Goal: Task Accomplishment & Management: Manage account settings

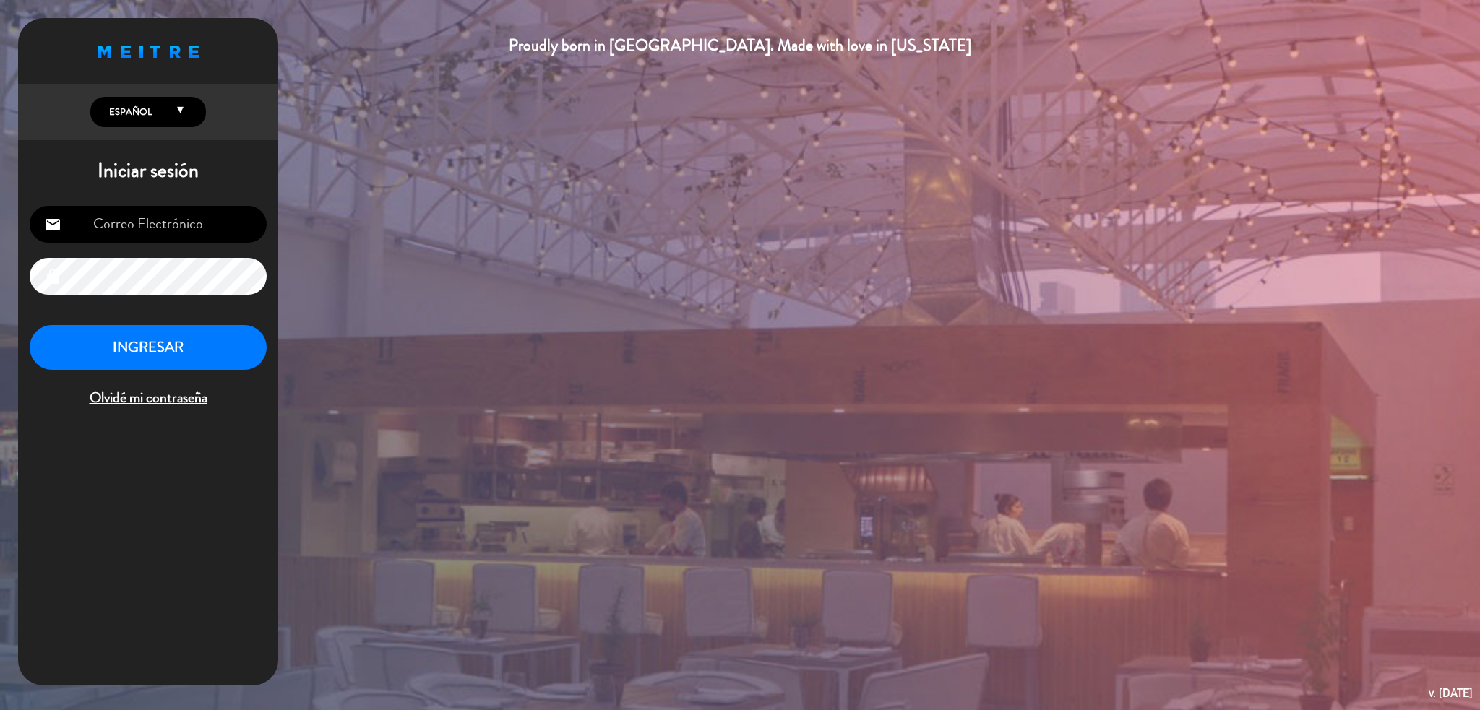
type input "[EMAIL_ADDRESS][DOMAIN_NAME]"
click at [251, 338] on button "INGRESAR" at bounding box center [148, 348] width 237 height 46
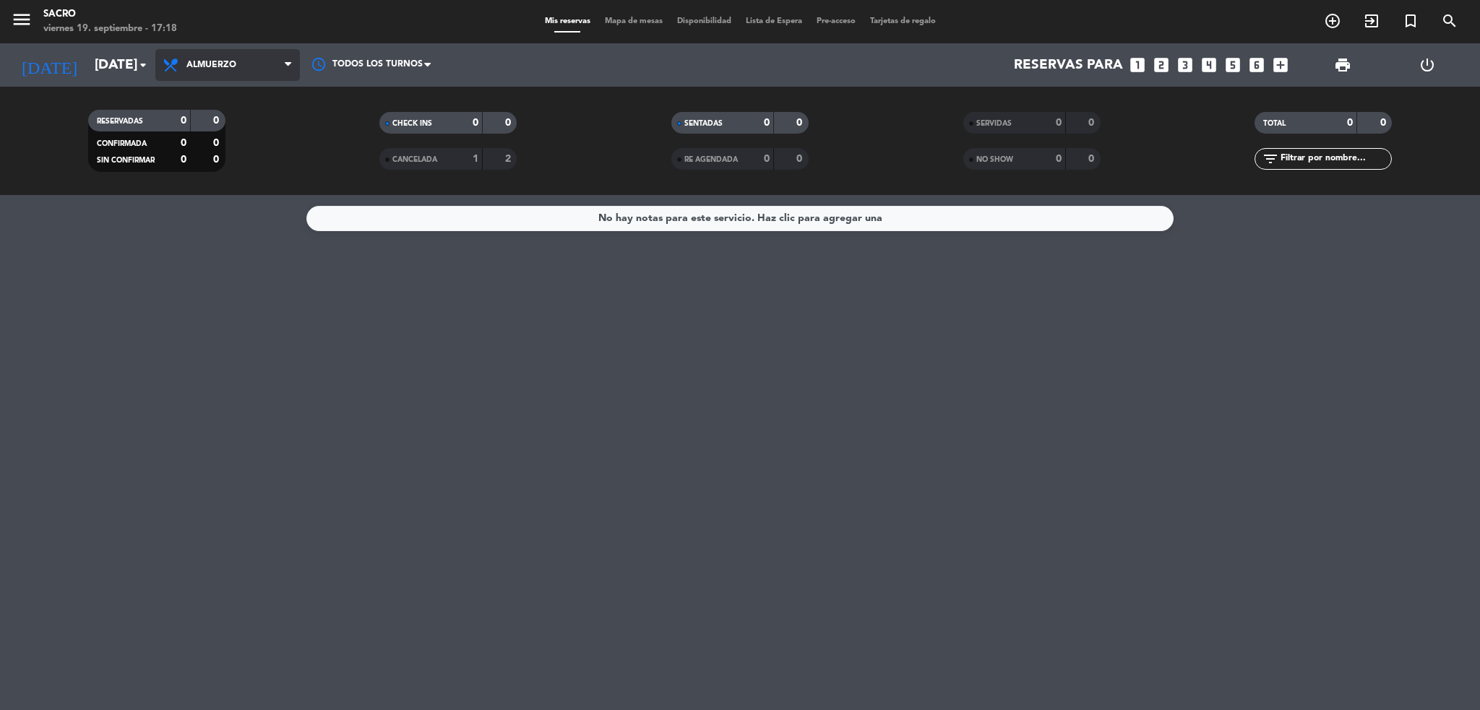
click at [241, 66] on span "Almuerzo" at bounding box center [227, 65] width 145 height 32
click at [236, 152] on div "menu Sacro [DATE] 19. septiembre - 17:18 Mis reservas Mapa de mesas Disponibili…" at bounding box center [740, 97] width 1480 height 195
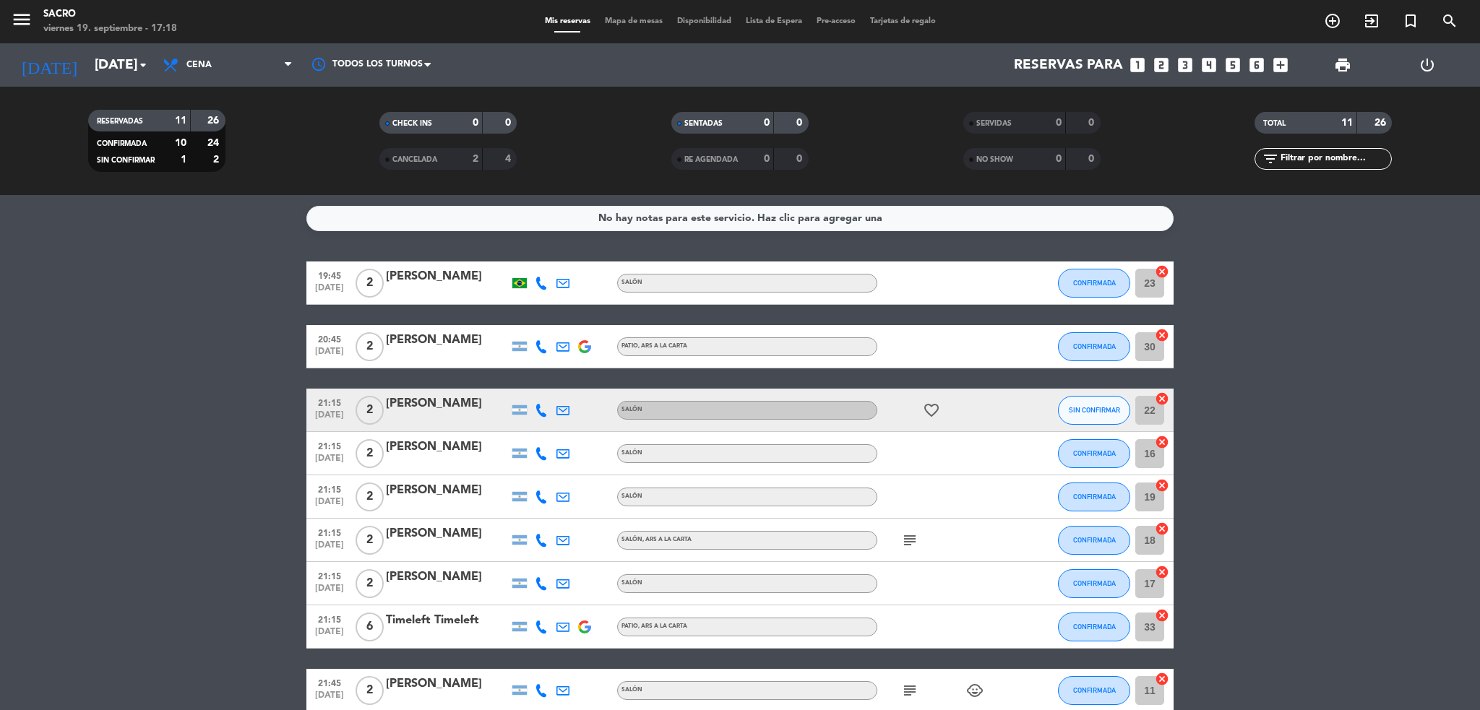
scroll to position [181, 0]
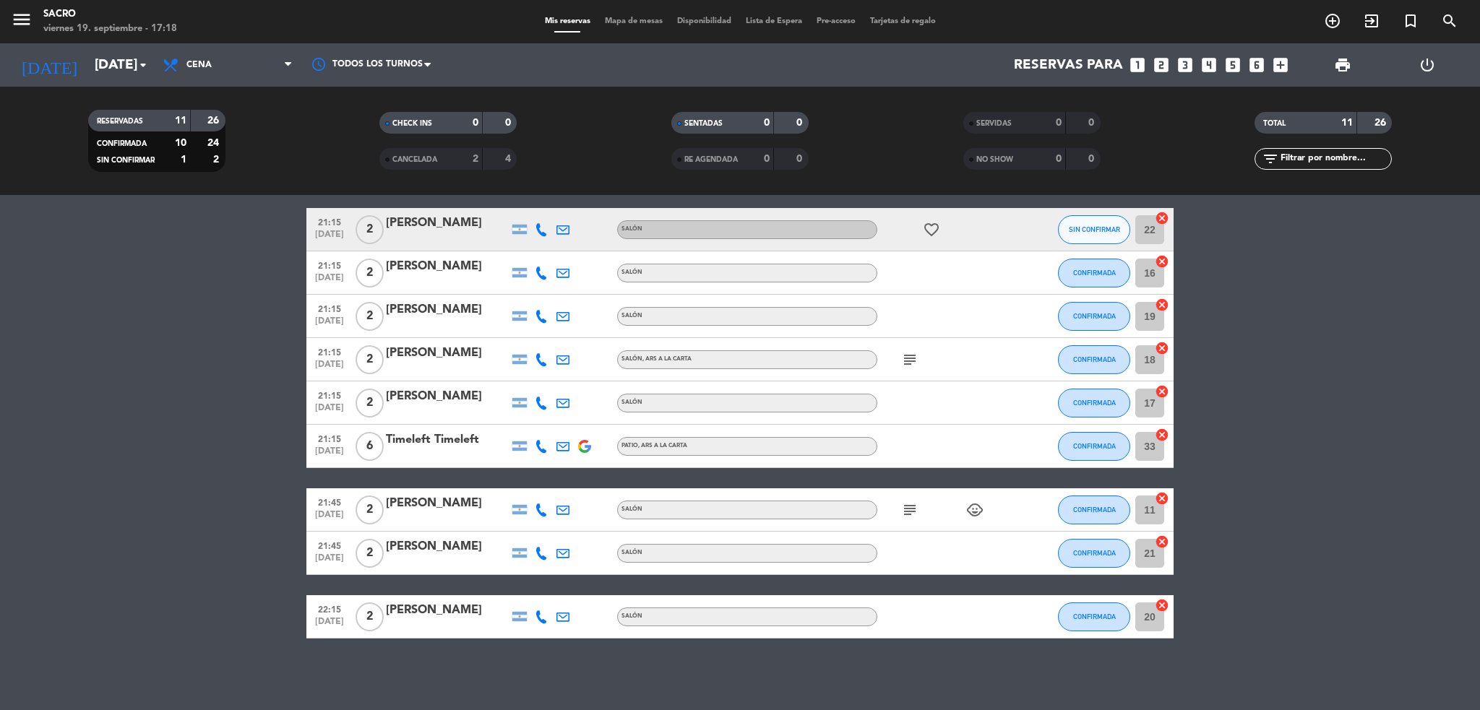
click at [903, 507] on icon "subject" at bounding box center [909, 509] width 17 height 17
click at [911, 356] on icon "subject" at bounding box center [909, 359] width 17 height 17
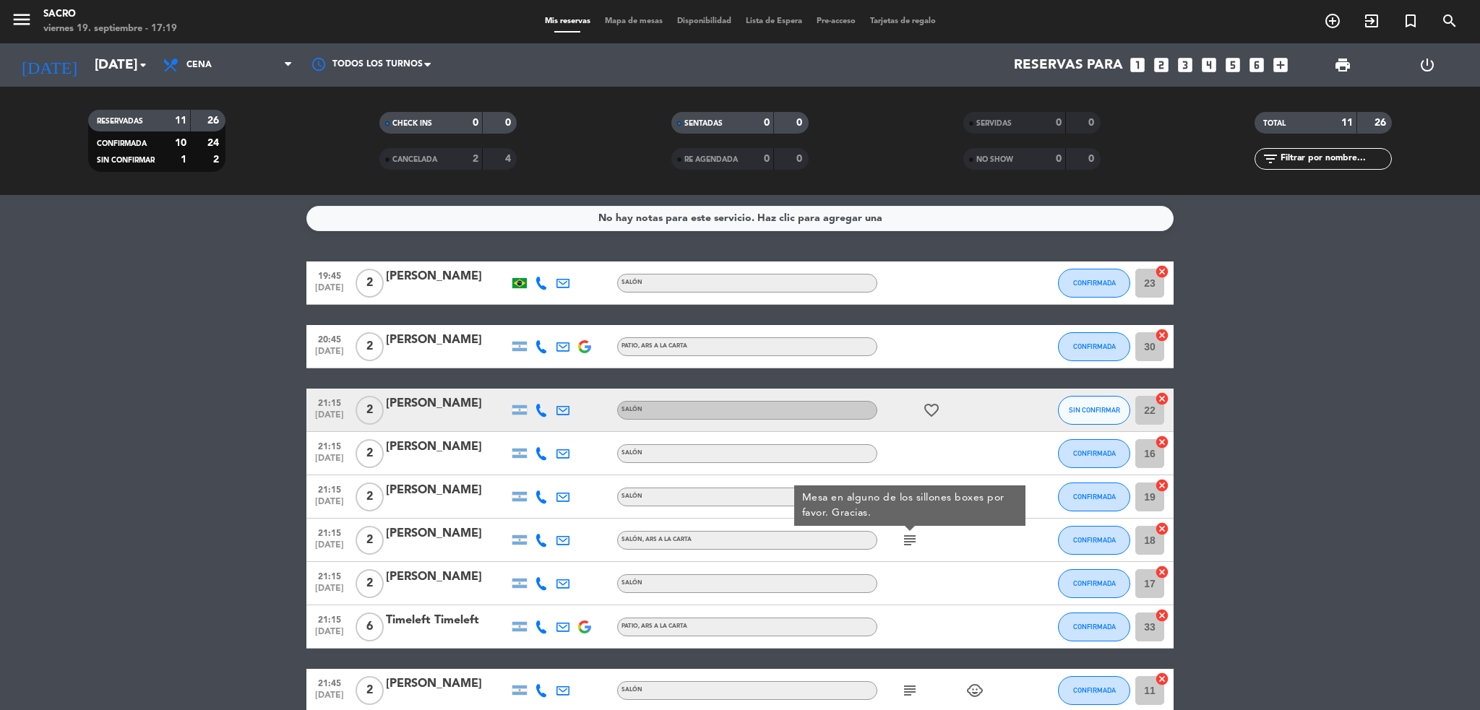
click at [1411, 359] on bookings-row "19:45 [DATE] 2 [PERSON_NAME] SALÓN CONFIRMADA 23 cancel 20:45 [DATE] 2 [PERSON_…" at bounding box center [740, 541] width 1480 height 558
click at [1162, 271] on icon "cancel" at bounding box center [1162, 271] width 14 height 14
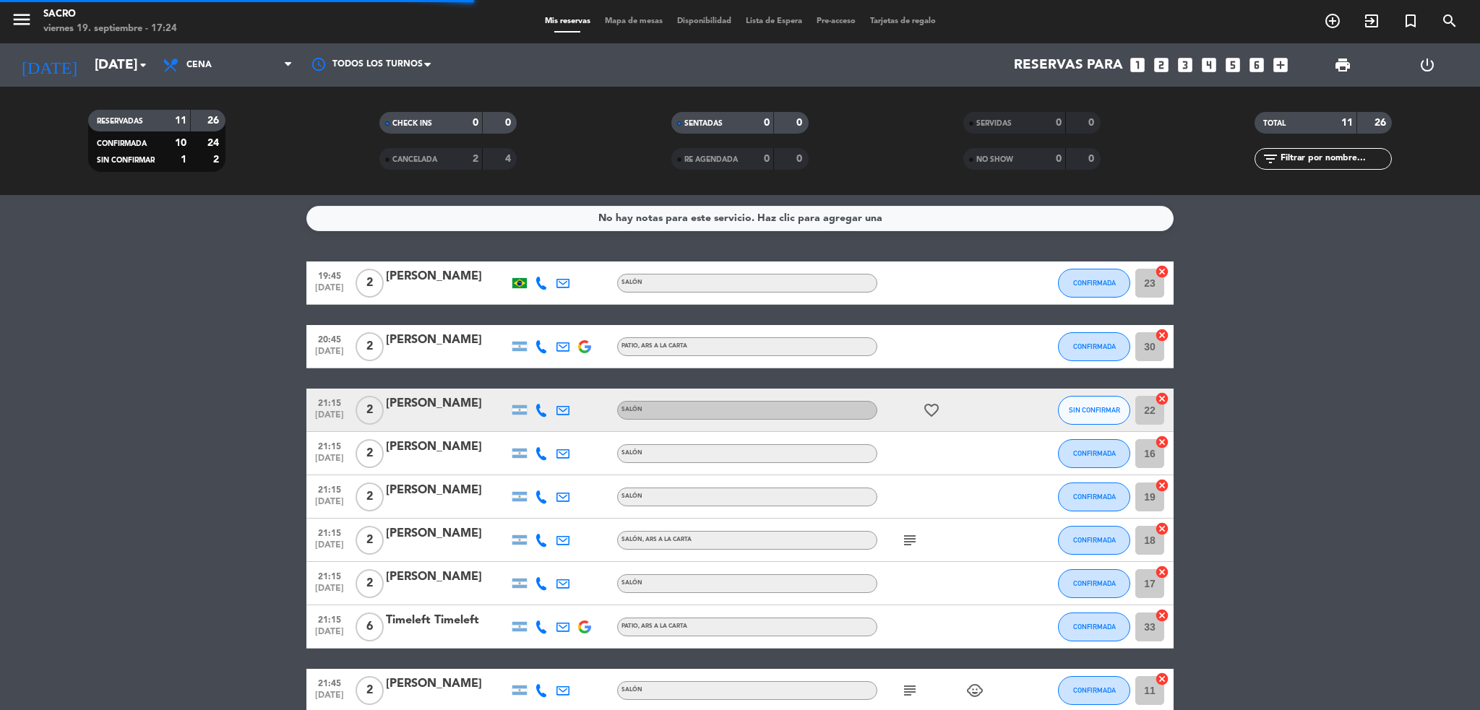
click at [1168, 331] on icon "cancel" at bounding box center [1162, 335] width 14 height 14
click at [1160, 399] on icon "cancel" at bounding box center [1162, 399] width 14 height 14
click at [1160, 441] on icon "cancel" at bounding box center [1162, 442] width 14 height 14
click at [1163, 485] on icon "cancel" at bounding box center [1162, 485] width 14 height 14
click at [1163, 527] on icon "cancel" at bounding box center [1162, 529] width 14 height 14
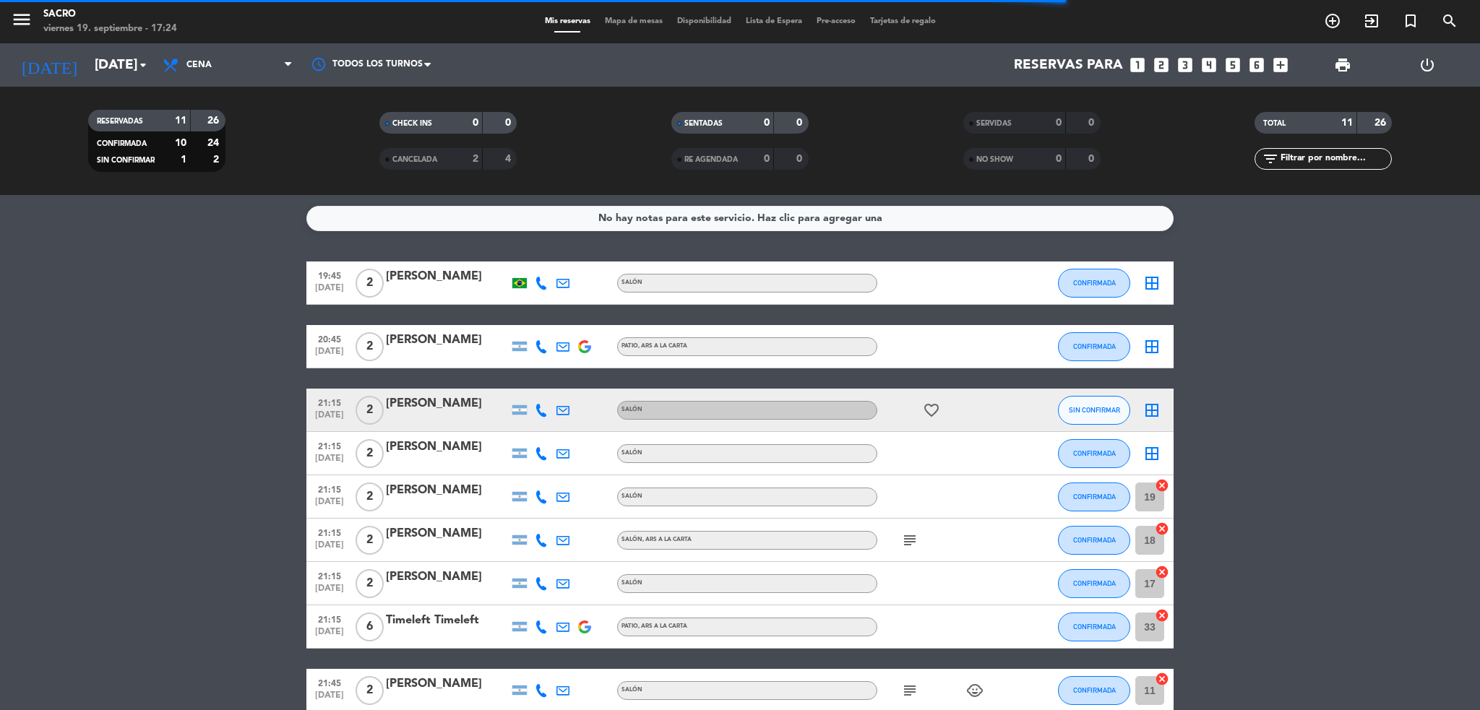
click at [1162, 574] on icon "cancel" at bounding box center [1162, 572] width 14 height 14
click at [1162, 613] on icon "cancel" at bounding box center [1162, 615] width 14 height 14
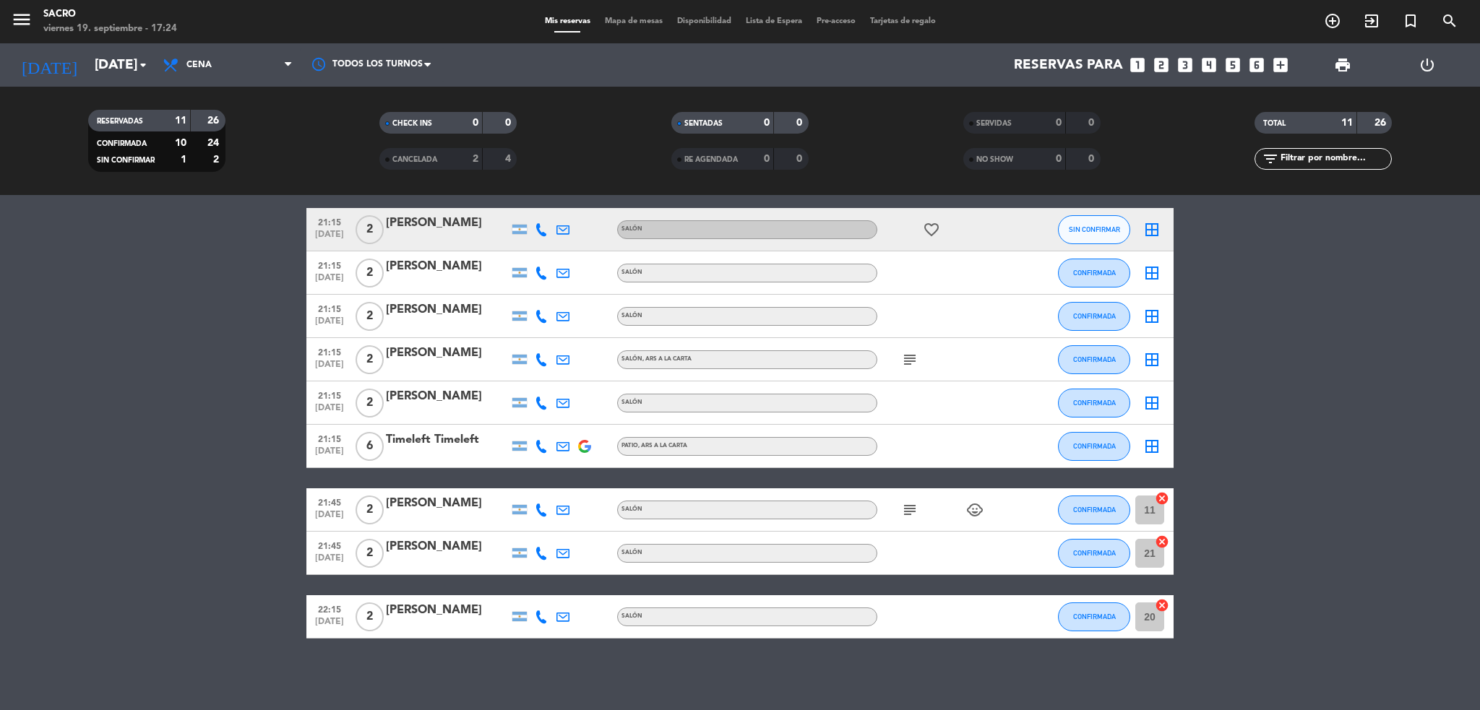
click at [1163, 606] on icon "cancel" at bounding box center [1162, 605] width 14 height 14
click at [1165, 543] on icon "cancel" at bounding box center [1162, 542] width 14 height 14
click at [1160, 488] on div "11 cancel" at bounding box center [1151, 509] width 43 height 43
click at [1162, 496] on icon "cancel" at bounding box center [1162, 498] width 14 height 14
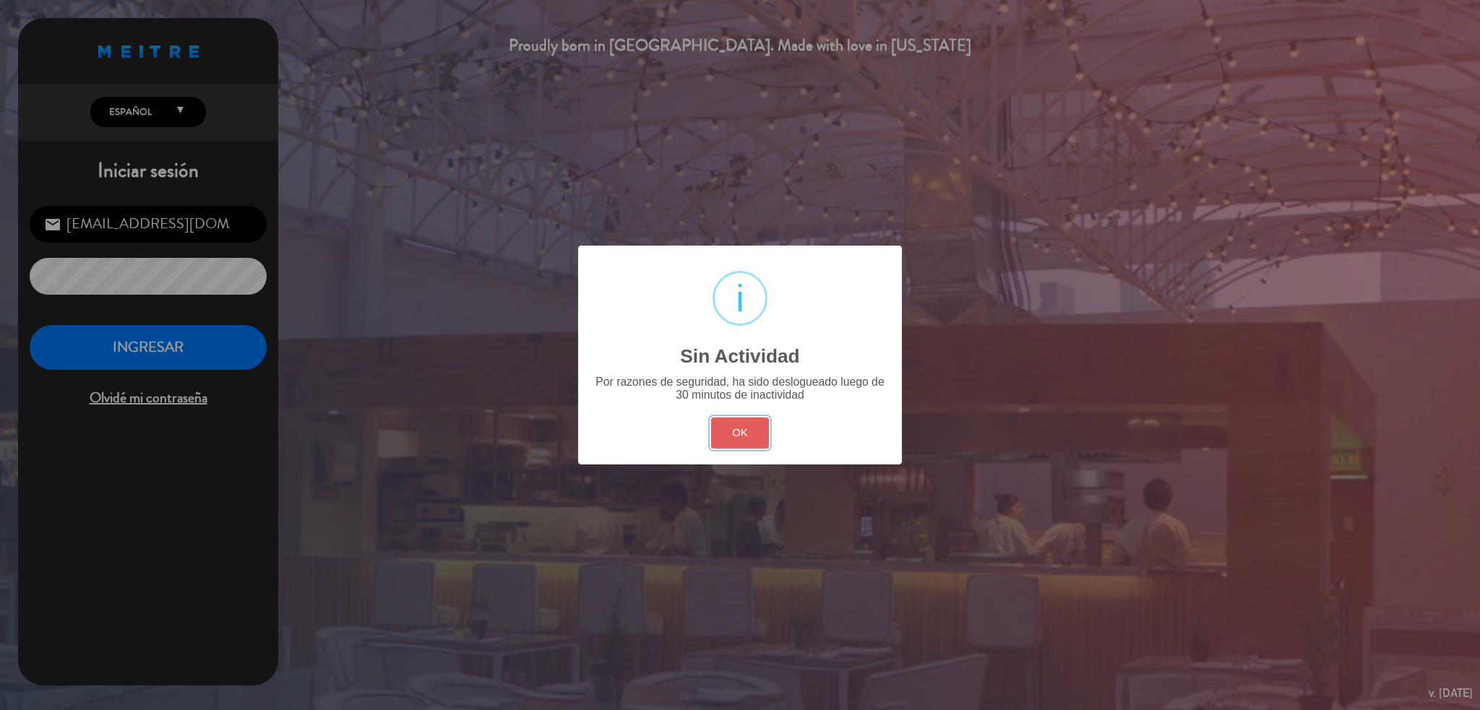
click at [744, 442] on button "OK" at bounding box center [740, 433] width 59 height 31
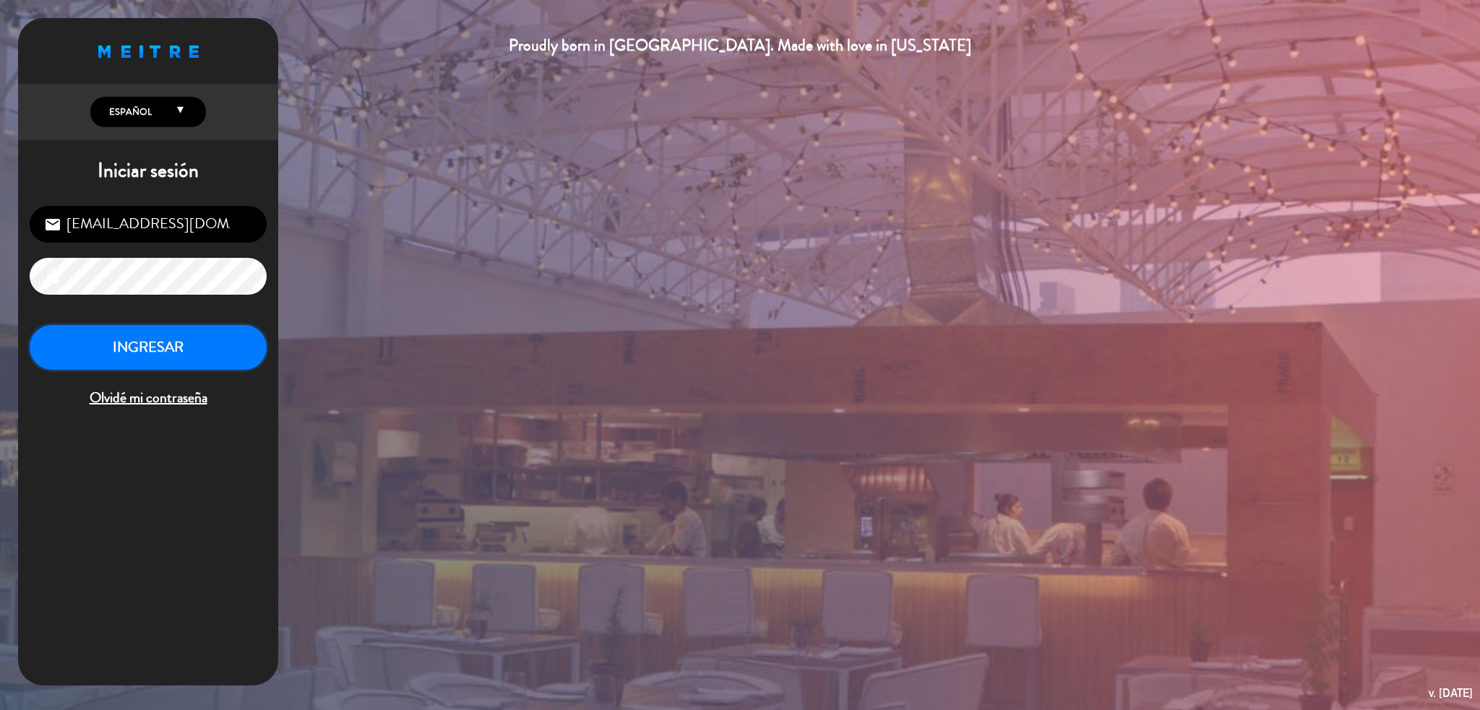
click at [173, 348] on button "INGRESAR" at bounding box center [148, 348] width 237 height 46
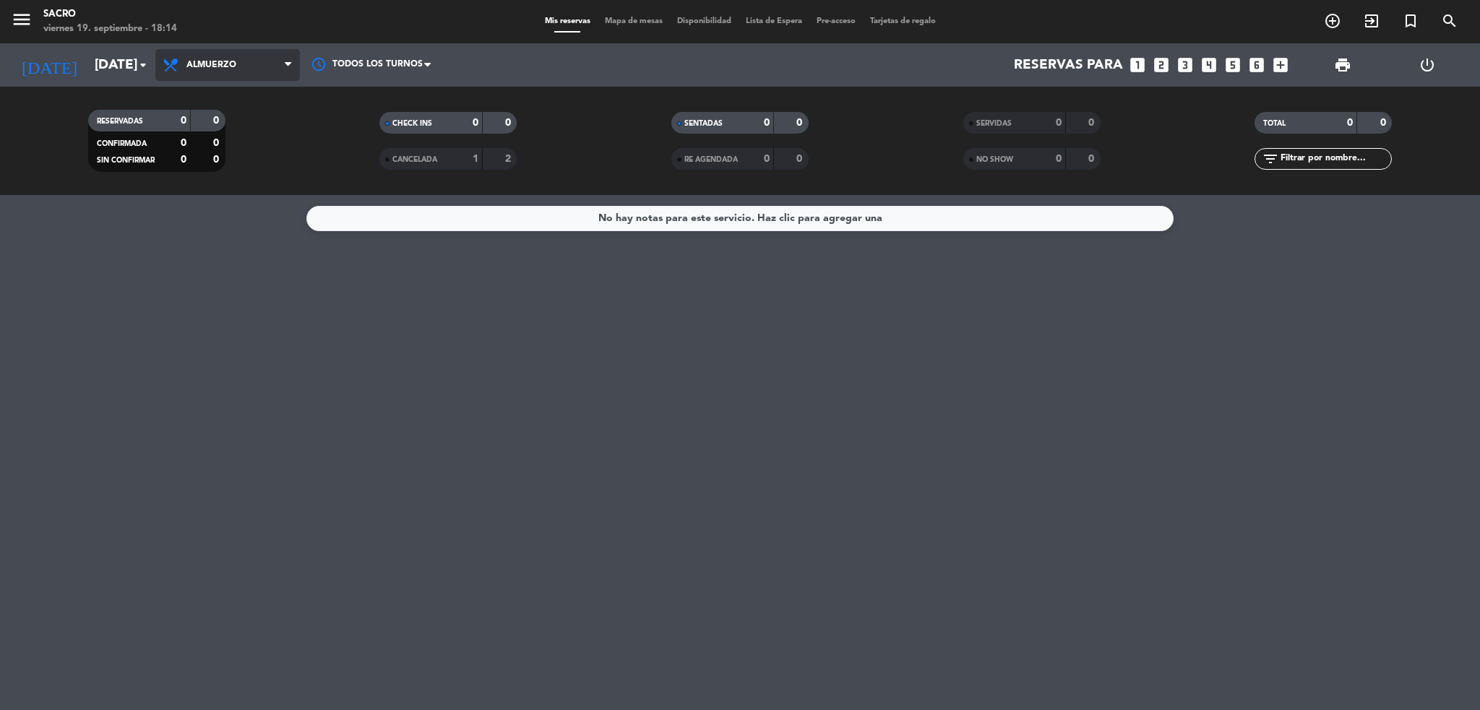
click at [244, 77] on span "Almuerzo" at bounding box center [227, 65] width 145 height 32
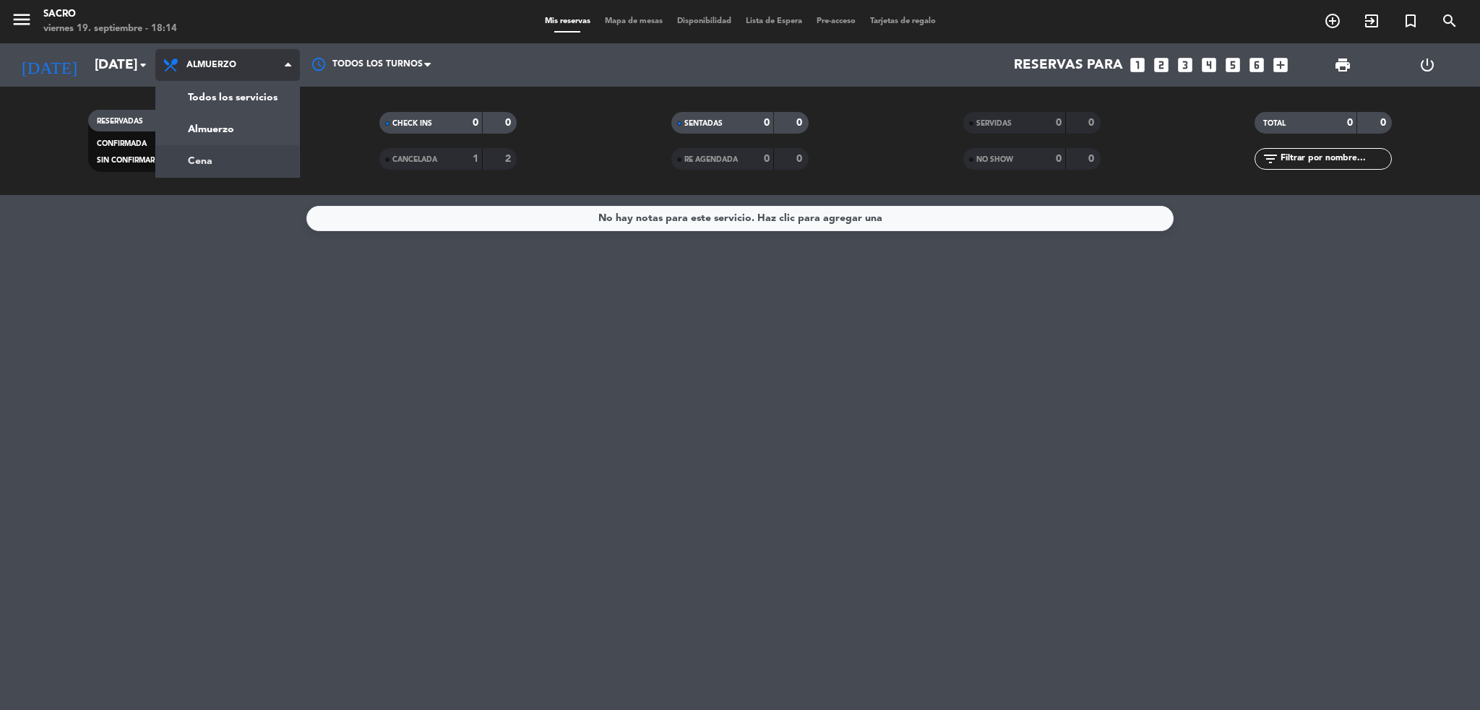
click at [238, 155] on div "menu Sacro [DATE] 19. septiembre - 18:14 Mis reservas Mapa de mesas Disponibili…" at bounding box center [740, 97] width 1480 height 195
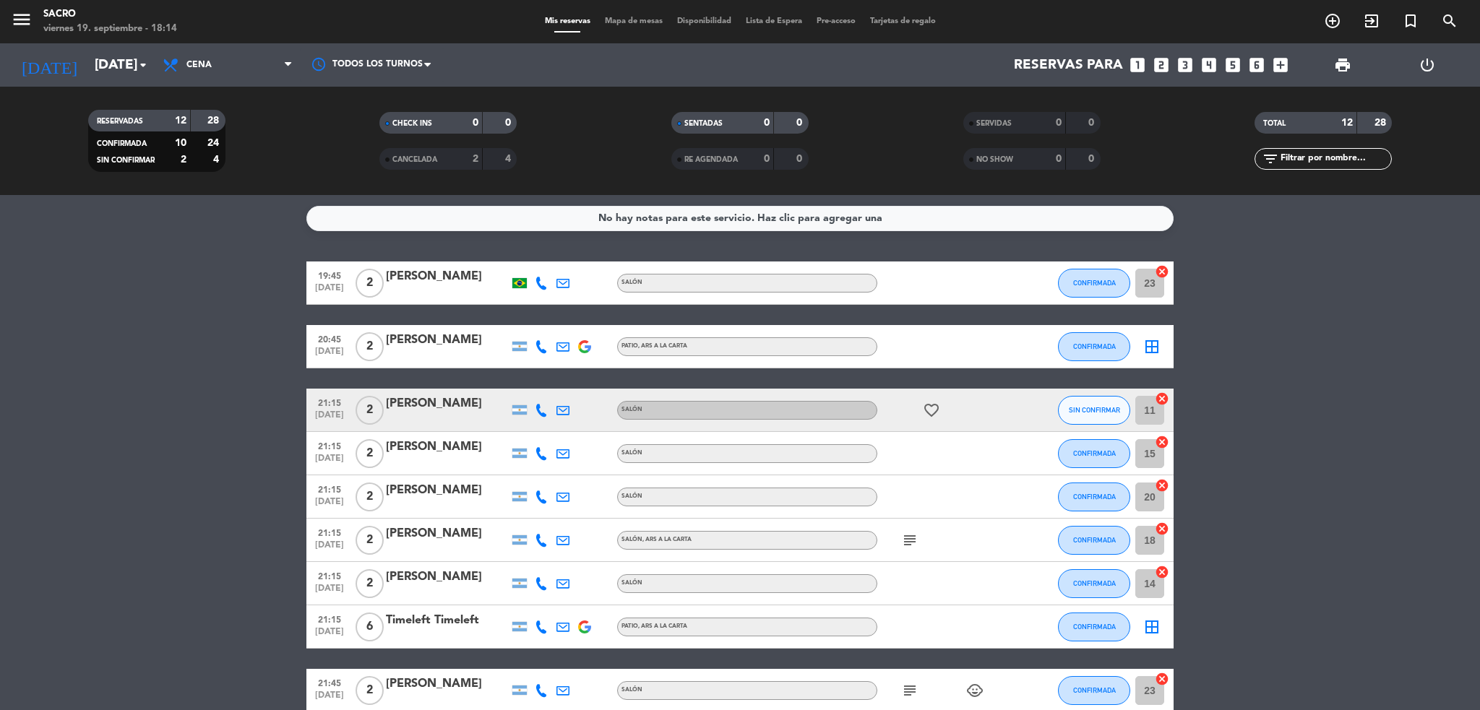
scroll to position [96, 0]
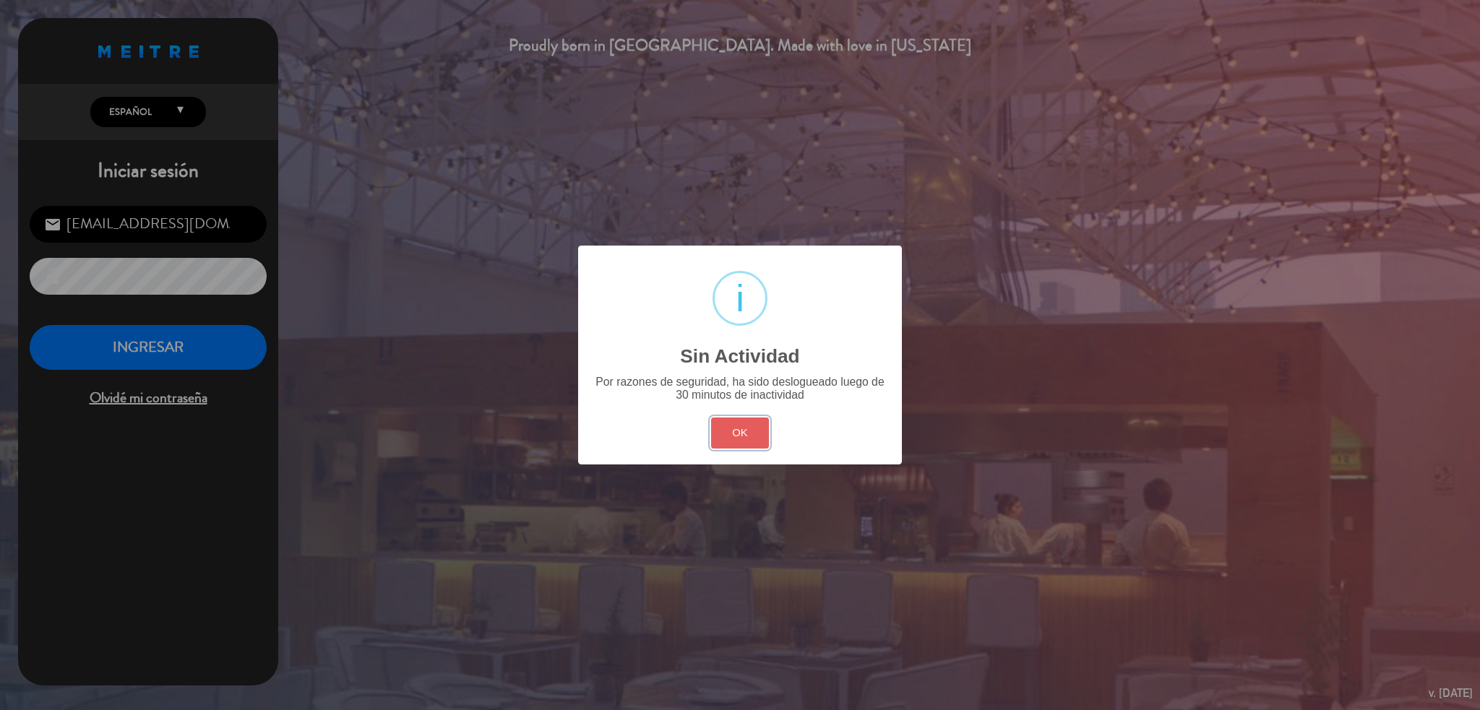
click at [736, 425] on button "OK" at bounding box center [740, 433] width 59 height 31
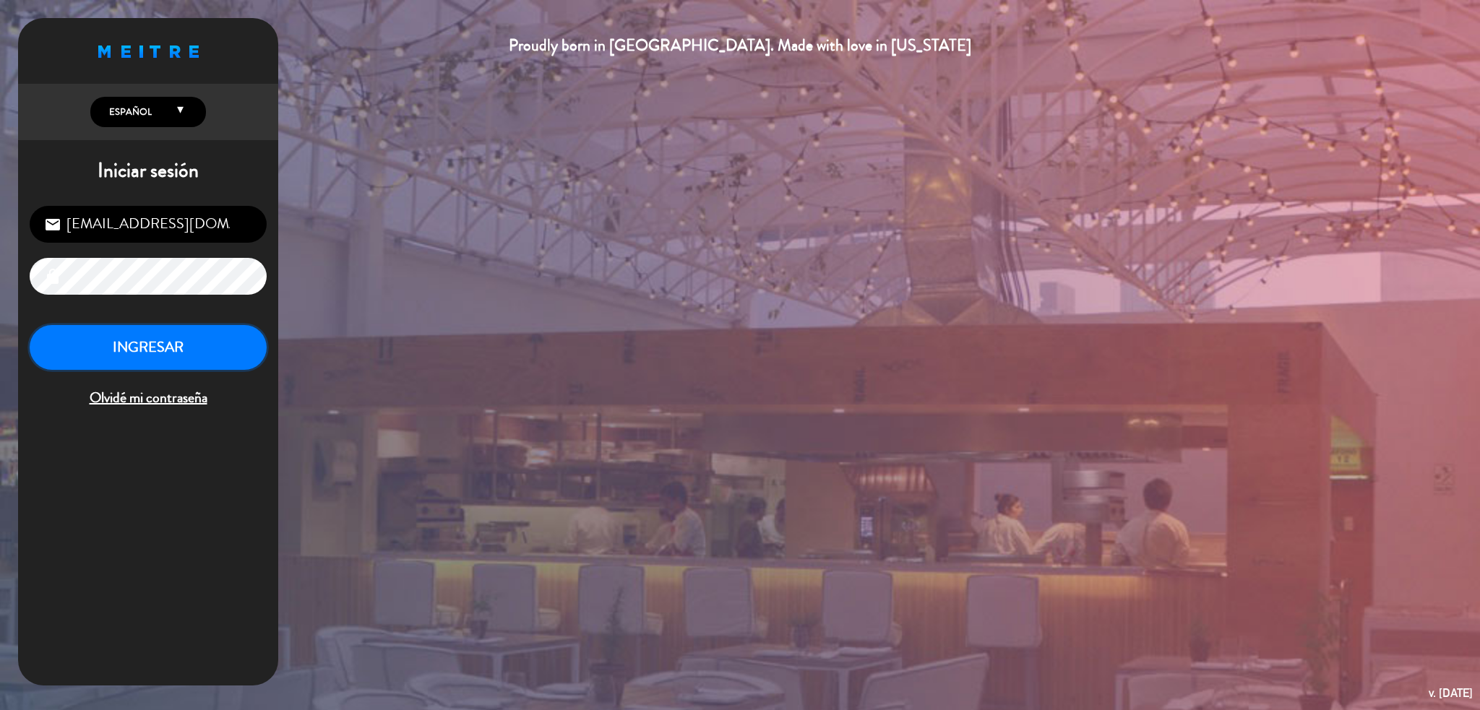
drag, startPoint x: 85, startPoint y: 326, endPoint x: 87, endPoint y: 333, distance: 7.5
click at [87, 333] on button "INGRESAR" at bounding box center [148, 348] width 237 height 46
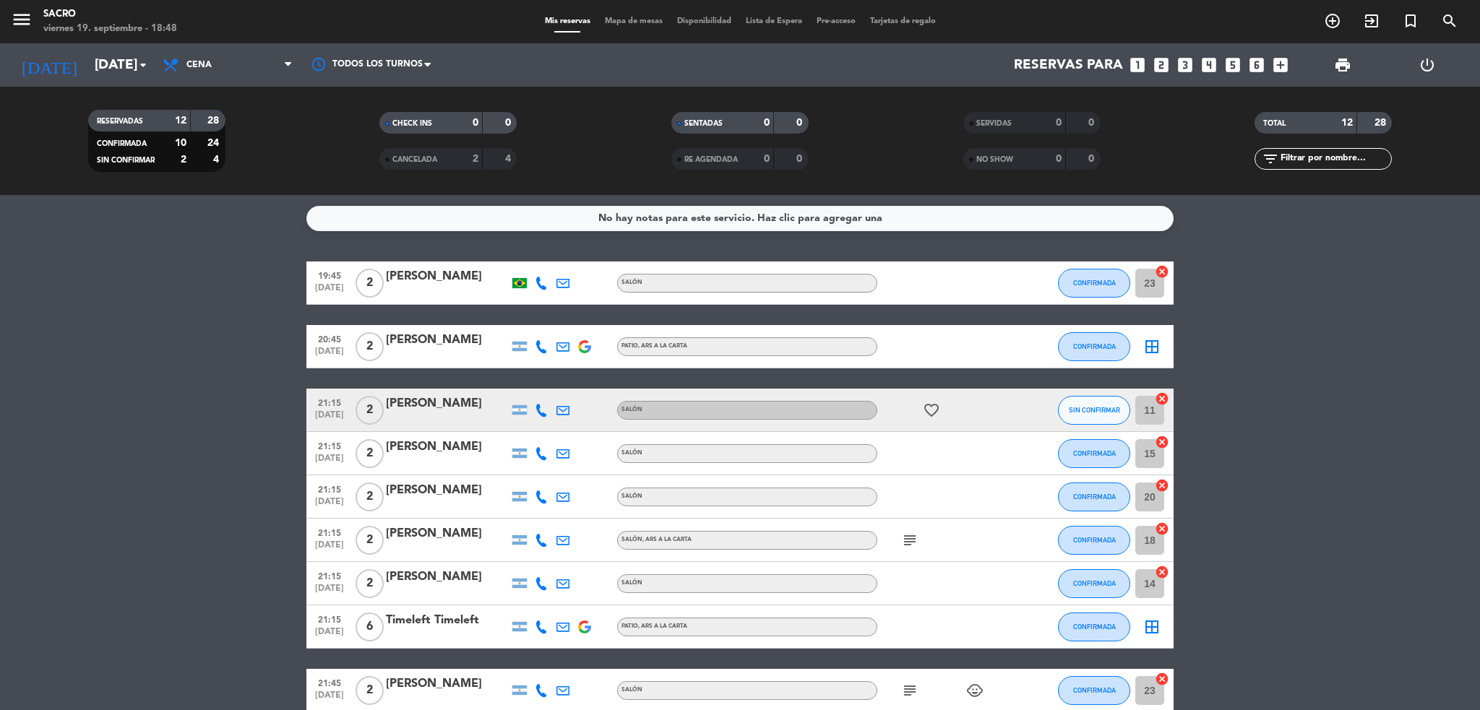
click at [929, 410] on icon "favorite_border" at bounding box center [931, 410] width 17 height 17
click at [914, 543] on icon "subject" at bounding box center [909, 540] width 17 height 17
click at [1163, 399] on icon "cancel" at bounding box center [1162, 399] width 14 height 14
drag, startPoint x: 1162, startPoint y: 439, endPoint x: 1163, endPoint y: 451, distance: 11.7
click at [1162, 439] on icon "cancel" at bounding box center [1162, 442] width 14 height 14
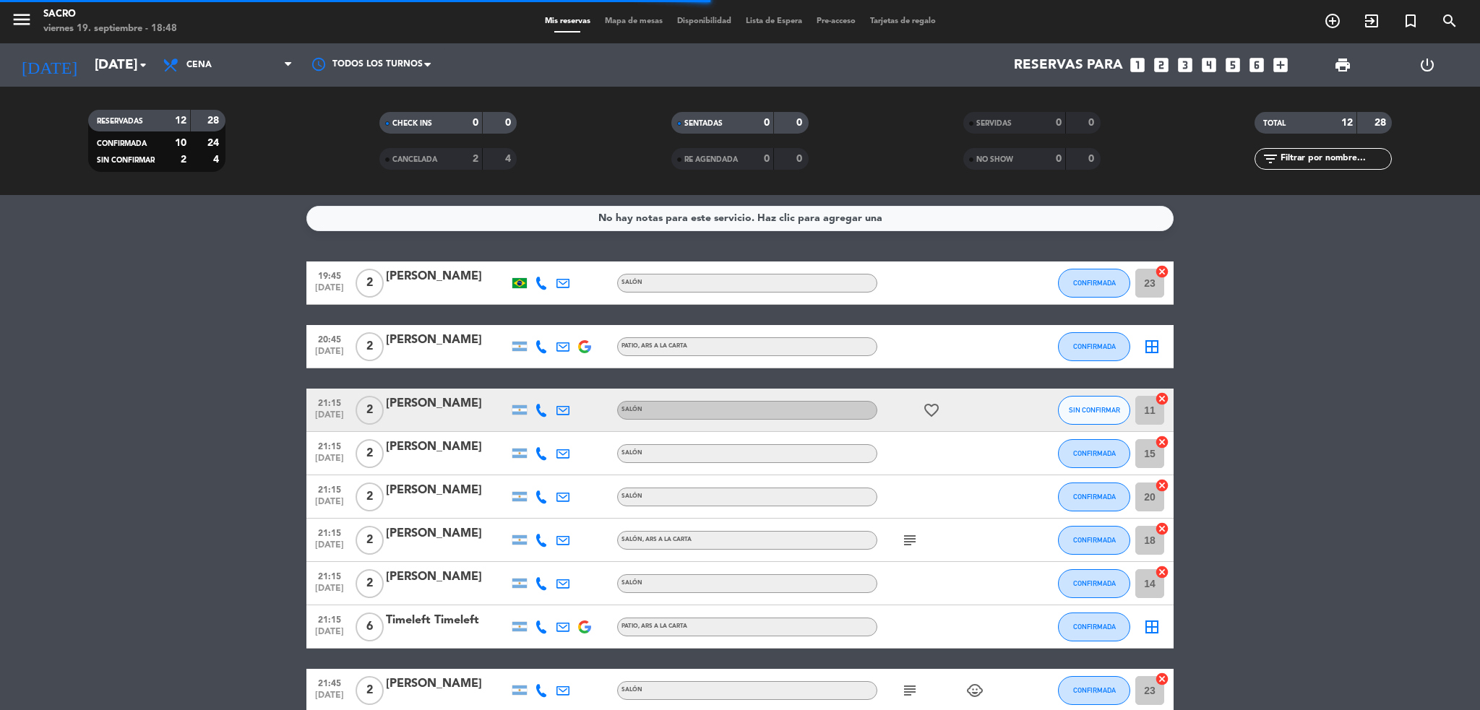
click at [1164, 484] on icon "cancel" at bounding box center [1162, 485] width 14 height 14
click at [1163, 525] on icon "cancel" at bounding box center [1162, 529] width 14 height 14
click at [1163, 569] on icon "cancel" at bounding box center [1162, 572] width 14 height 14
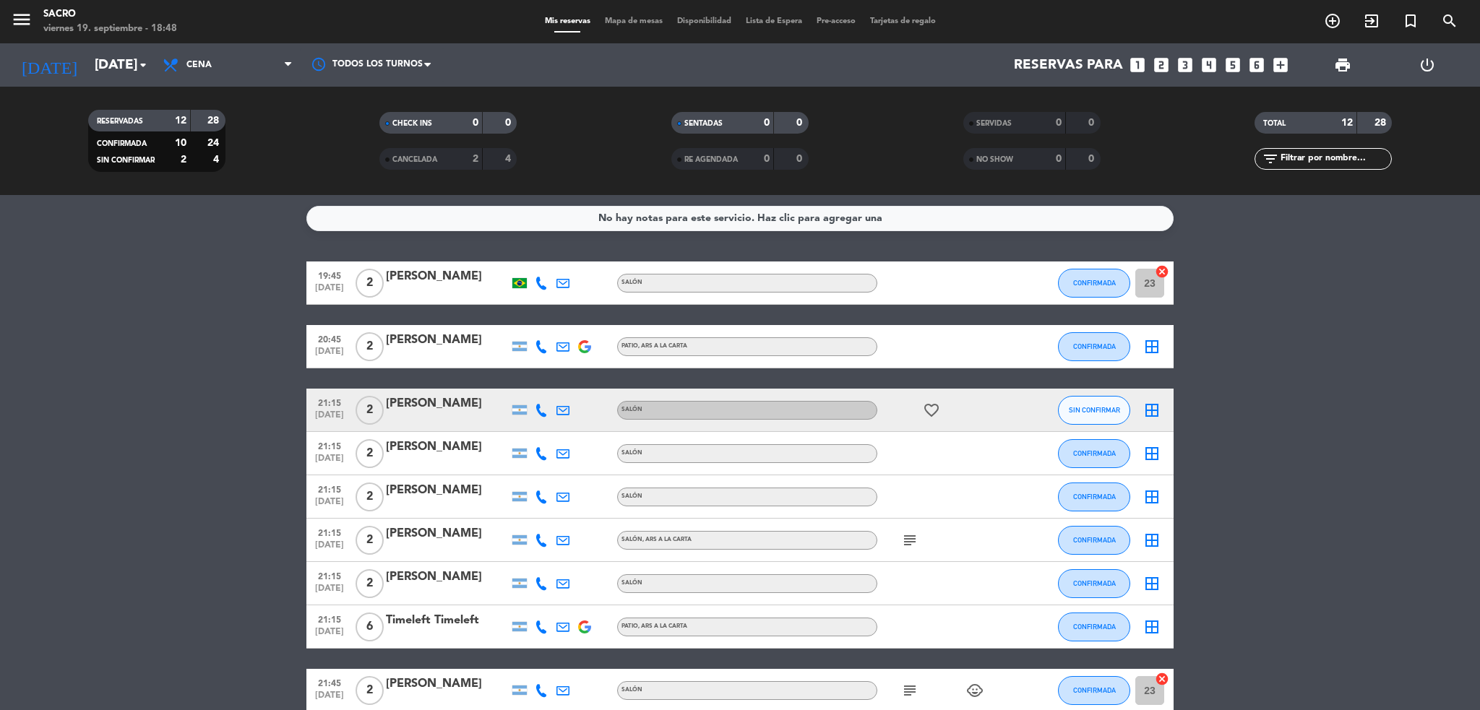
click at [1153, 535] on icon "border_all" at bounding box center [1151, 540] width 17 height 17
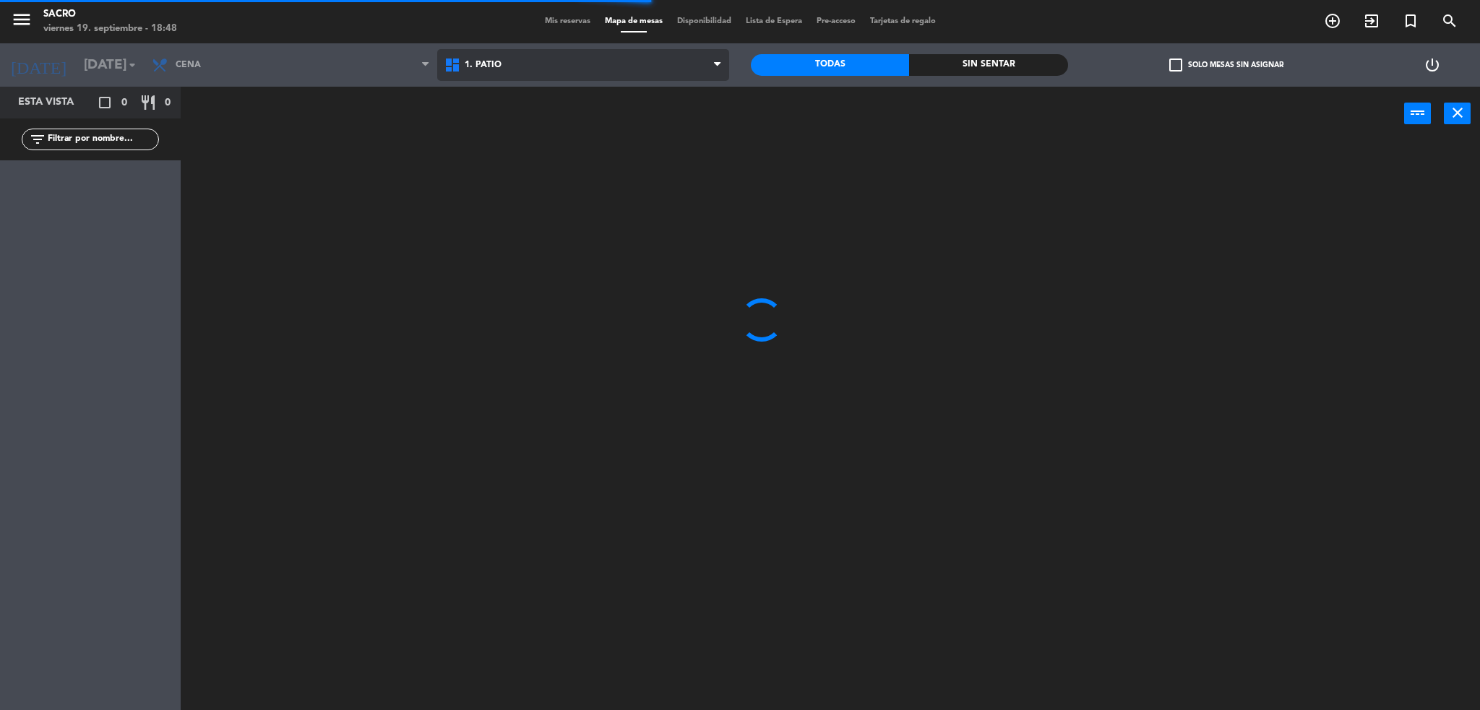
click at [694, 69] on span "1. PATIO" at bounding box center [583, 65] width 293 height 32
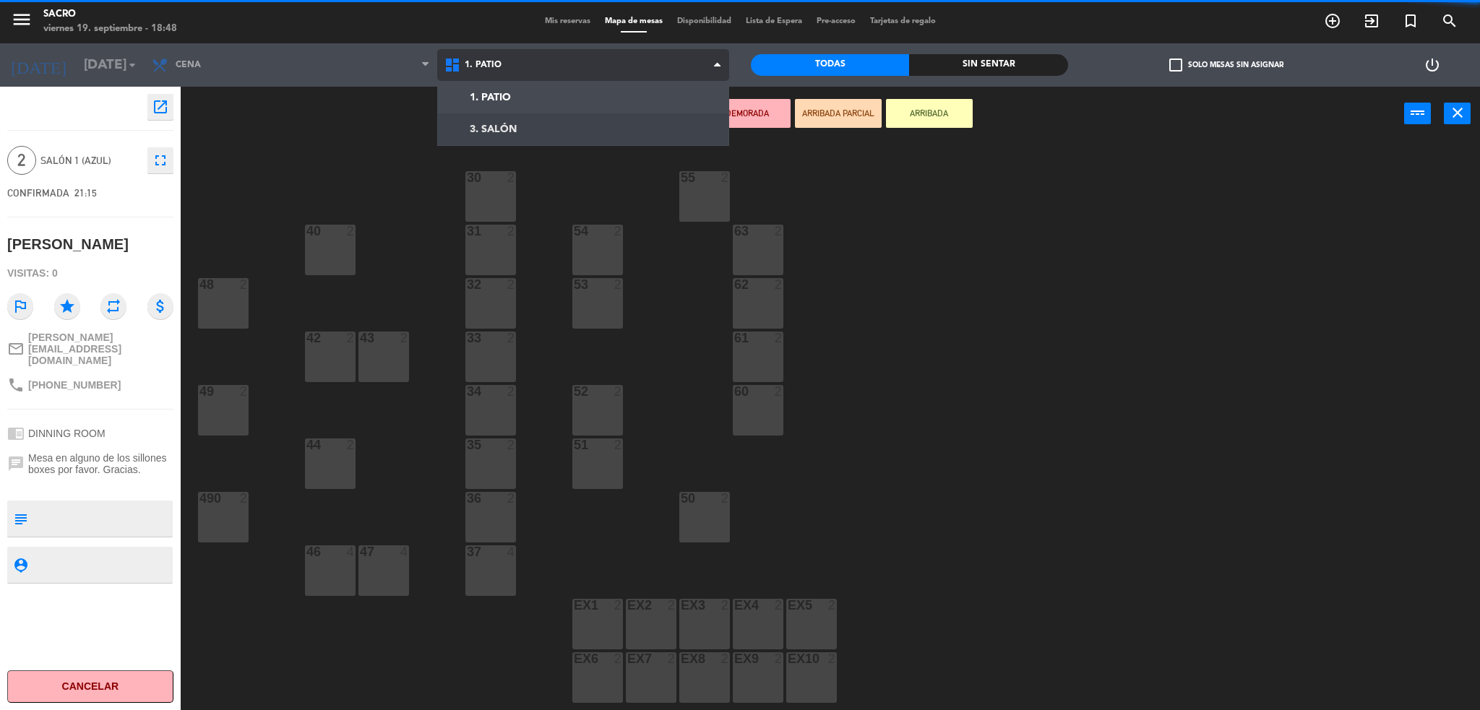
click at [572, 126] on ng-component "menu Sacro [DATE] 19. septiembre - 18:48 Mis reservas Mapa de mesas Disponibili…" at bounding box center [740, 357] width 1480 height 715
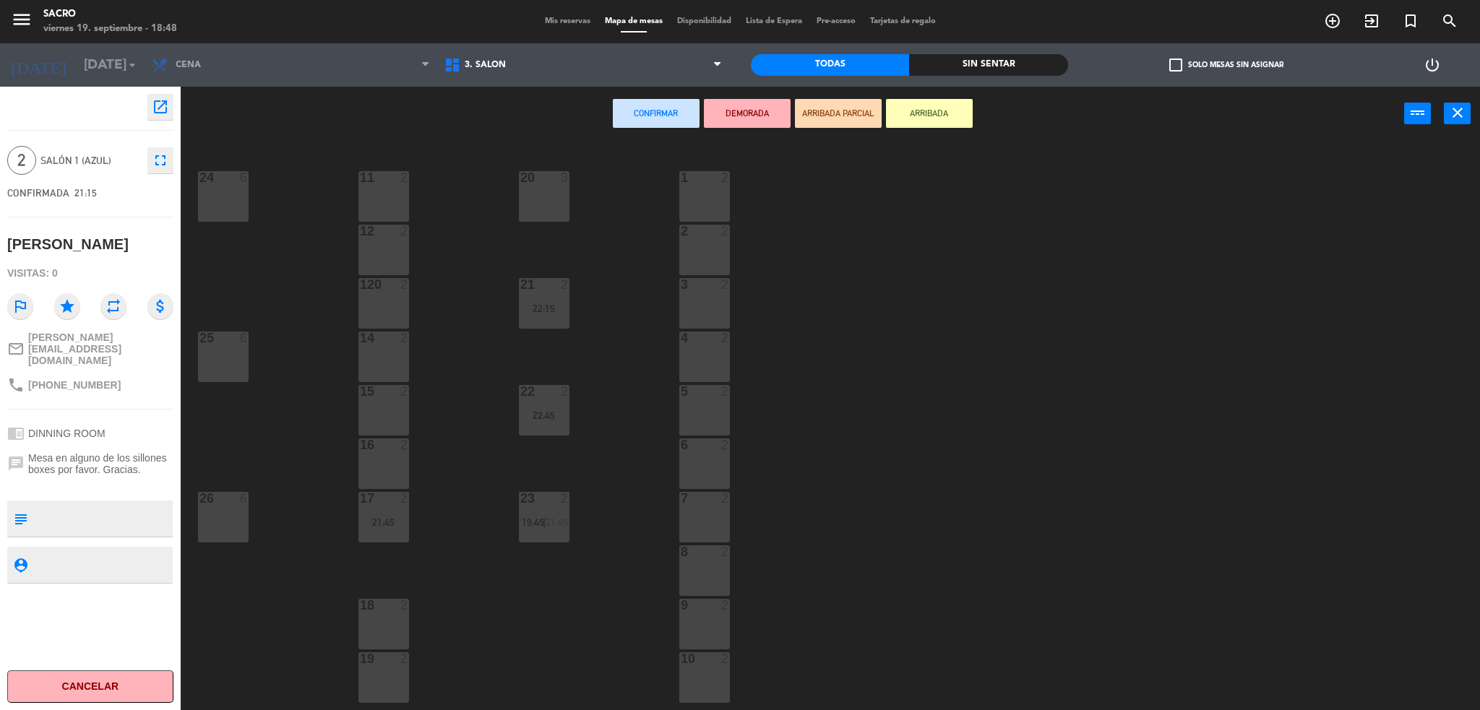
click at [556, 194] on div "20 3" at bounding box center [544, 196] width 51 height 51
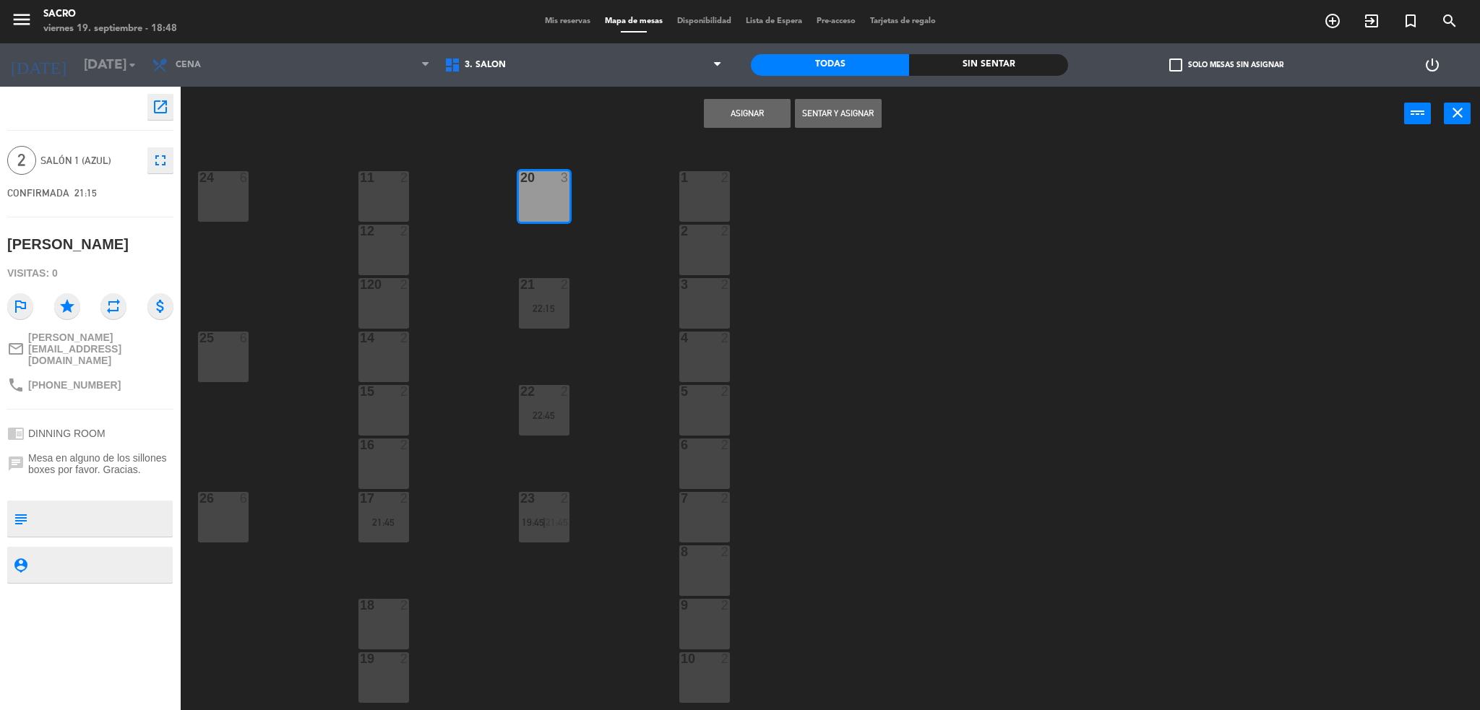
click at [754, 109] on button "Asignar" at bounding box center [747, 113] width 87 height 29
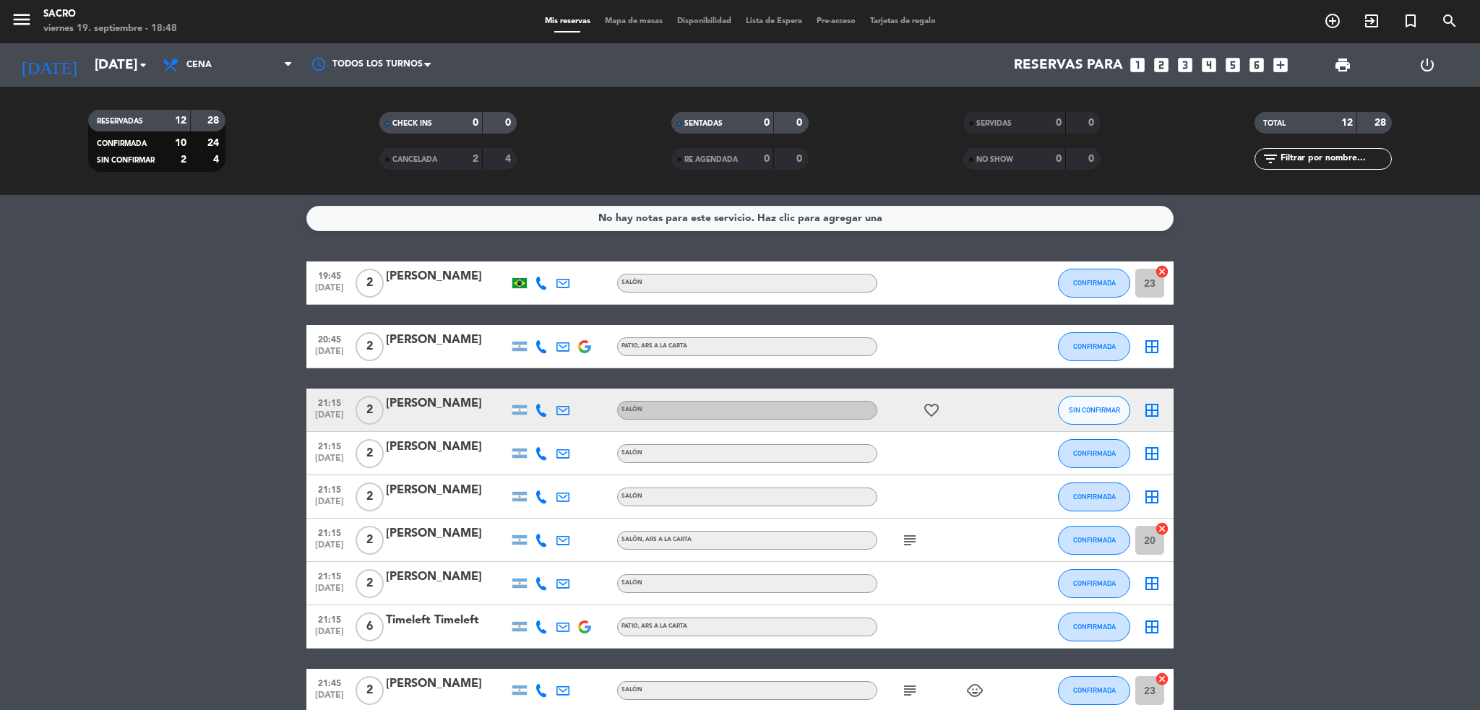
scroll to position [192, 0]
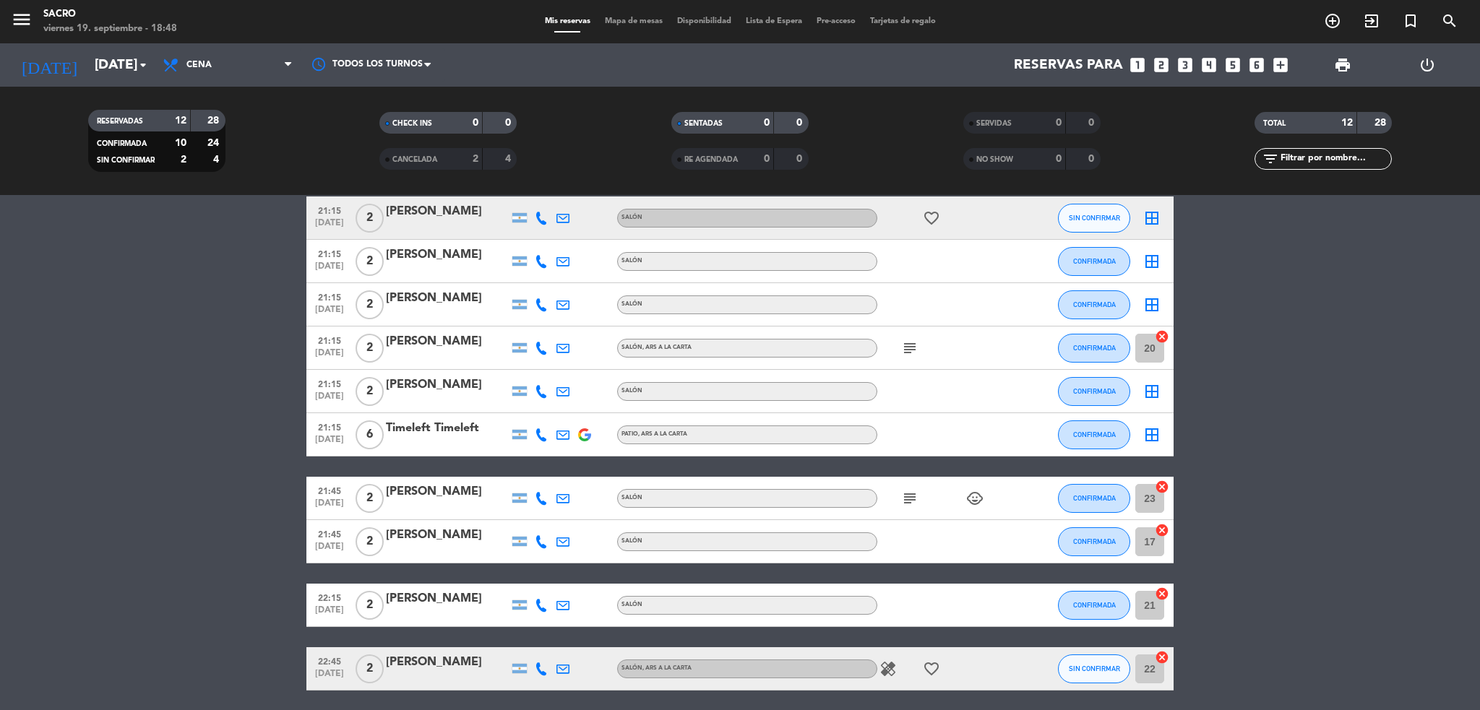
click at [909, 345] on icon "subject" at bounding box center [909, 348] width 17 height 17
click at [917, 493] on icon "subject" at bounding box center [909, 498] width 17 height 17
click at [1162, 485] on icon "cancel" at bounding box center [1162, 487] width 14 height 14
click at [1166, 591] on icon "cancel" at bounding box center [1162, 594] width 14 height 14
click at [1160, 531] on icon "cancel" at bounding box center [1162, 530] width 14 height 14
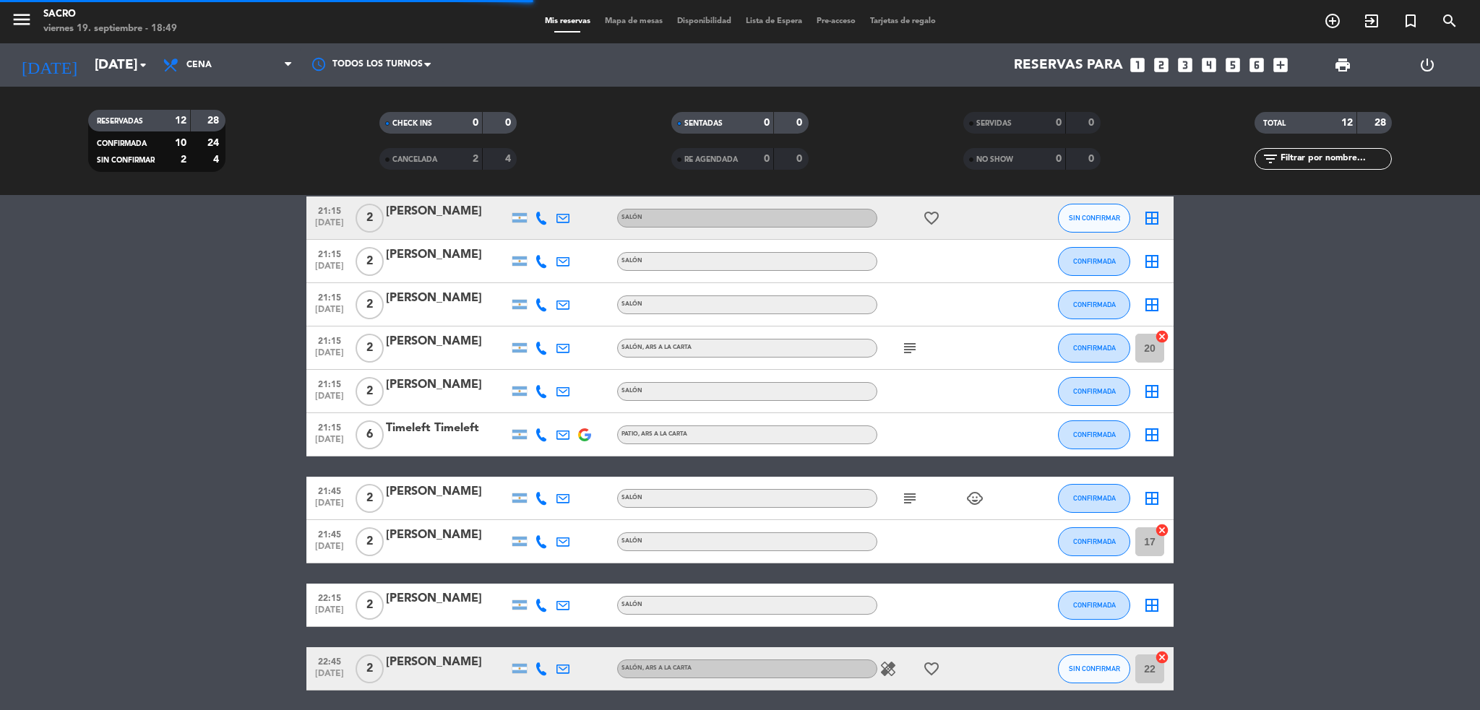
click at [1162, 653] on icon "cancel" at bounding box center [1162, 657] width 14 height 14
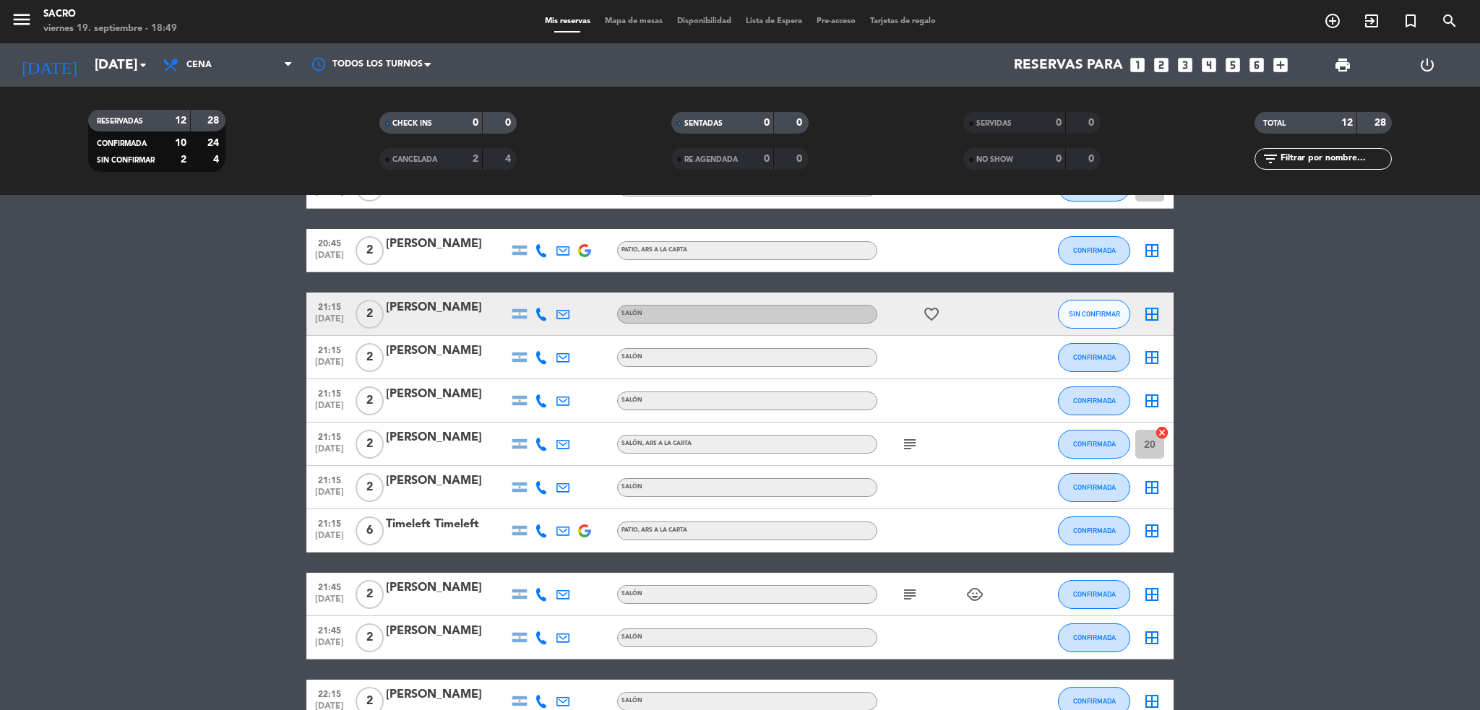
scroll to position [0, 0]
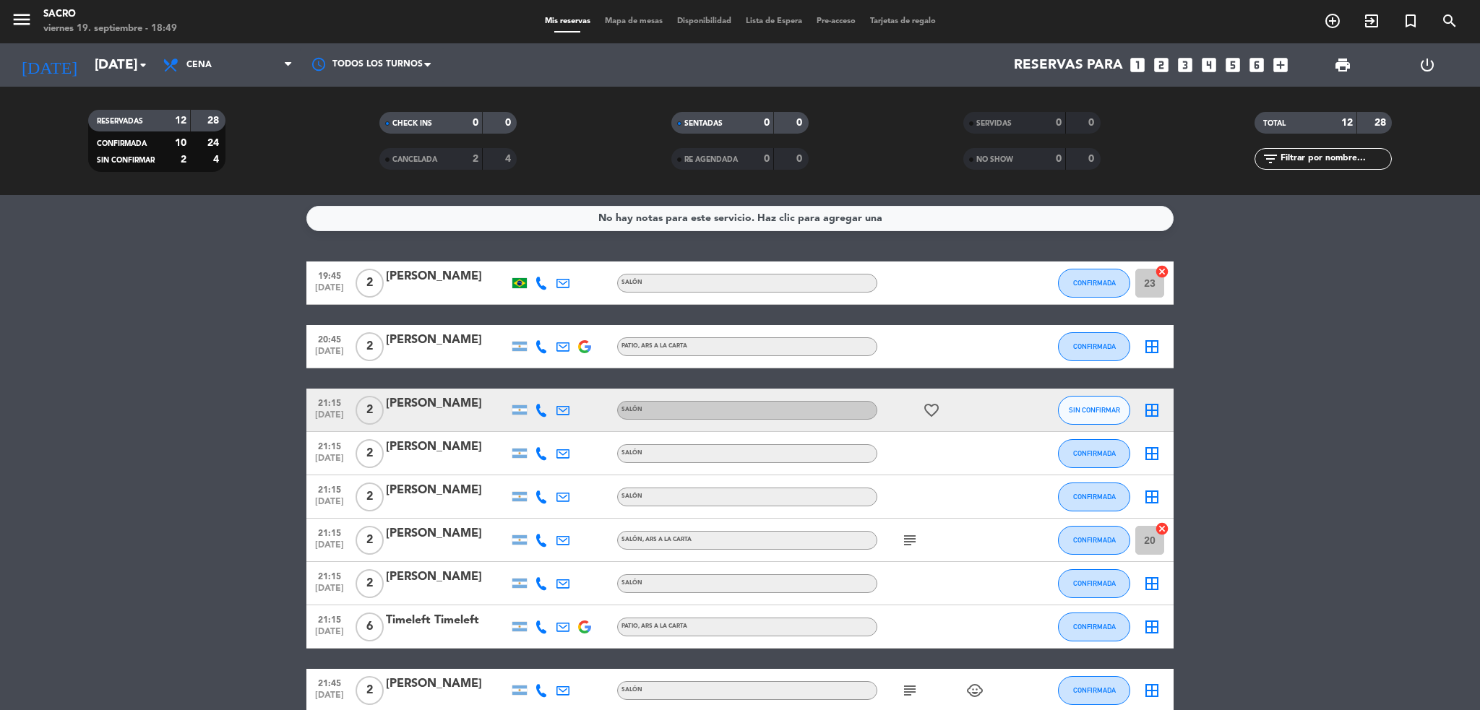
click at [938, 407] on icon "favorite_border" at bounding box center [931, 410] width 17 height 17
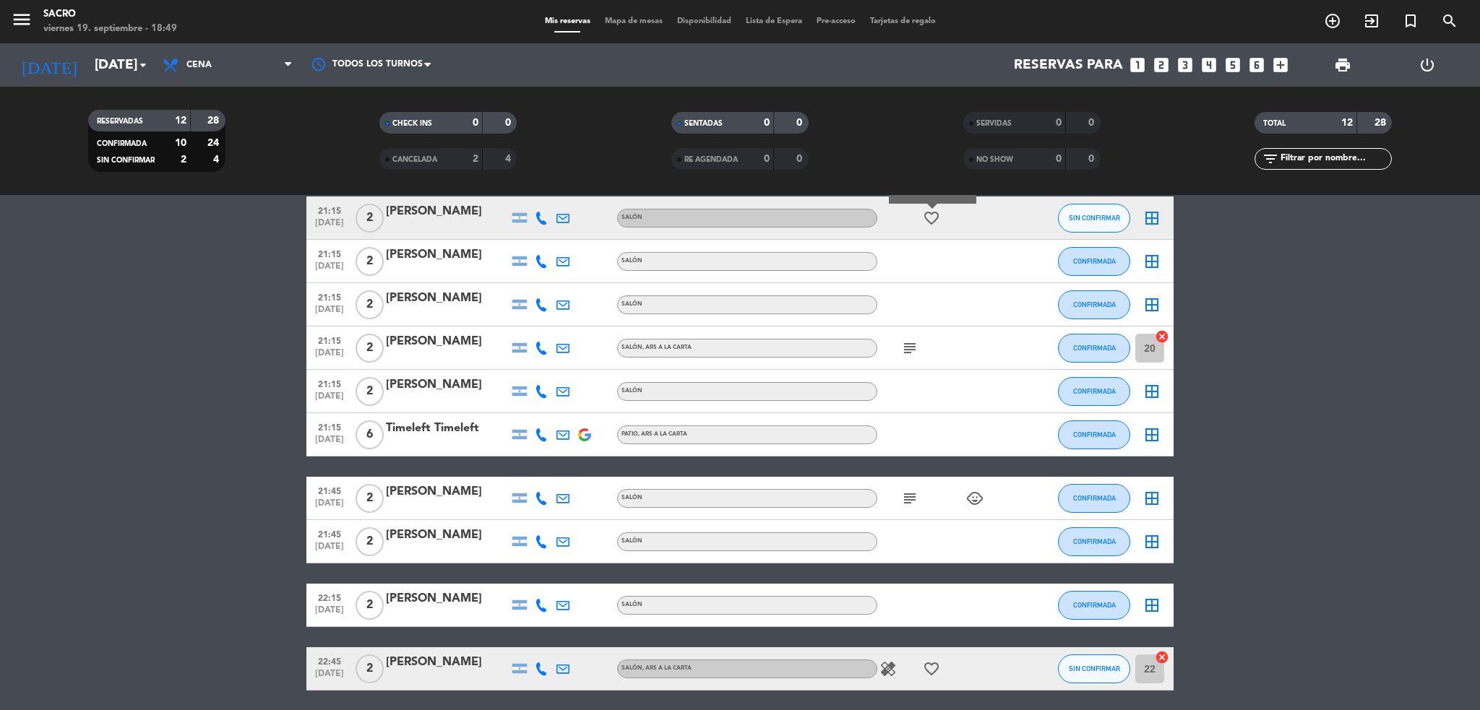
click at [938, 660] on icon "favorite_border" at bounding box center [931, 668] width 17 height 17
click at [887, 666] on icon "healing" at bounding box center [887, 668] width 17 height 17
click at [915, 499] on icon "subject" at bounding box center [909, 498] width 17 height 17
click at [979, 498] on icon "child_care" at bounding box center [974, 498] width 17 height 17
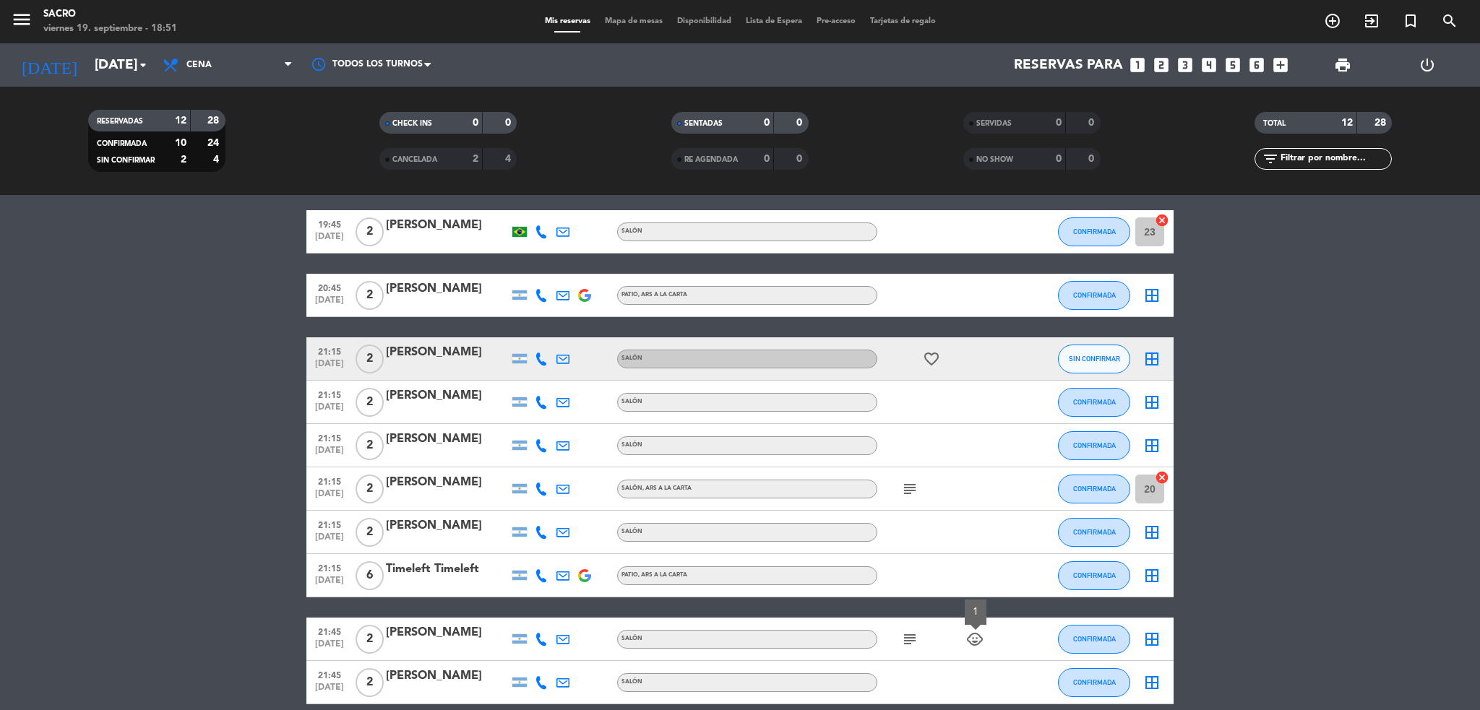
scroll to position [0, 0]
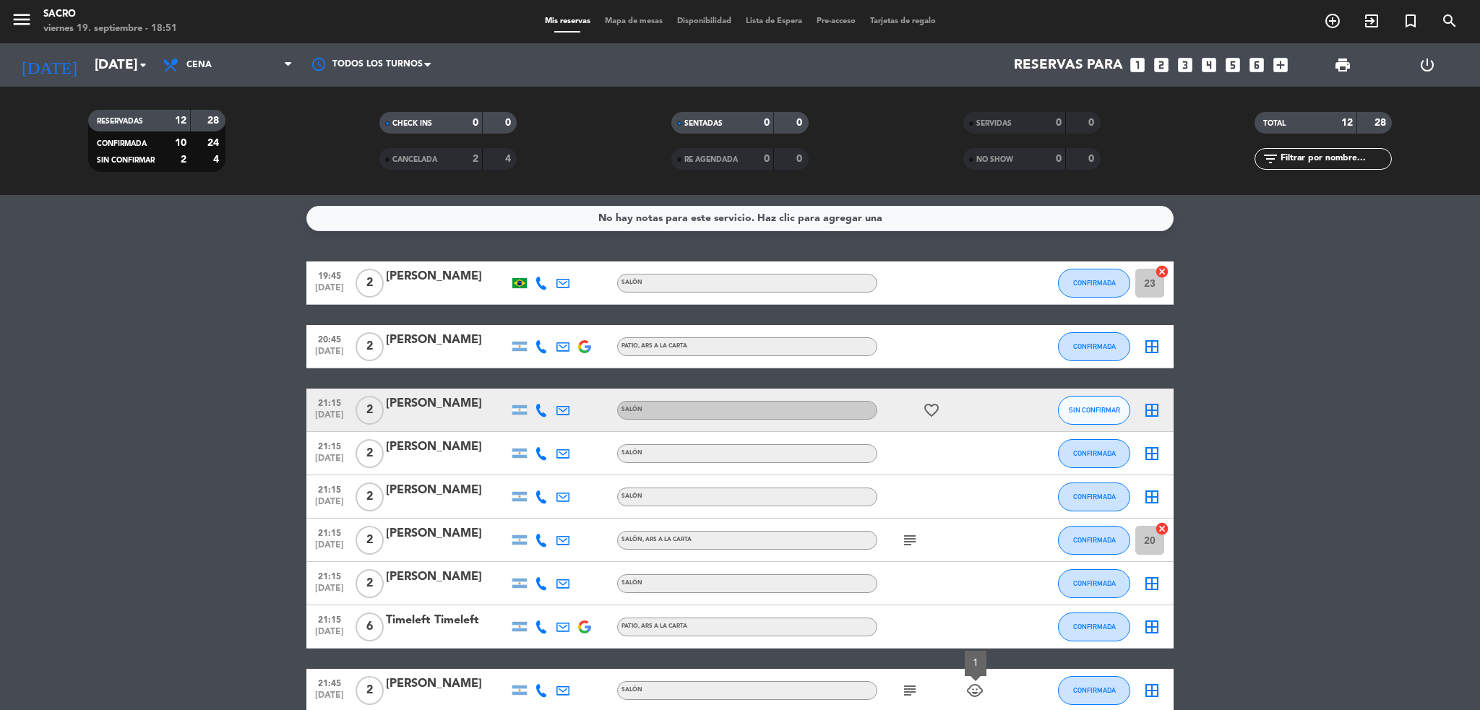
click at [516, 286] on div at bounding box center [519, 283] width 14 height 10
click at [1152, 356] on div "border_all" at bounding box center [1151, 346] width 43 height 43
click at [1153, 348] on icon "border_all" at bounding box center [1151, 346] width 17 height 17
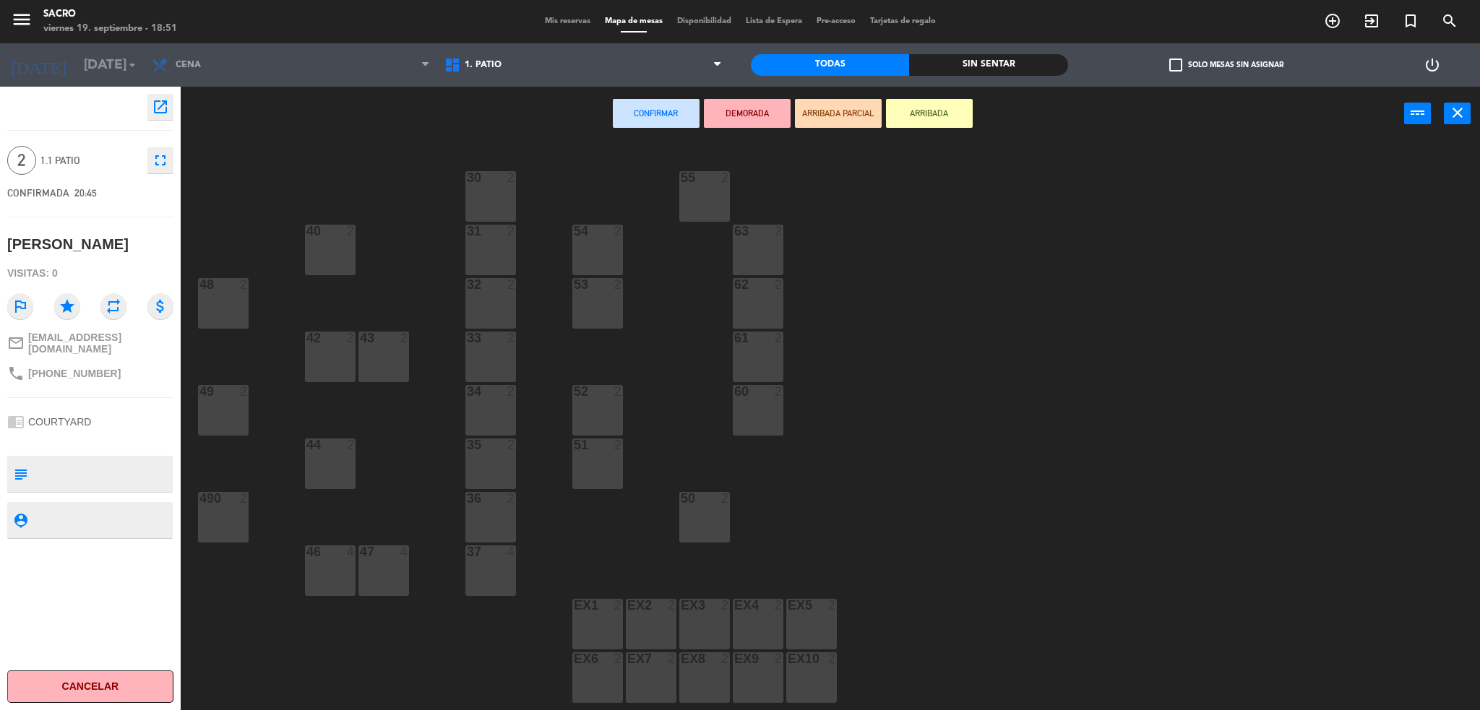
click at [498, 82] on div "1. PATIO 3. SALÓN 1. PATIO 1. PATIO 3. SALÓN" at bounding box center [583, 64] width 293 height 43
click at [499, 74] on span "1. PATIO" at bounding box center [583, 65] width 293 height 32
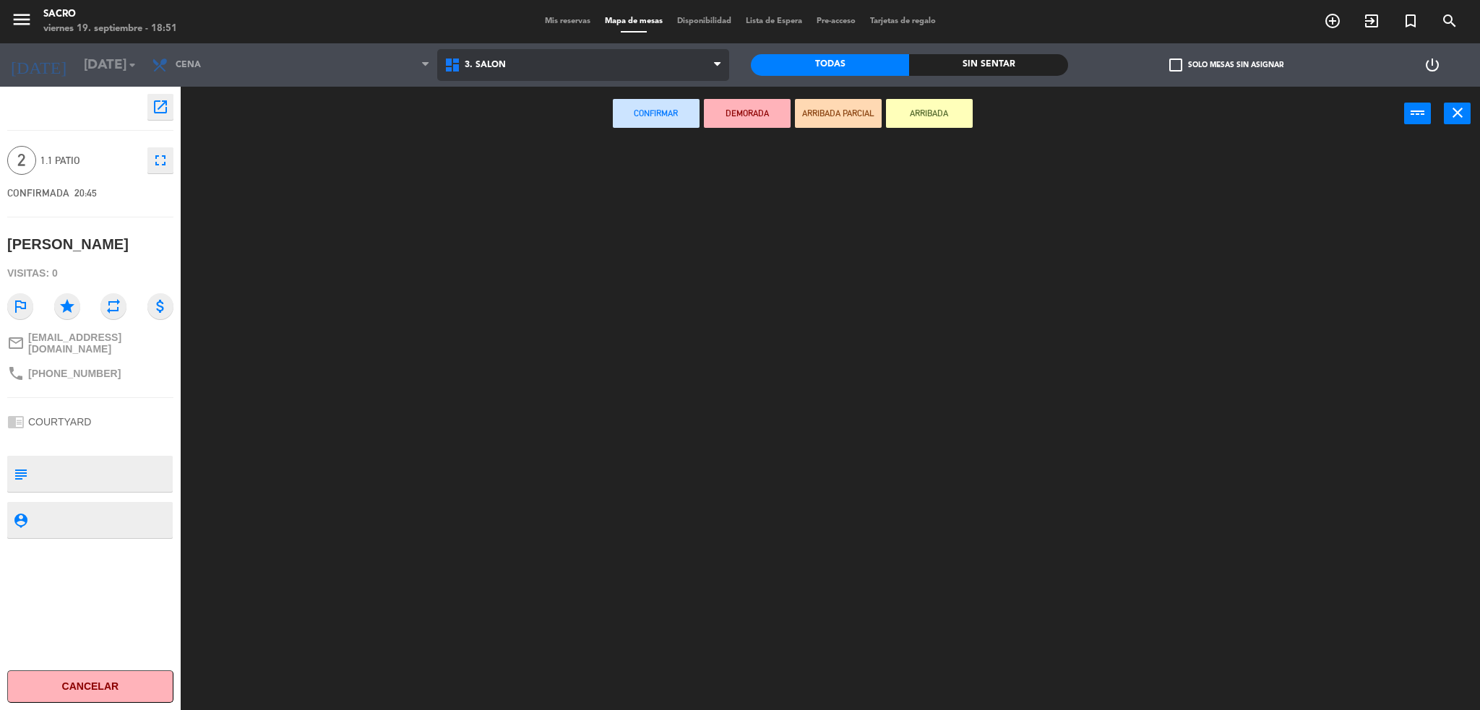
click at [518, 139] on ng-component "menu Sacro [DATE] 19. septiembre - 18:51 Mis reservas Mapa de mesas Disponibili…" at bounding box center [740, 357] width 1480 height 715
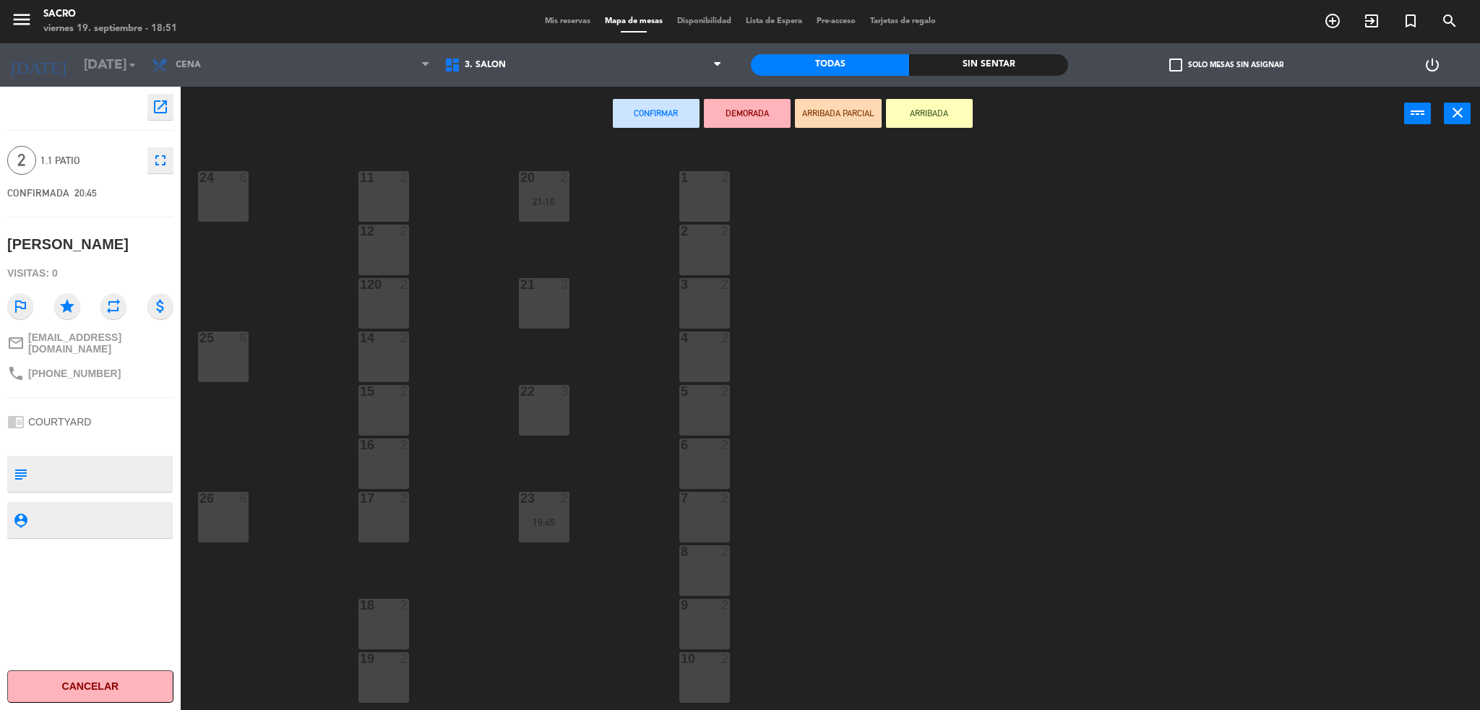
click at [552, 414] on div "22 3" at bounding box center [544, 410] width 51 height 51
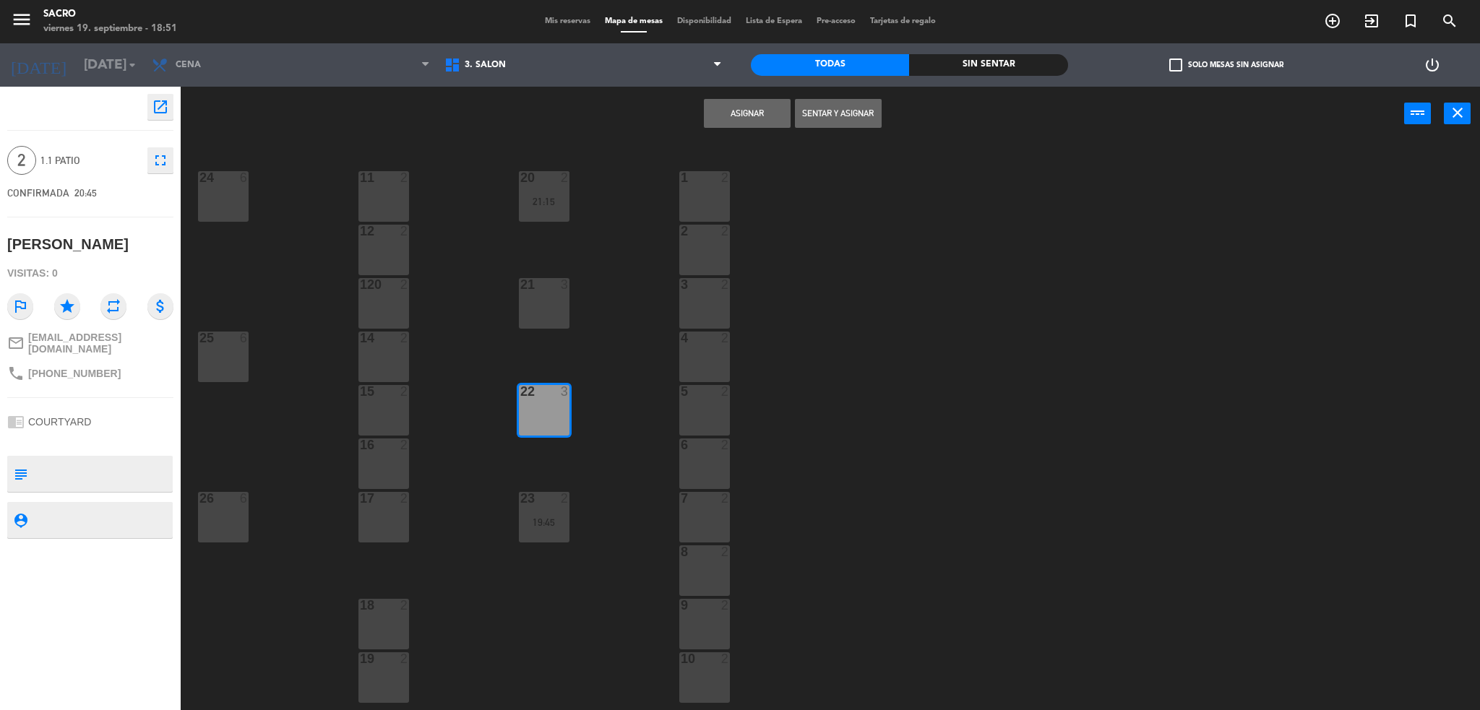
click at [749, 115] on button "Asignar" at bounding box center [747, 113] width 87 height 29
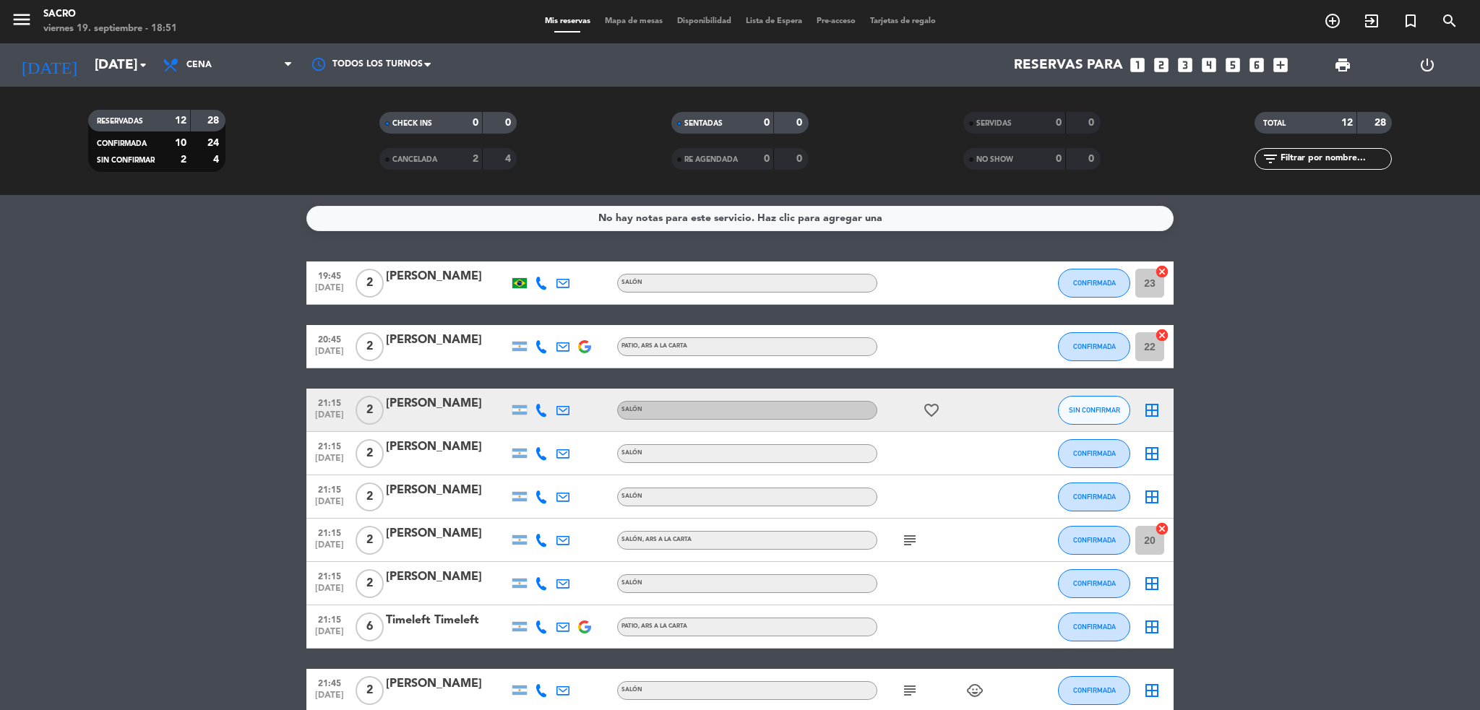
click at [1157, 413] on icon "border_all" at bounding box center [1151, 410] width 17 height 17
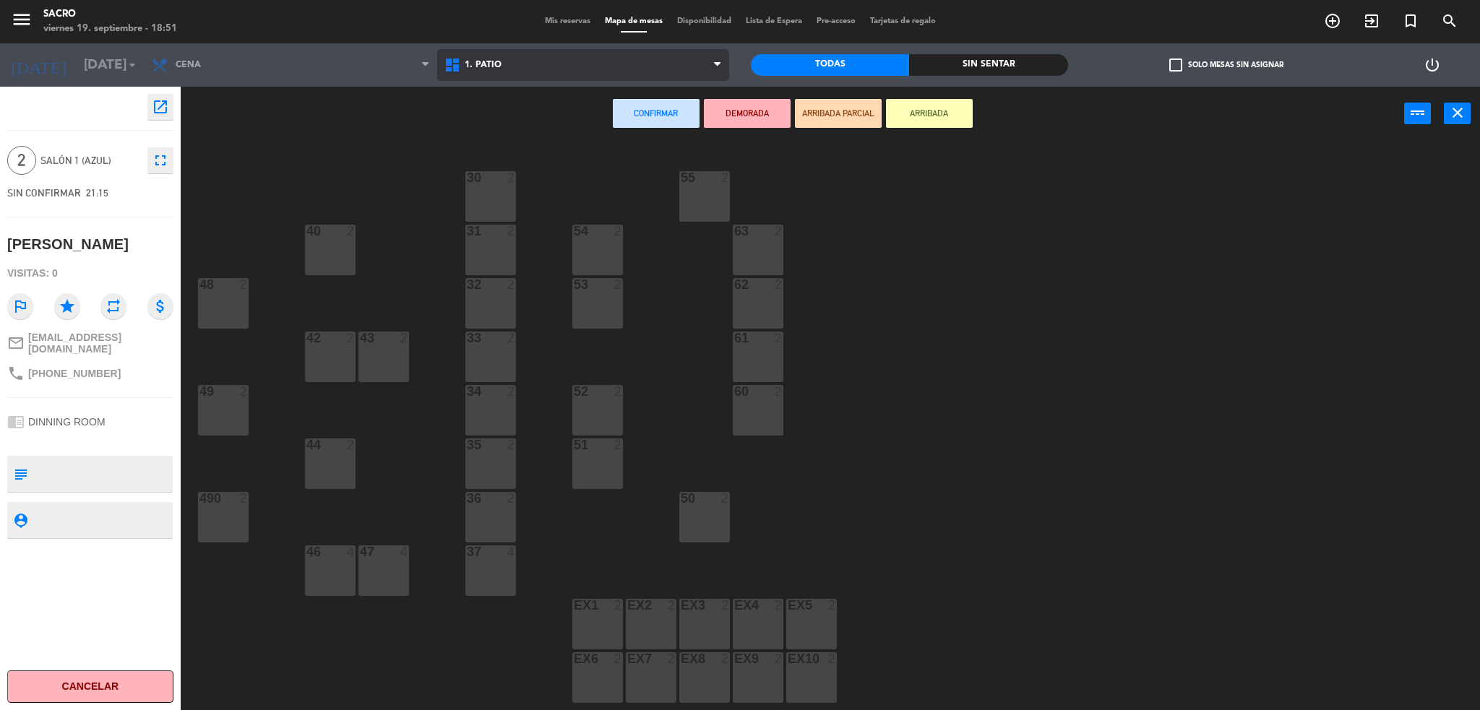
click at [646, 72] on span "1. PATIO" at bounding box center [583, 65] width 293 height 32
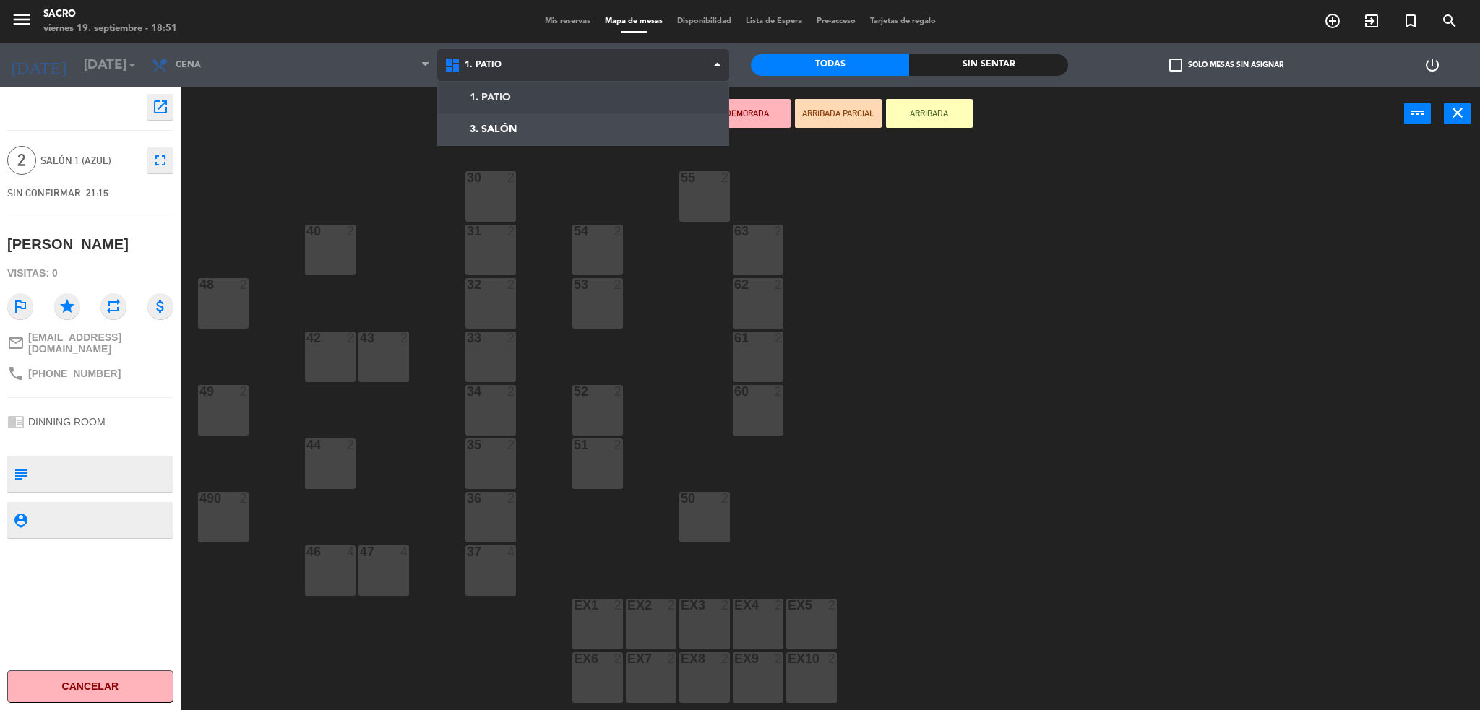
click at [584, 108] on ng-component "menu Sacro [DATE] 19. septiembre - 18:51 Mis reservas Mapa de mesas Disponibili…" at bounding box center [740, 357] width 1480 height 715
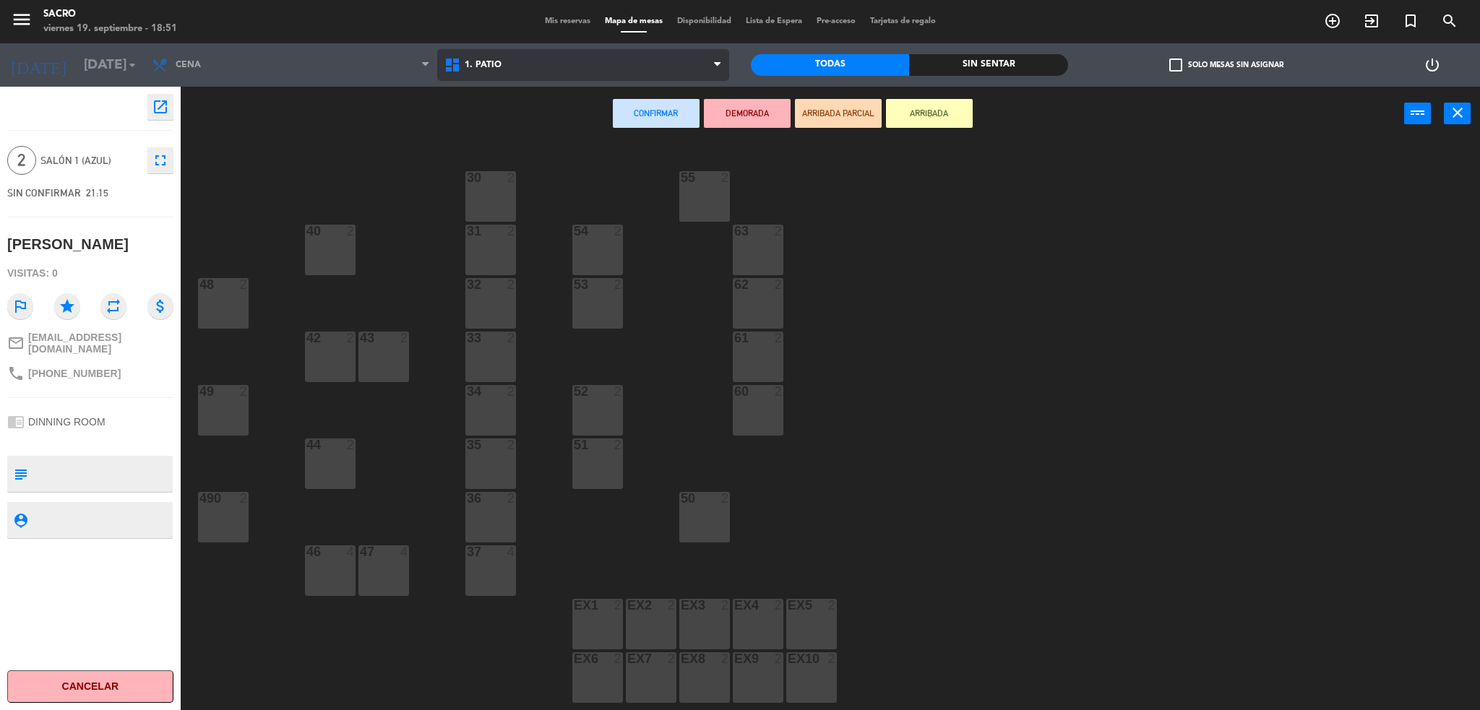
click at [530, 78] on span "1. PATIO" at bounding box center [583, 65] width 293 height 32
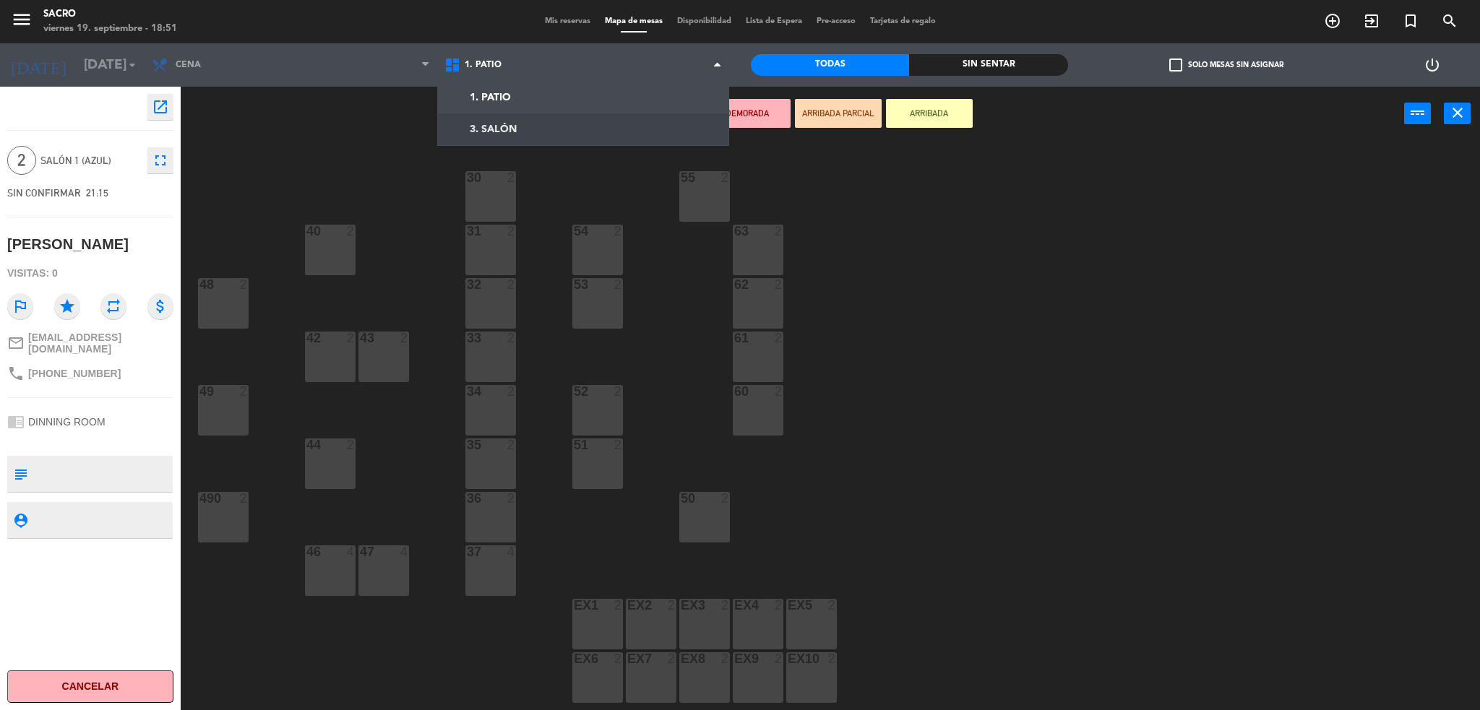
click at [519, 134] on ng-component "menu Sacro [DATE] 19. septiembre - 18:51 Mis reservas Mapa de mesas Disponibili…" at bounding box center [740, 357] width 1480 height 715
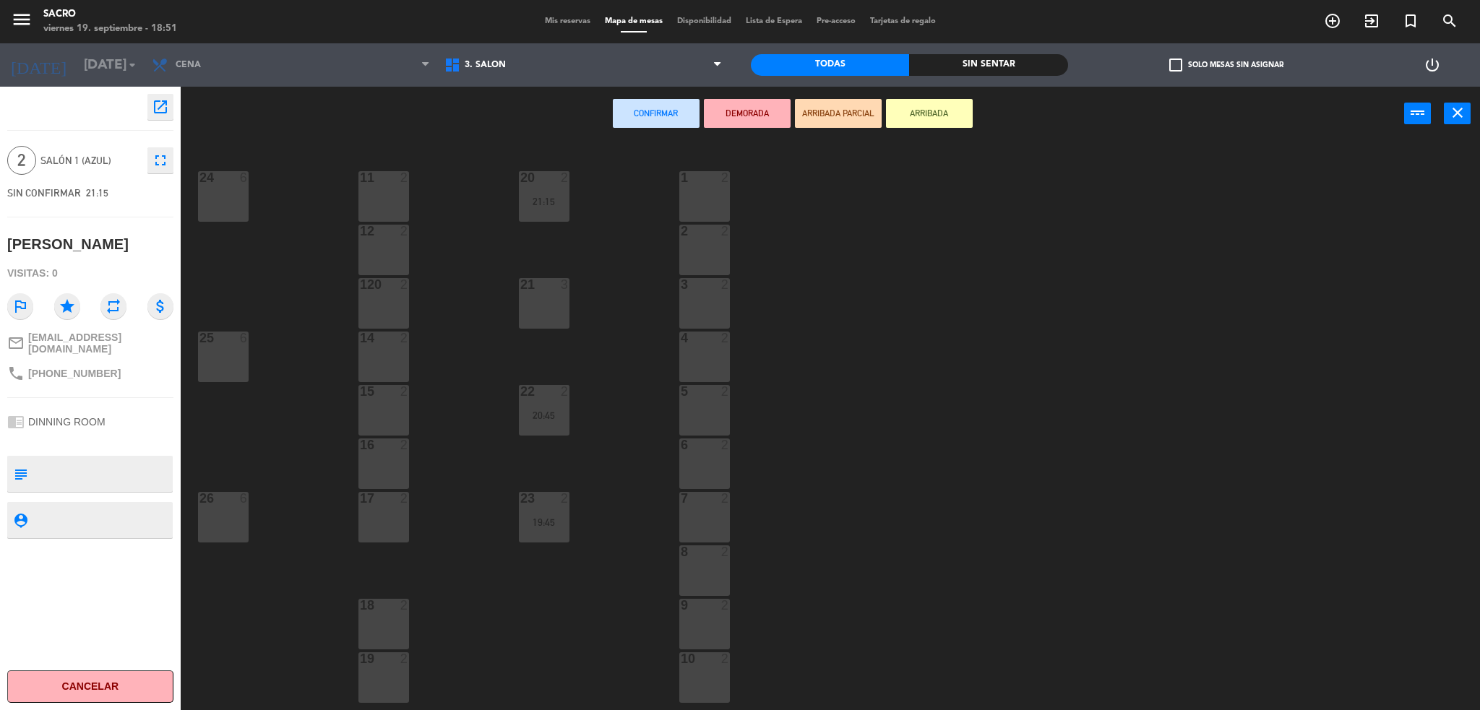
click at [550, 304] on div "21 3" at bounding box center [544, 303] width 51 height 51
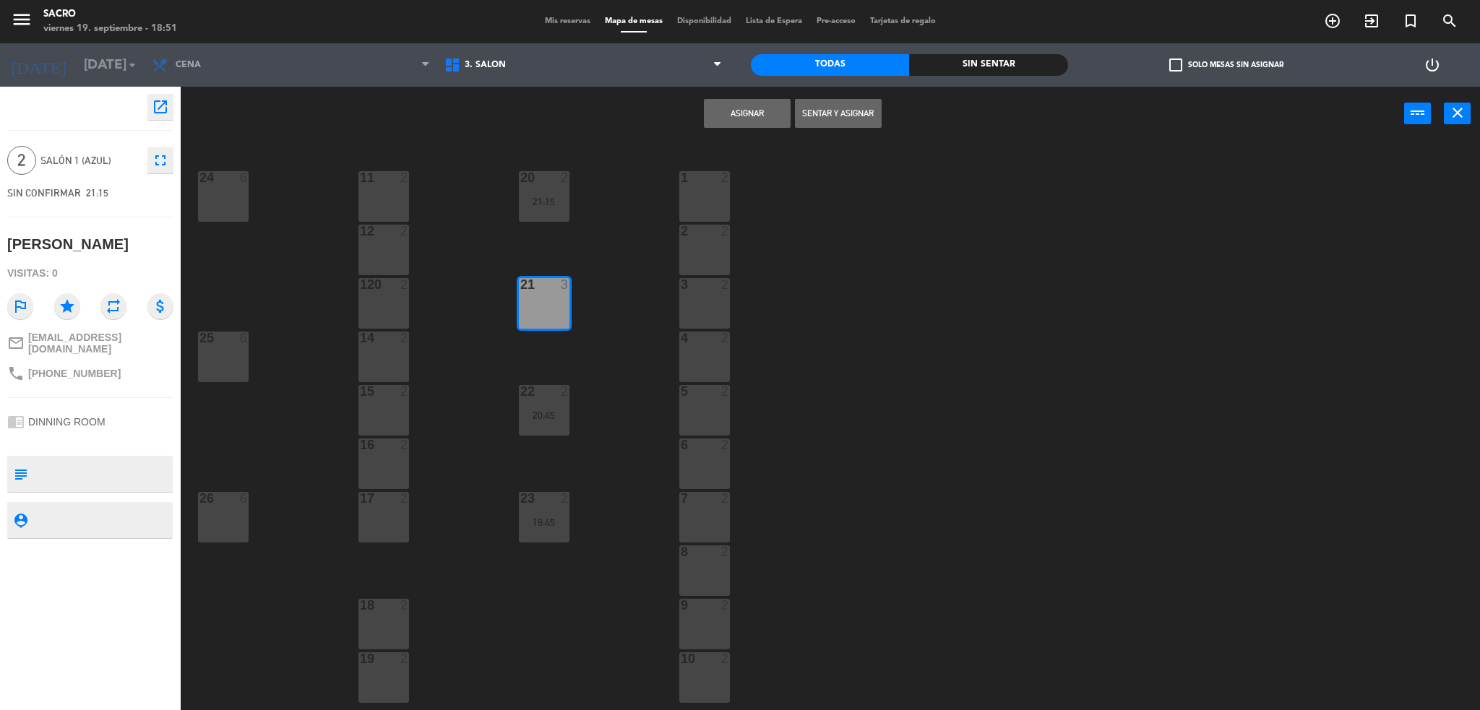
click at [775, 116] on button "Asignar" at bounding box center [747, 113] width 87 height 29
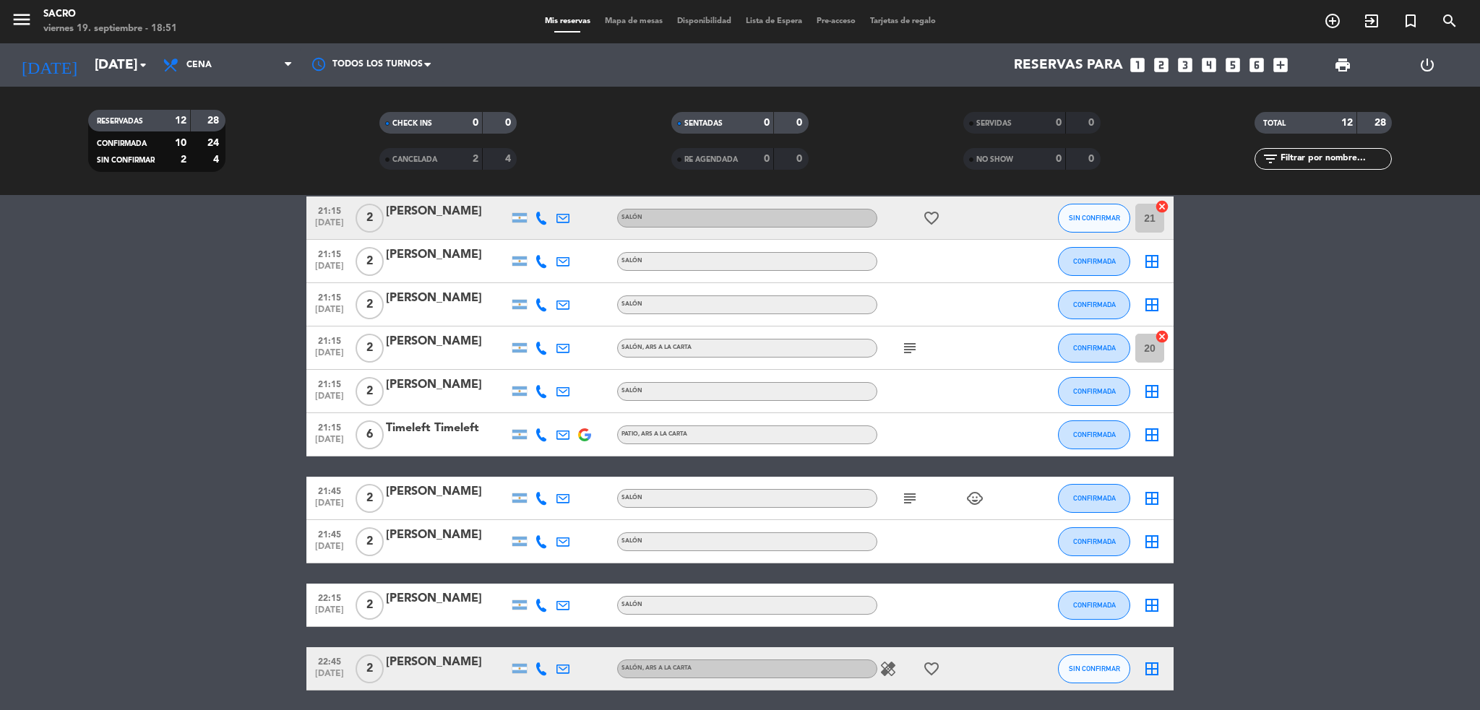
scroll to position [96, 0]
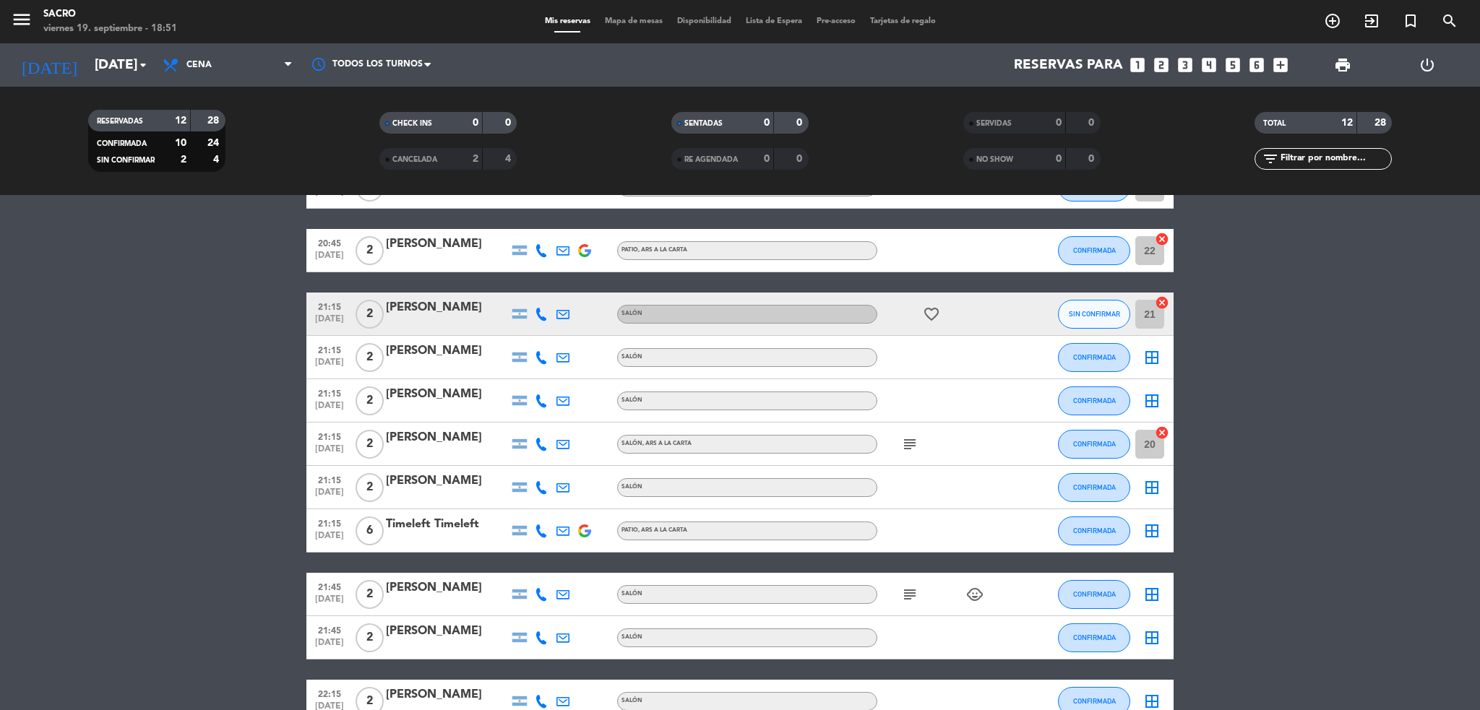
click at [904, 443] on icon "subject" at bounding box center [909, 444] width 17 height 17
click at [906, 594] on icon "subject" at bounding box center [909, 594] width 17 height 17
click at [979, 601] on icon "child_care" at bounding box center [974, 594] width 17 height 17
click at [1150, 597] on icon "border_all" at bounding box center [1151, 594] width 17 height 17
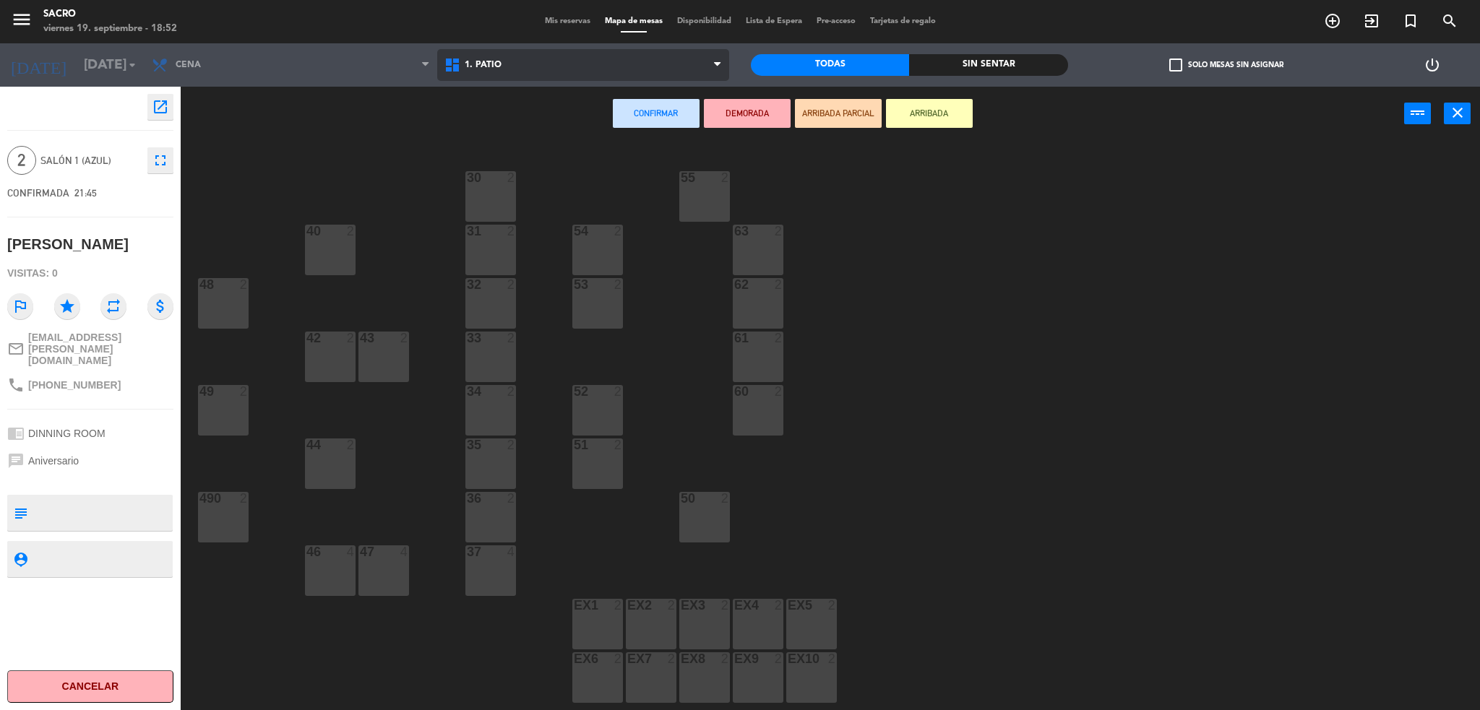
click at [613, 60] on span "1. PATIO" at bounding box center [583, 65] width 293 height 32
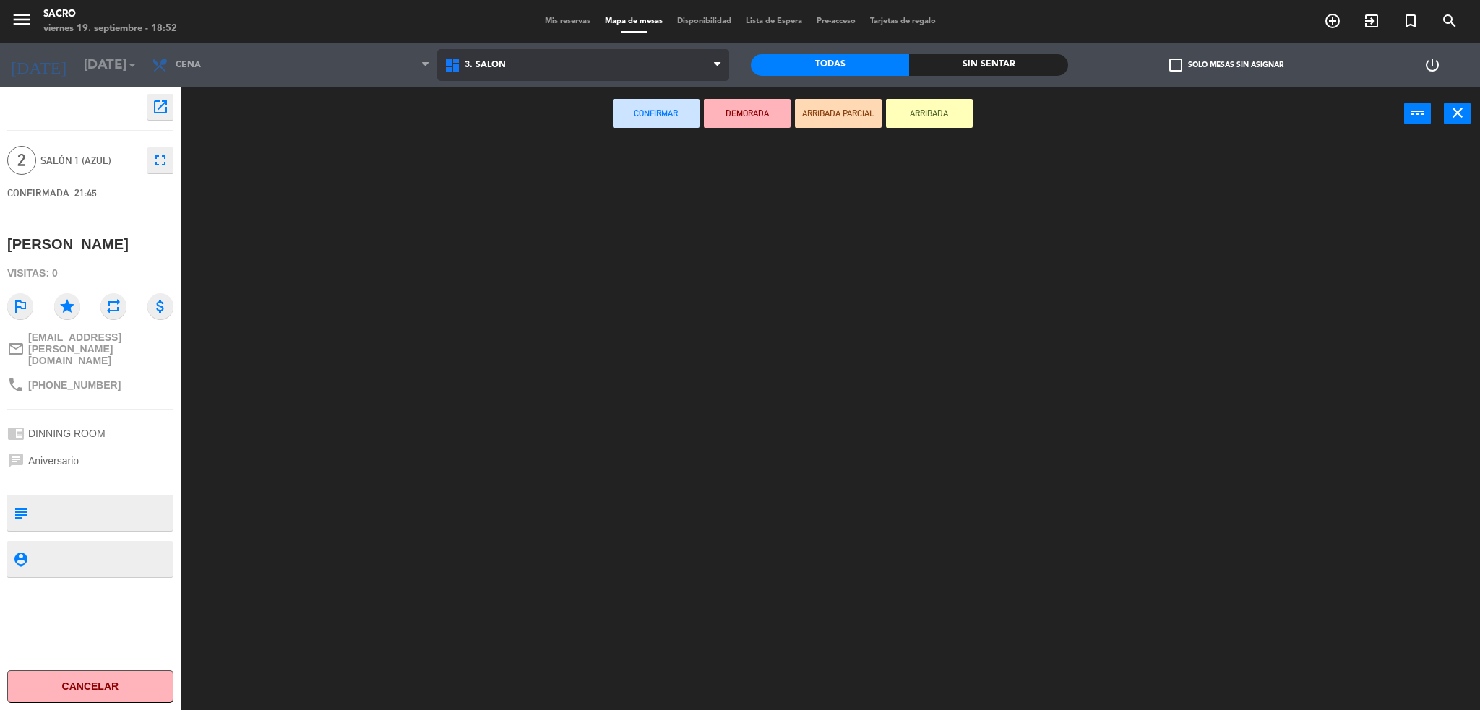
click at [585, 123] on ng-component "menu Sacro [DATE] 19. septiembre - 18:52 Mis reservas Mapa de mesas Disponibili…" at bounding box center [740, 357] width 1480 height 715
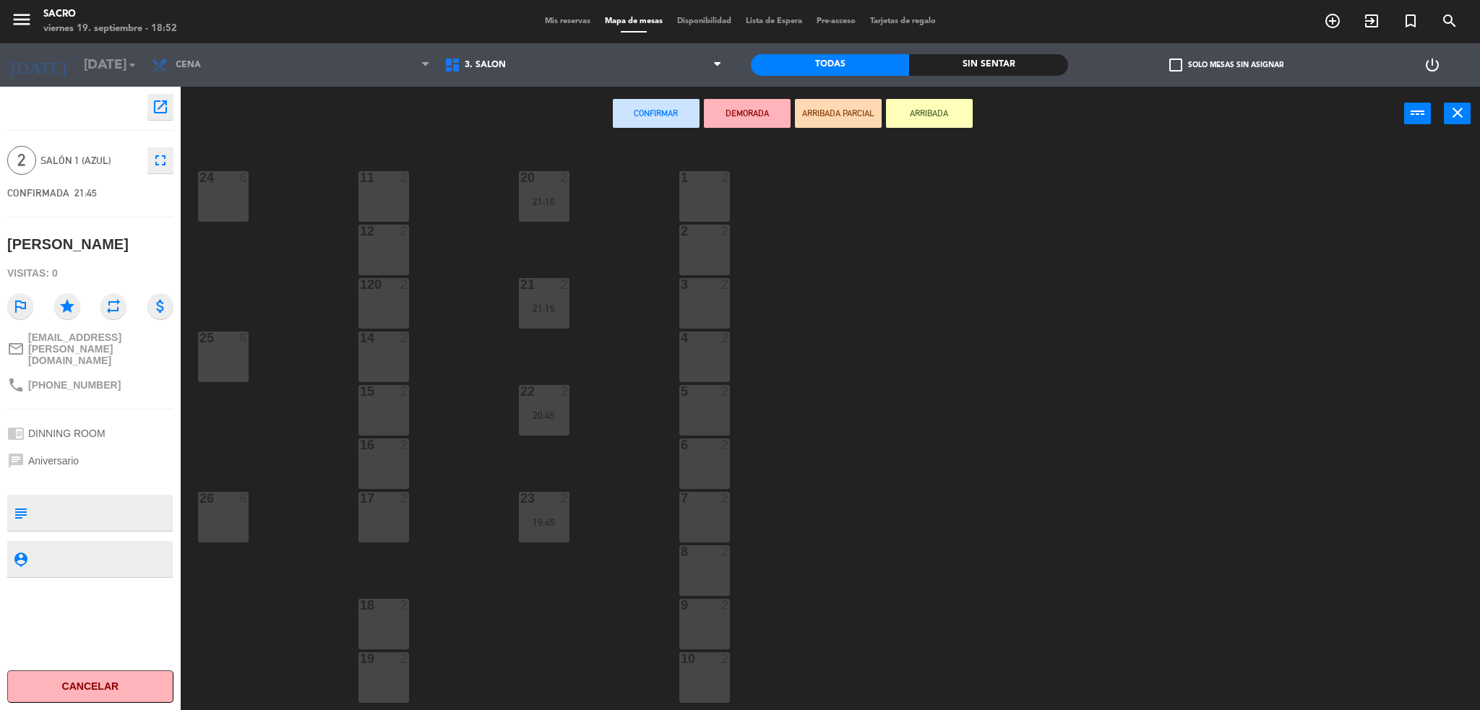
click at [226, 507] on div "26 6" at bounding box center [223, 517] width 51 height 51
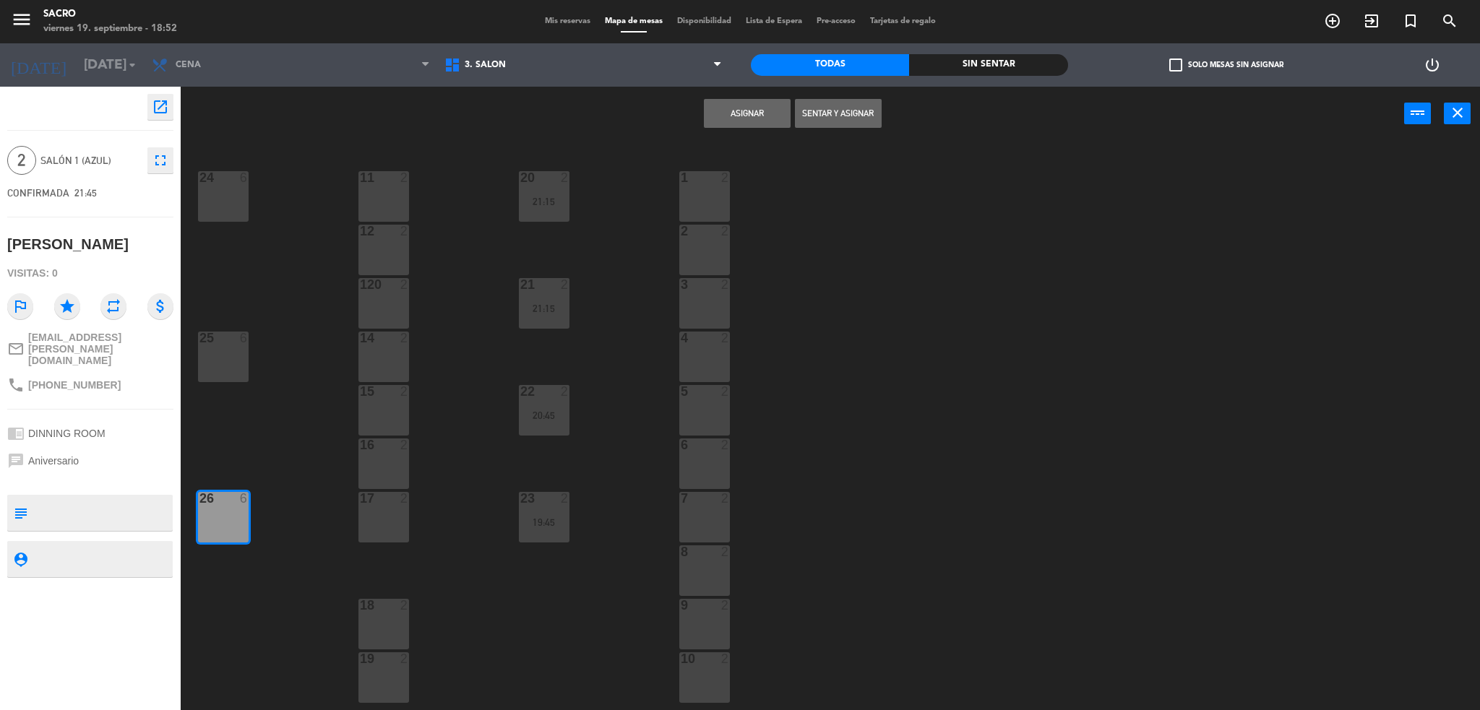
click at [749, 121] on button "Asignar" at bounding box center [747, 113] width 87 height 29
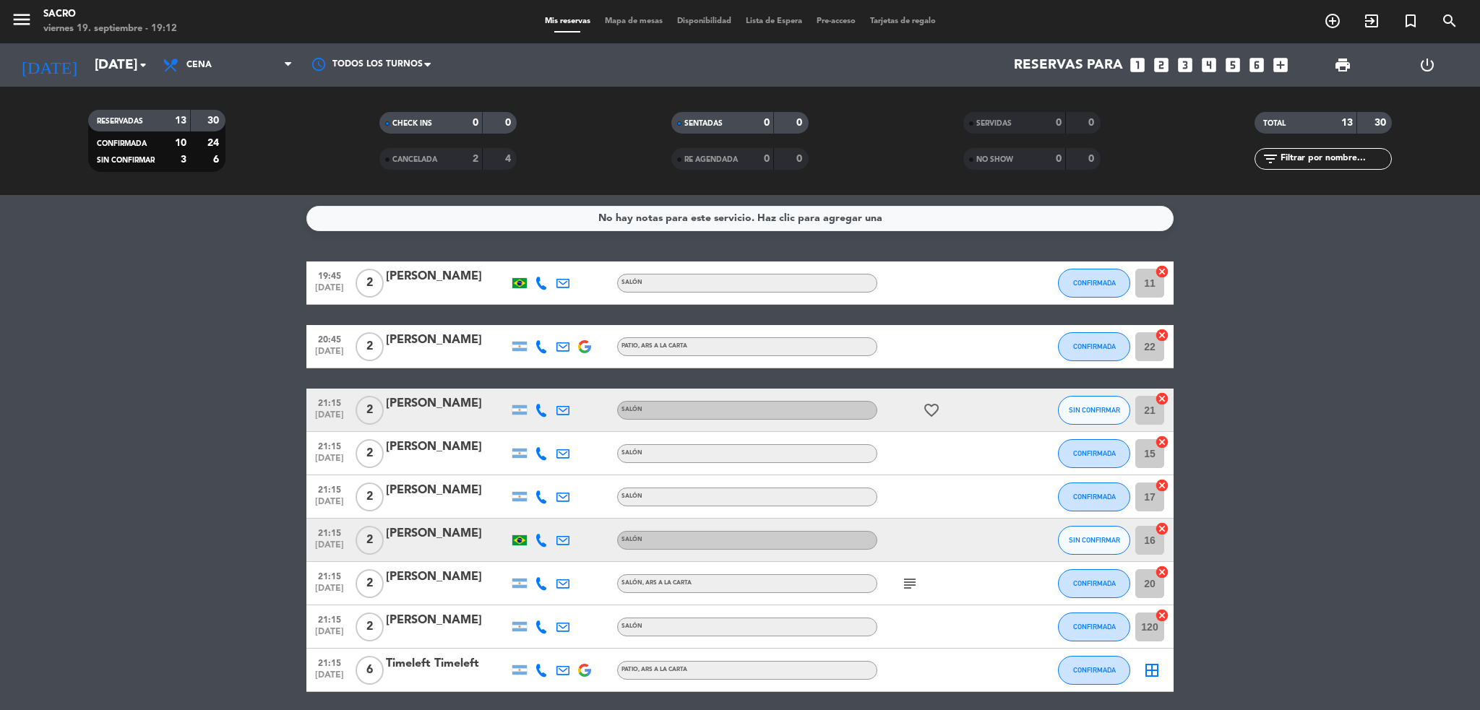
click at [1166, 270] on icon "cancel" at bounding box center [1162, 271] width 14 height 14
click at [1163, 572] on icon "cancel" at bounding box center [1162, 572] width 14 height 14
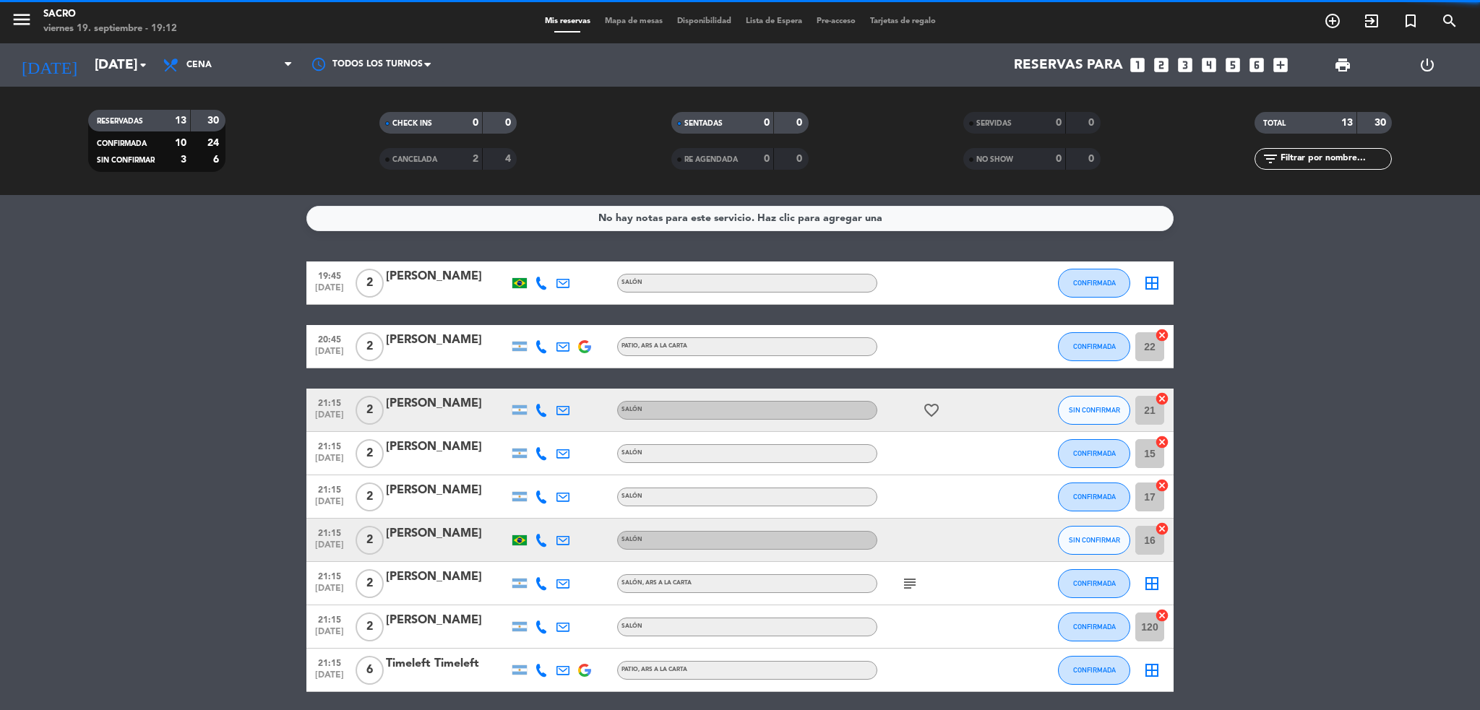
click at [1148, 280] on icon "border_all" at bounding box center [1151, 283] width 17 height 17
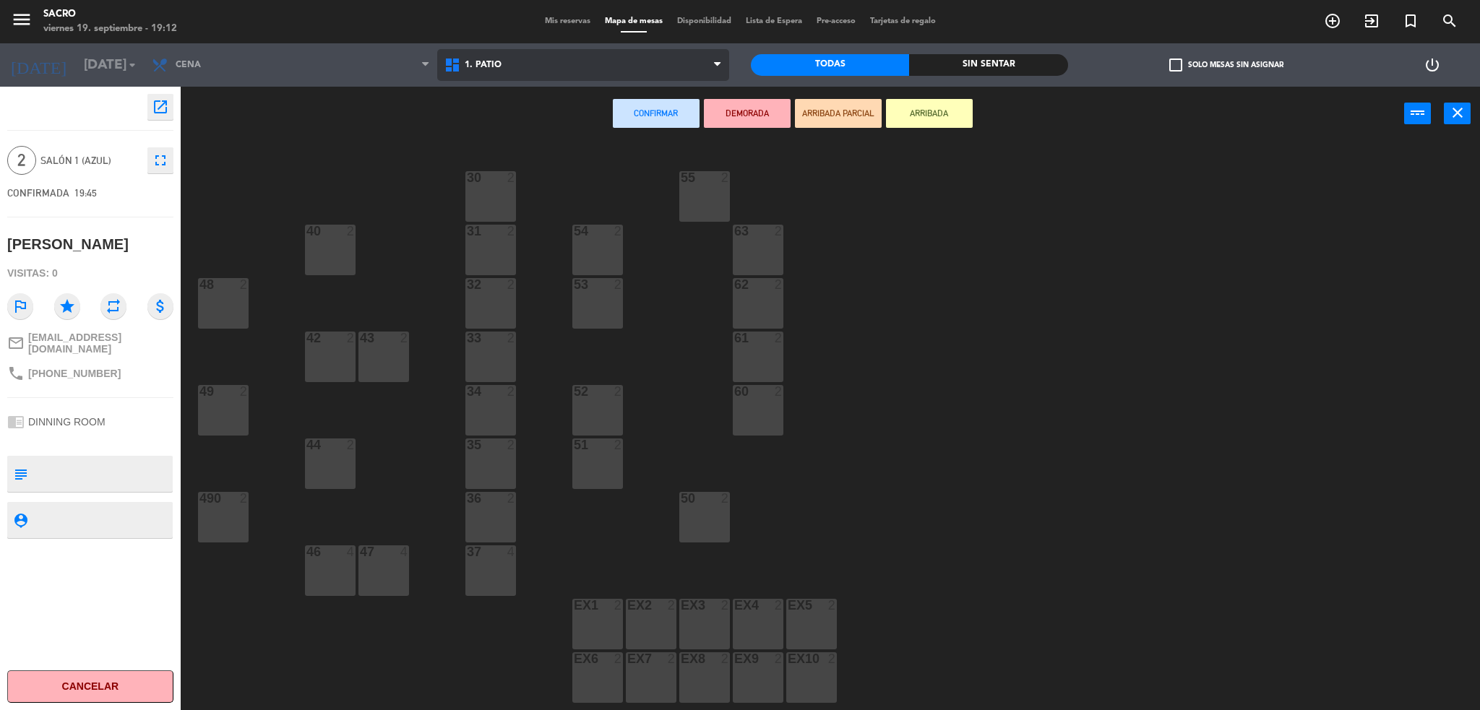
click at [563, 53] on span "1. PATIO" at bounding box center [583, 65] width 293 height 32
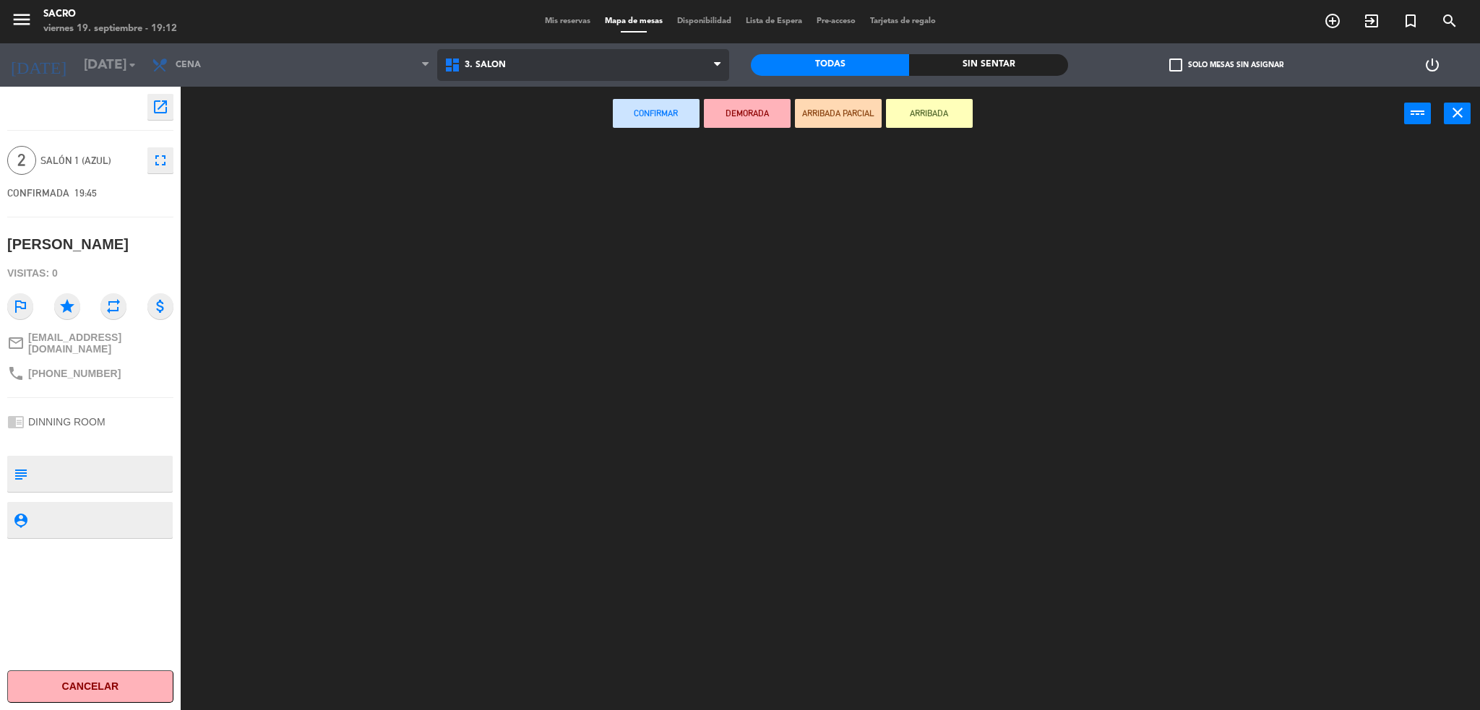
click at [574, 141] on ng-component "menu Sacro [DATE] 19. septiembre - 19:12 Mis reservas Mapa de mesas Disponibili…" at bounding box center [740, 357] width 1480 height 715
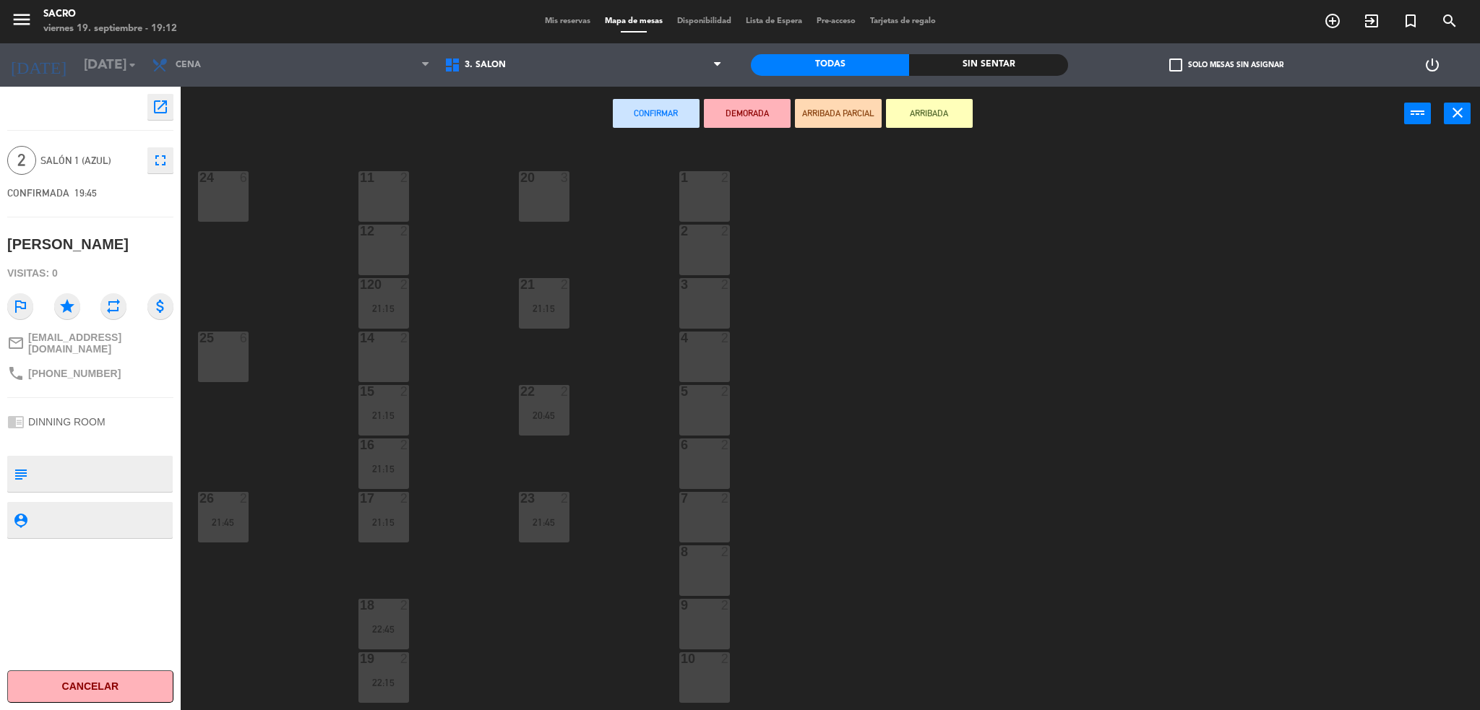
click at [538, 188] on div "20 3" at bounding box center [544, 196] width 51 height 51
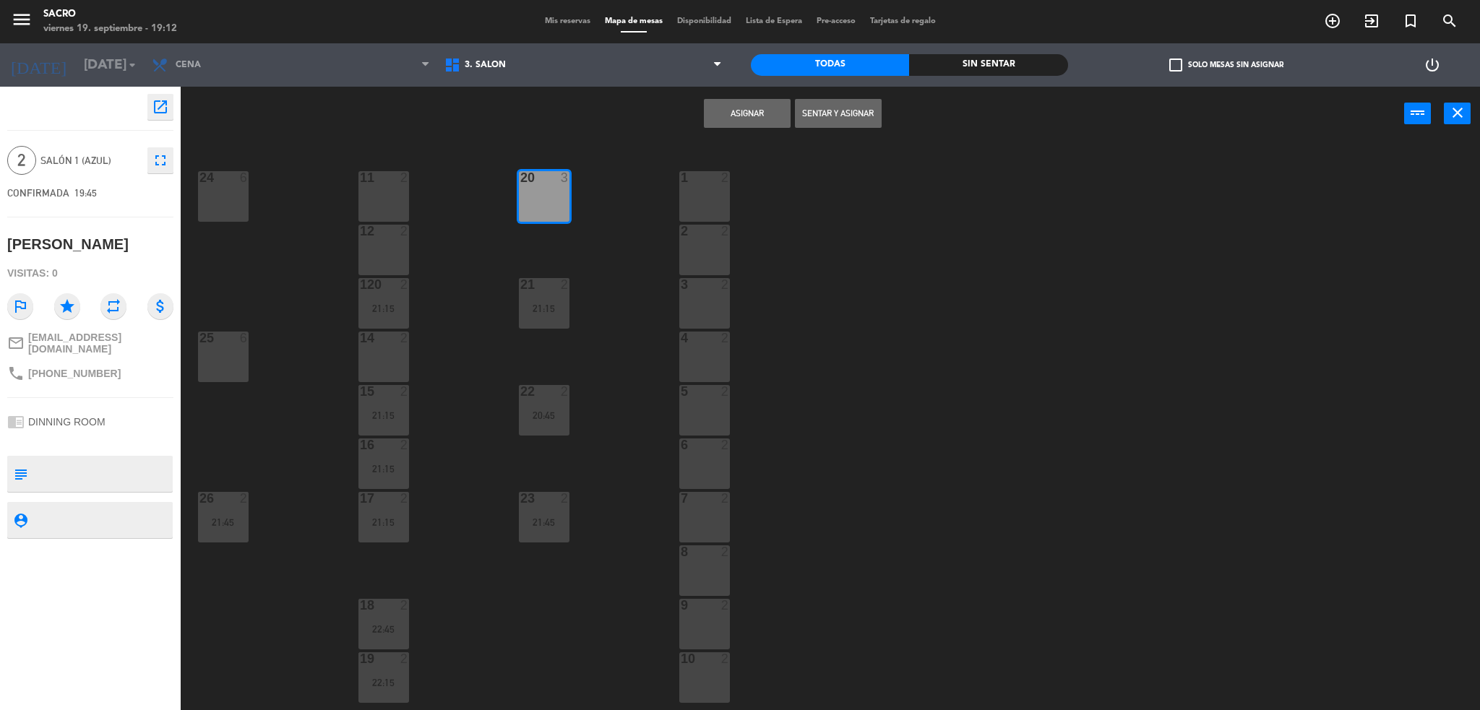
click at [828, 113] on button "Sentar y Asignar" at bounding box center [838, 113] width 87 height 29
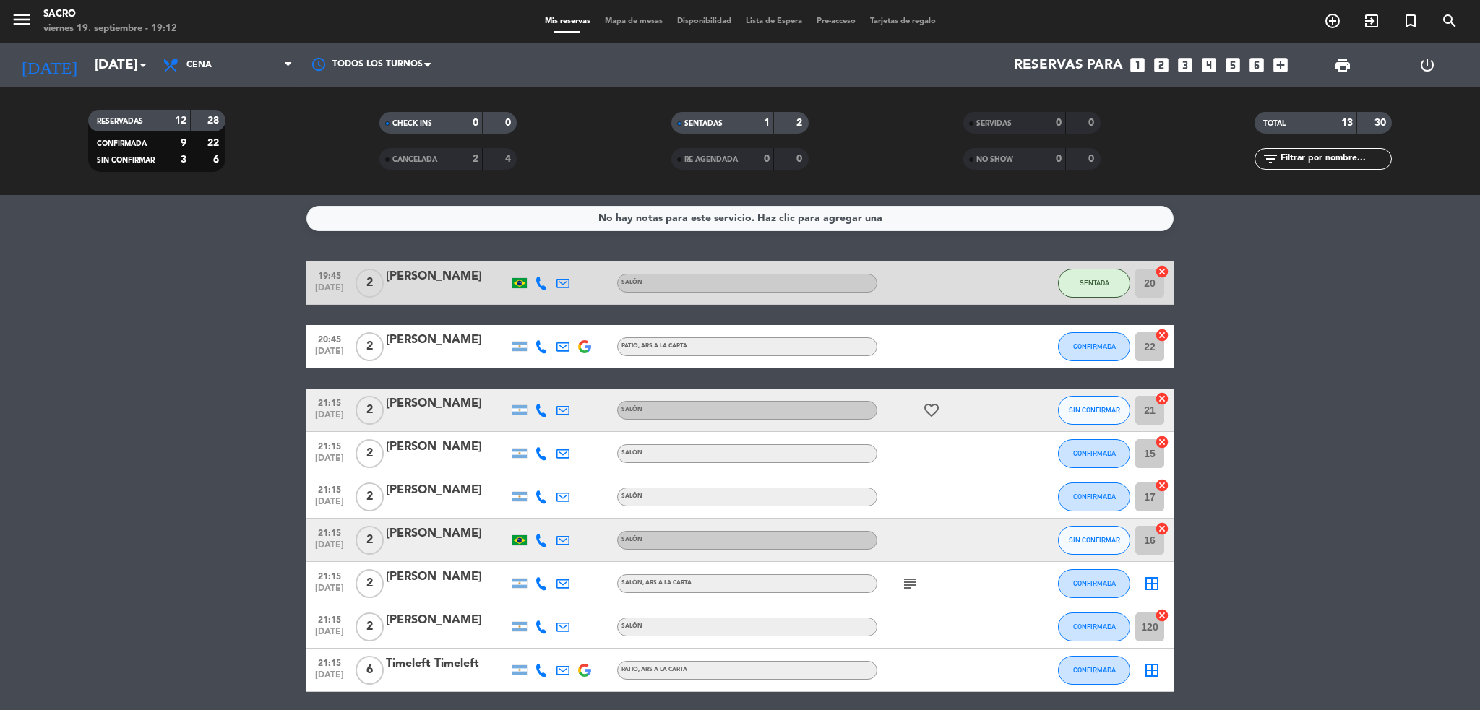
click at [907, 583] on icon "subject" at bounding box center [909, 583] width 17 height 17
click at [1166, 275] on icon "cancel" at bounding box center [1162, 271] width 14 height 14
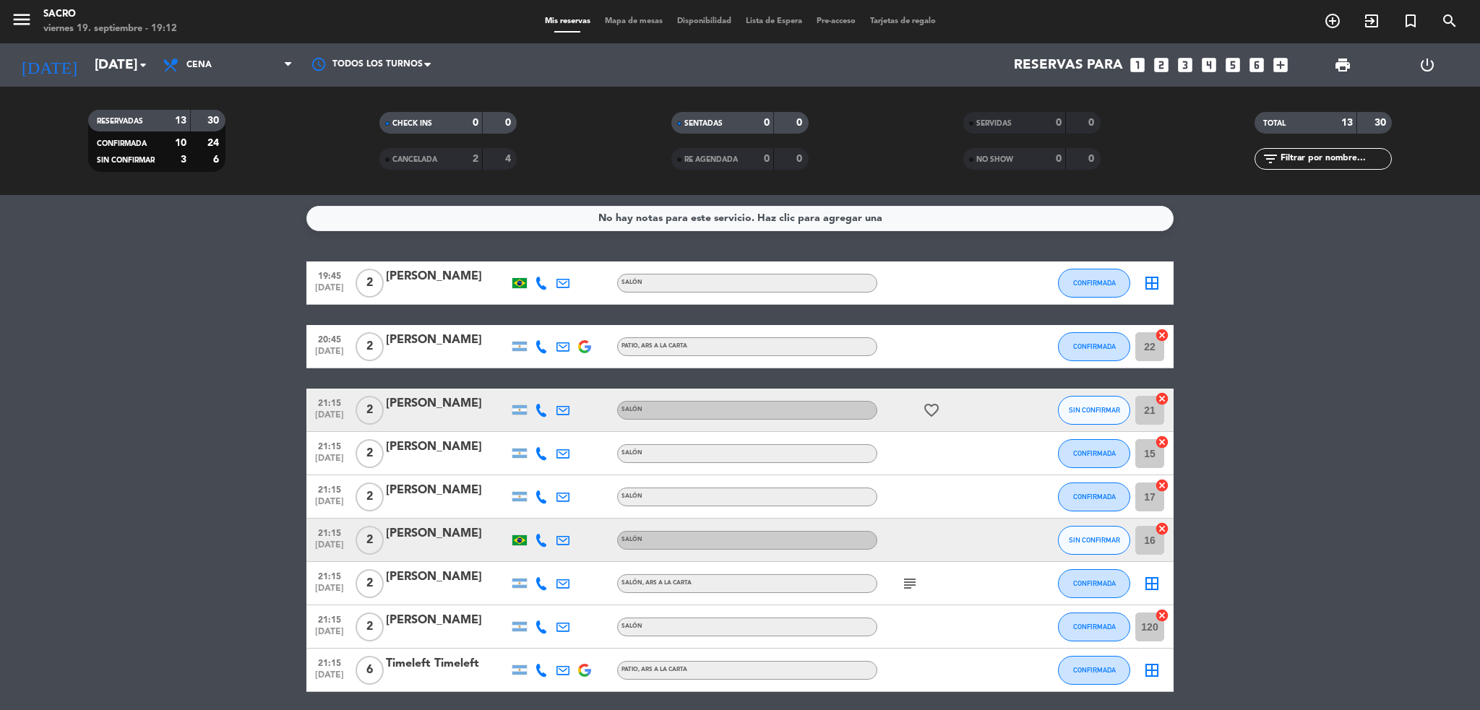
click at [1149, 580] on icon "border_all" at bounding box center [1151, 583] width 17 height 17
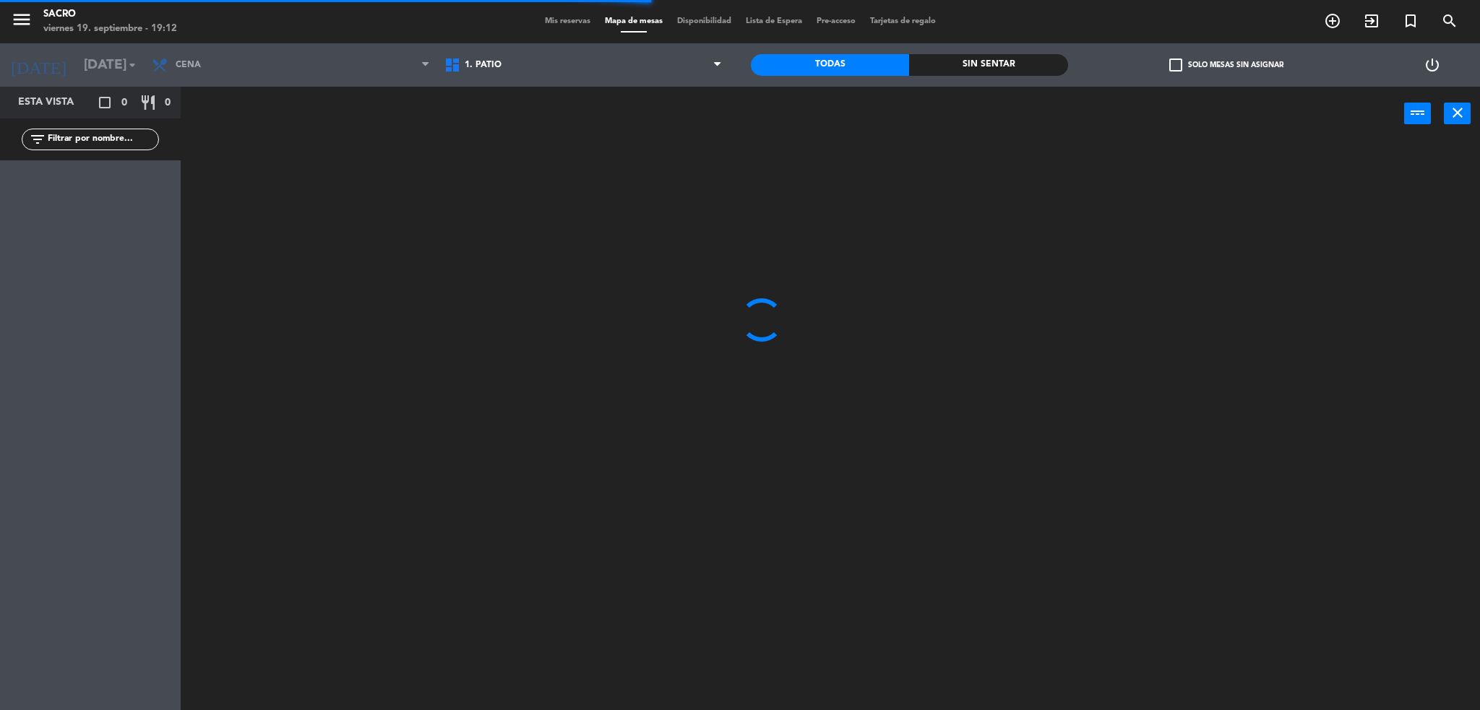
click at [569, 74] on span "1. PATIO" at bounding box center [583, 65] width 293 height 32
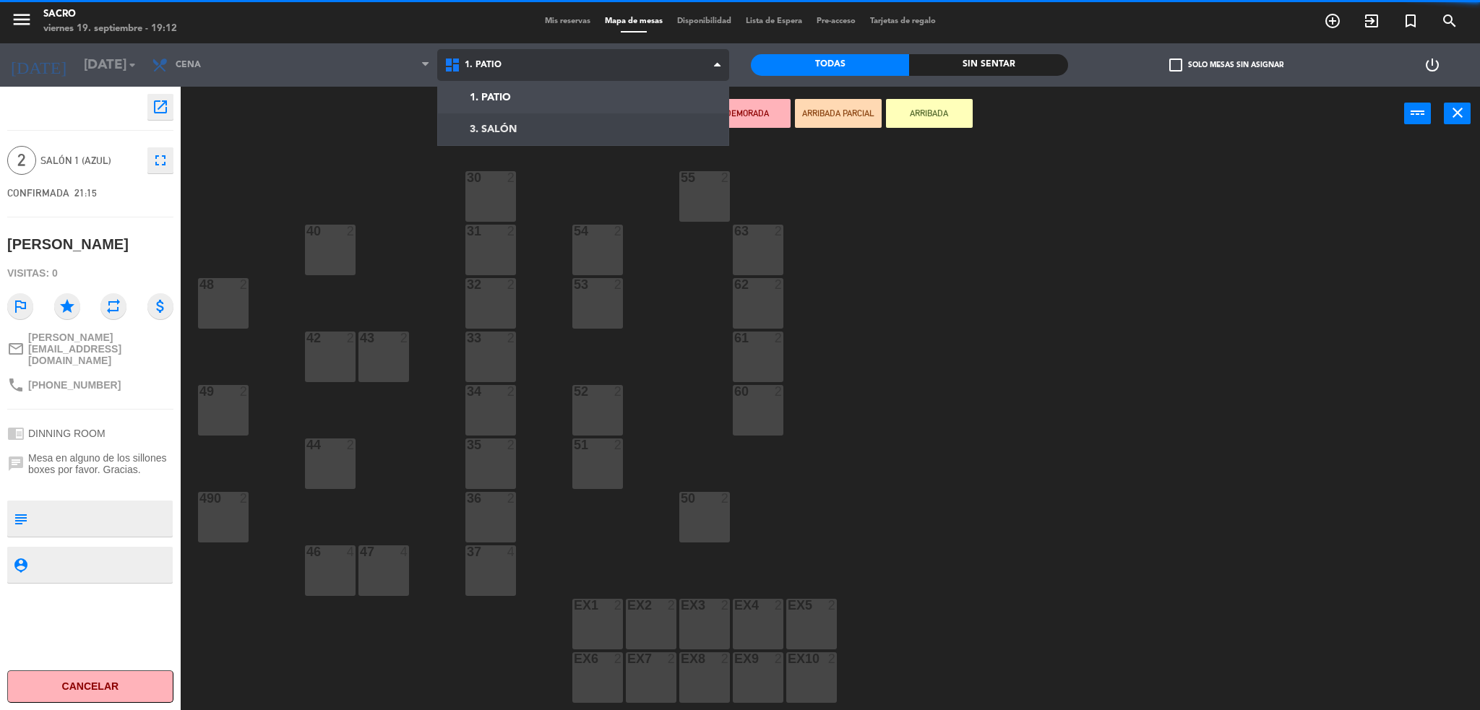
click at [552, 129] on ng-component "menu Sacro [DATE] 19. septiembre - 19:12 Mis reservas Mapa de mesas Disponibili…" at bounding box center [740, 357] width 1480 height 715
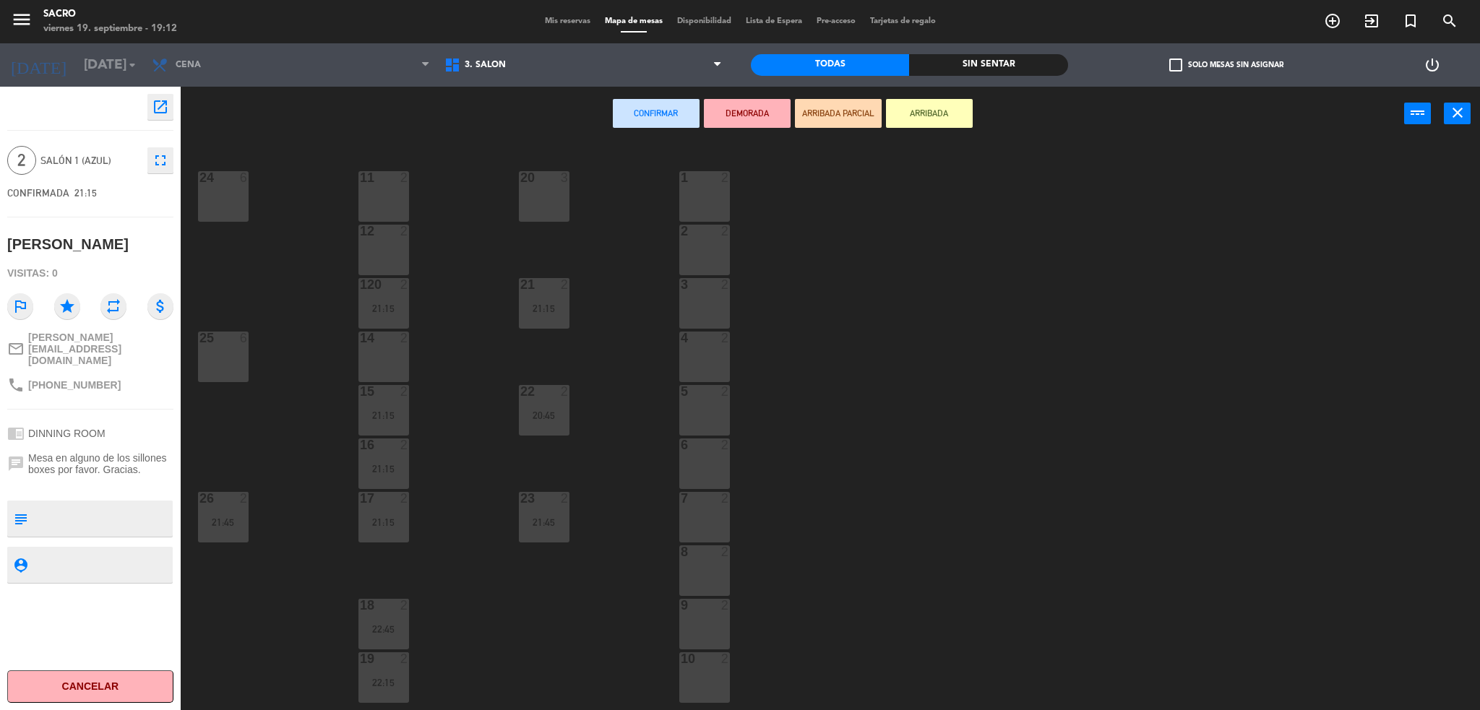
click at [543, 186] on div "20 3" at bounding box center [544, 196] width 51 height 51
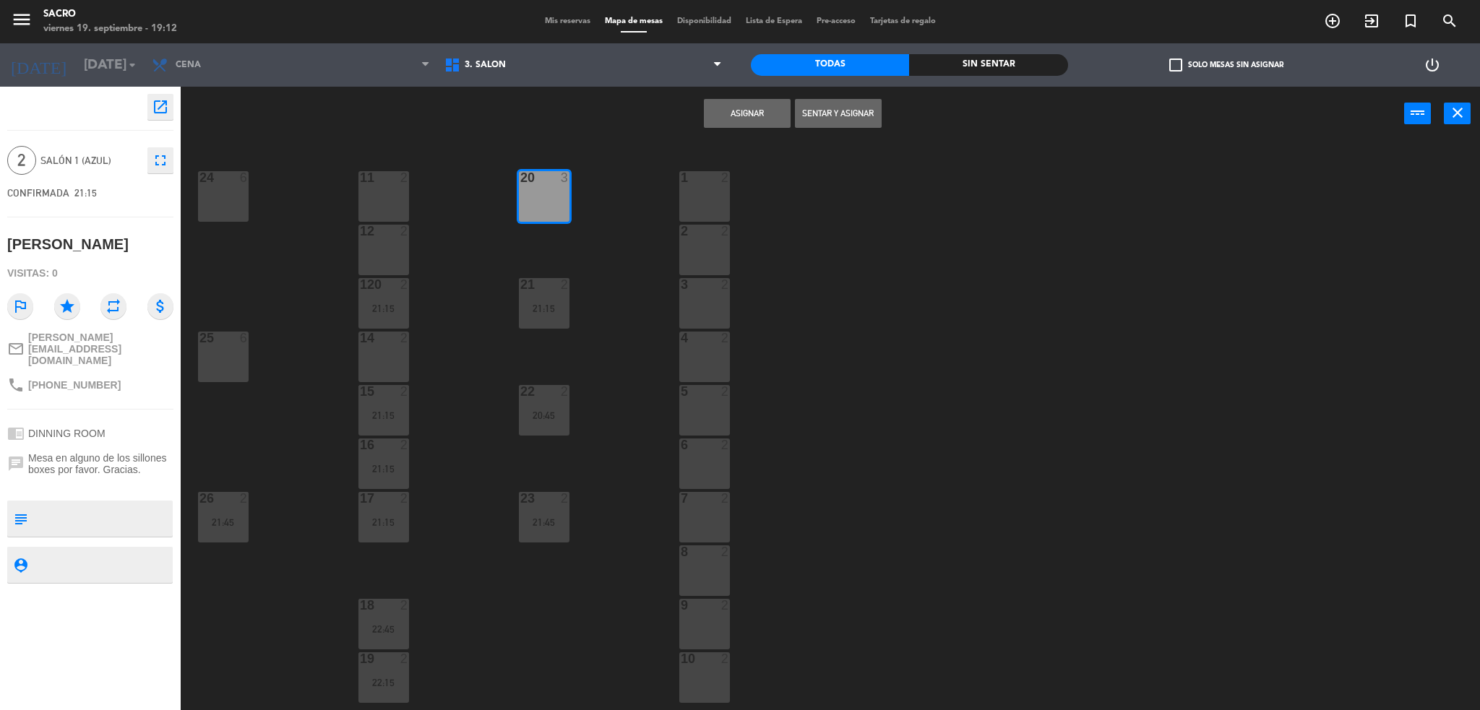
click at [760, 108] on button "Asignar" at bounding box center [747, 113] width 87 height 29
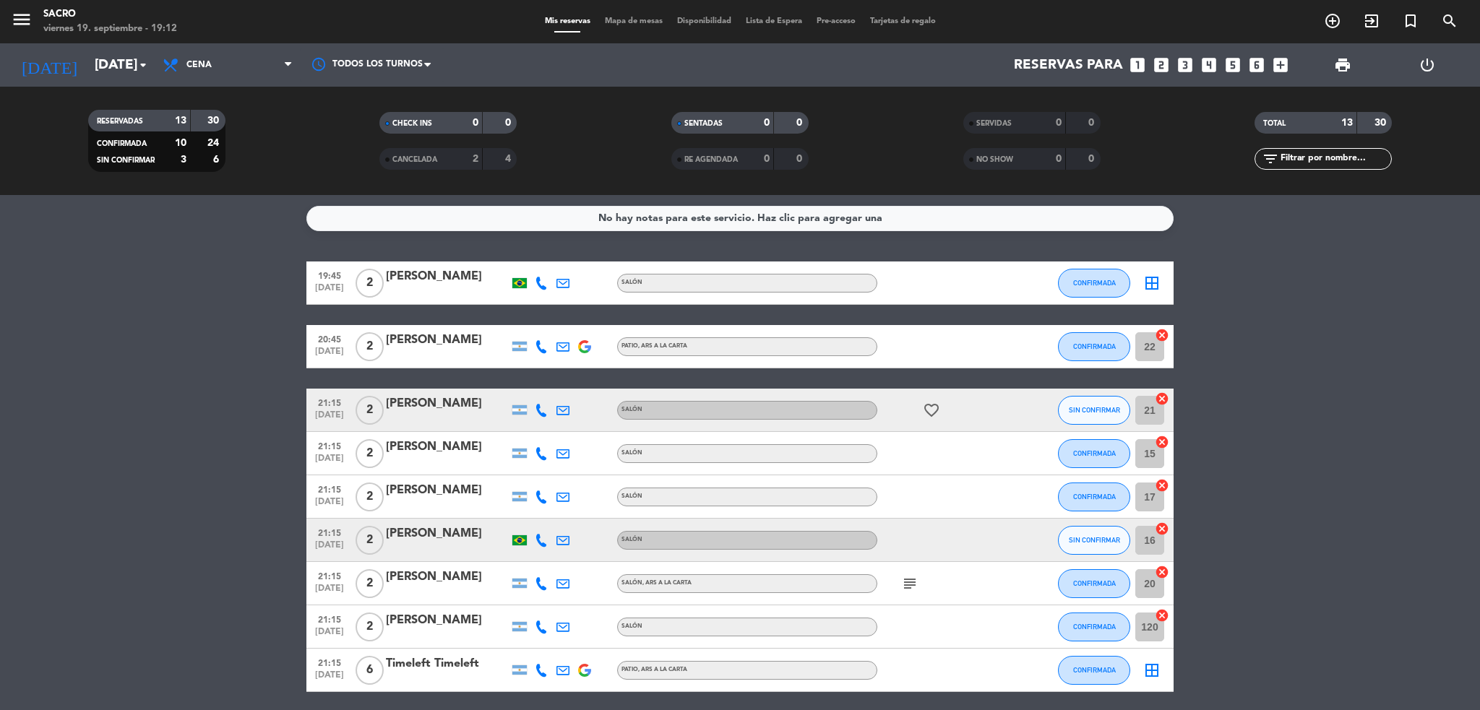
scroll to position [288, 0]
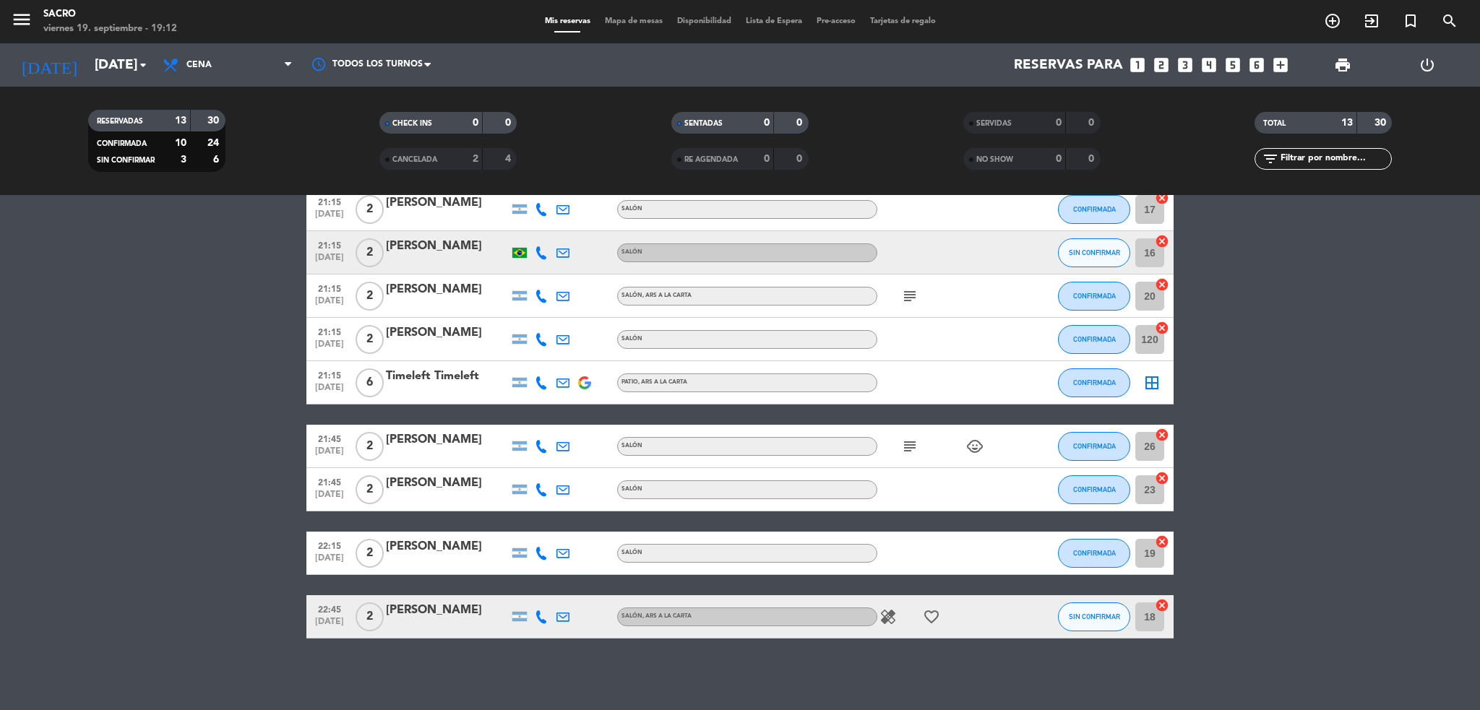
click at [1161, 477] on icon "cancel" at bounding box center [1162, 478] width 14 height 14
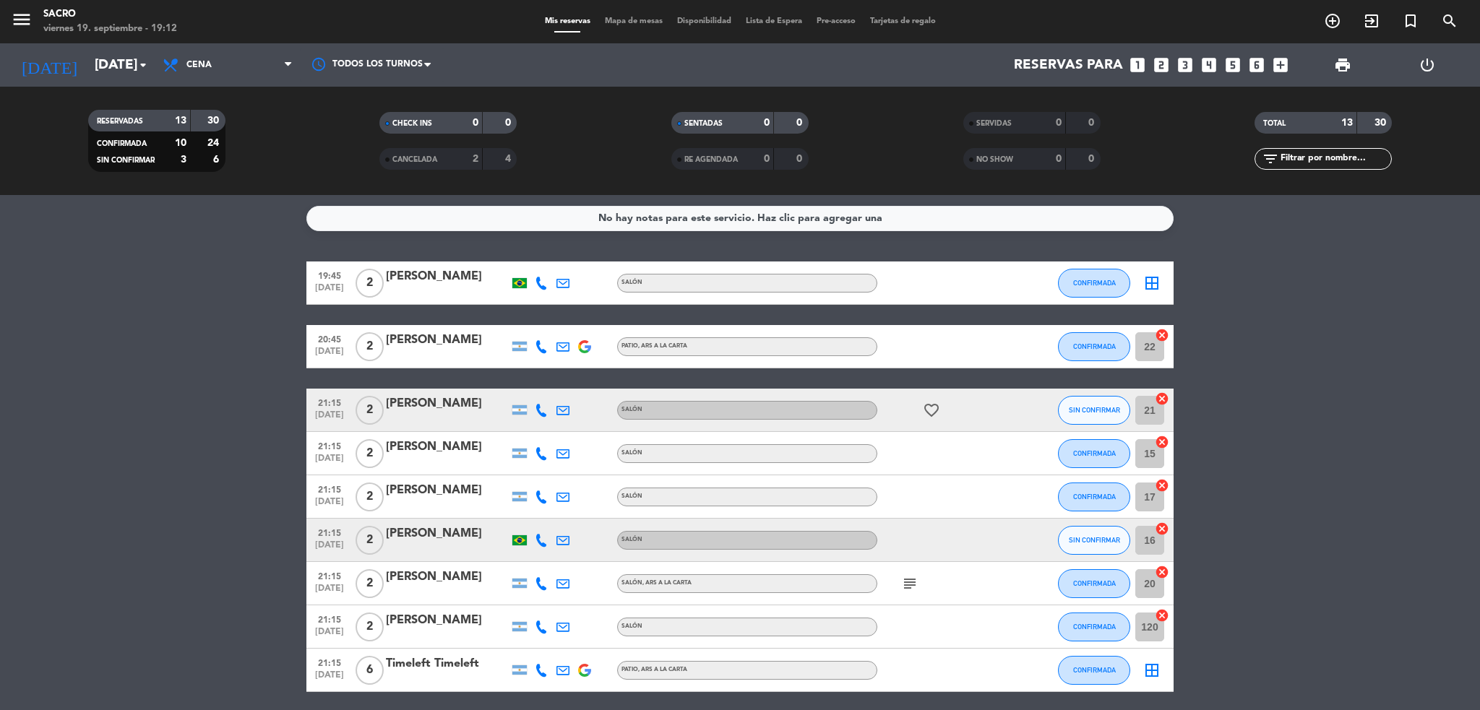
click at [1149, 280] on icon "border_all" at bounding box center [1151, 283] width 17 height 17
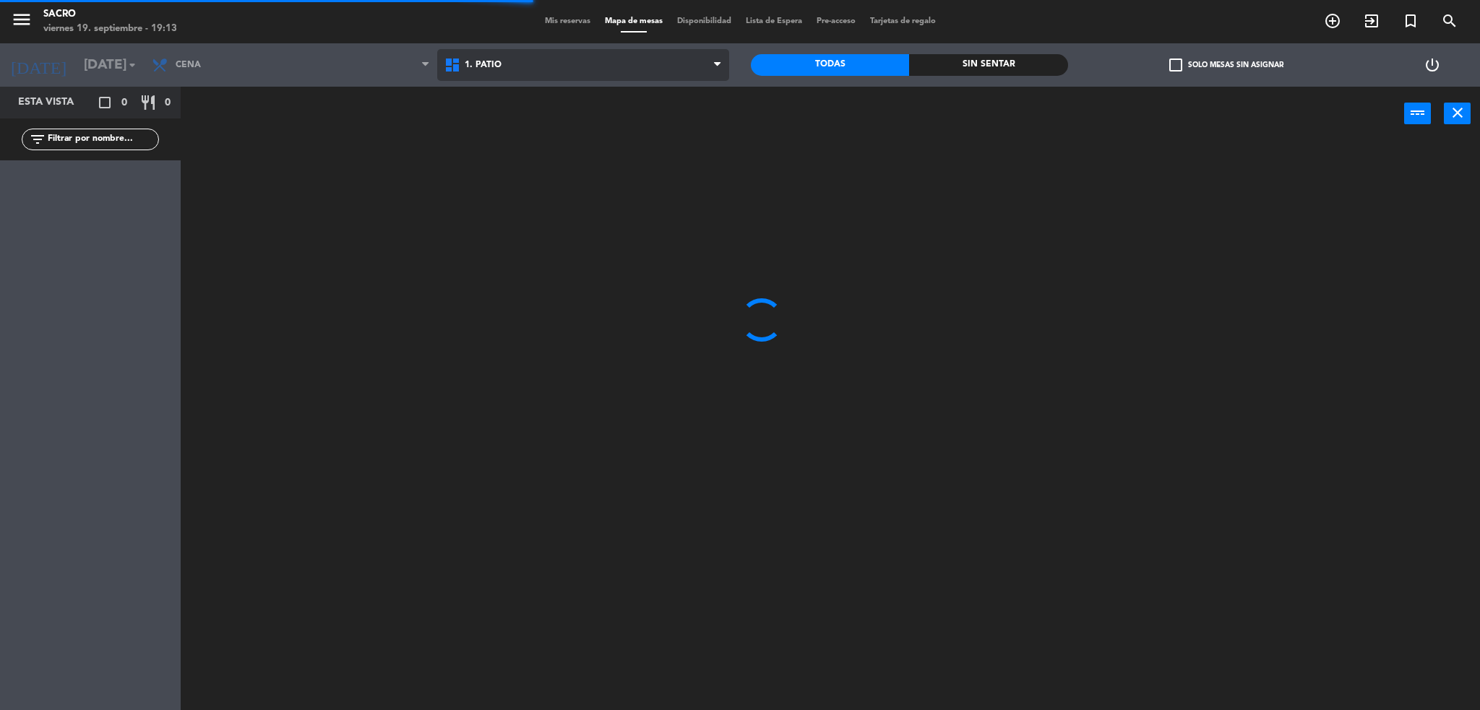
click at [672, 49] on span "1. PATIO" at bounding box center [583, 65] width 293 height 32
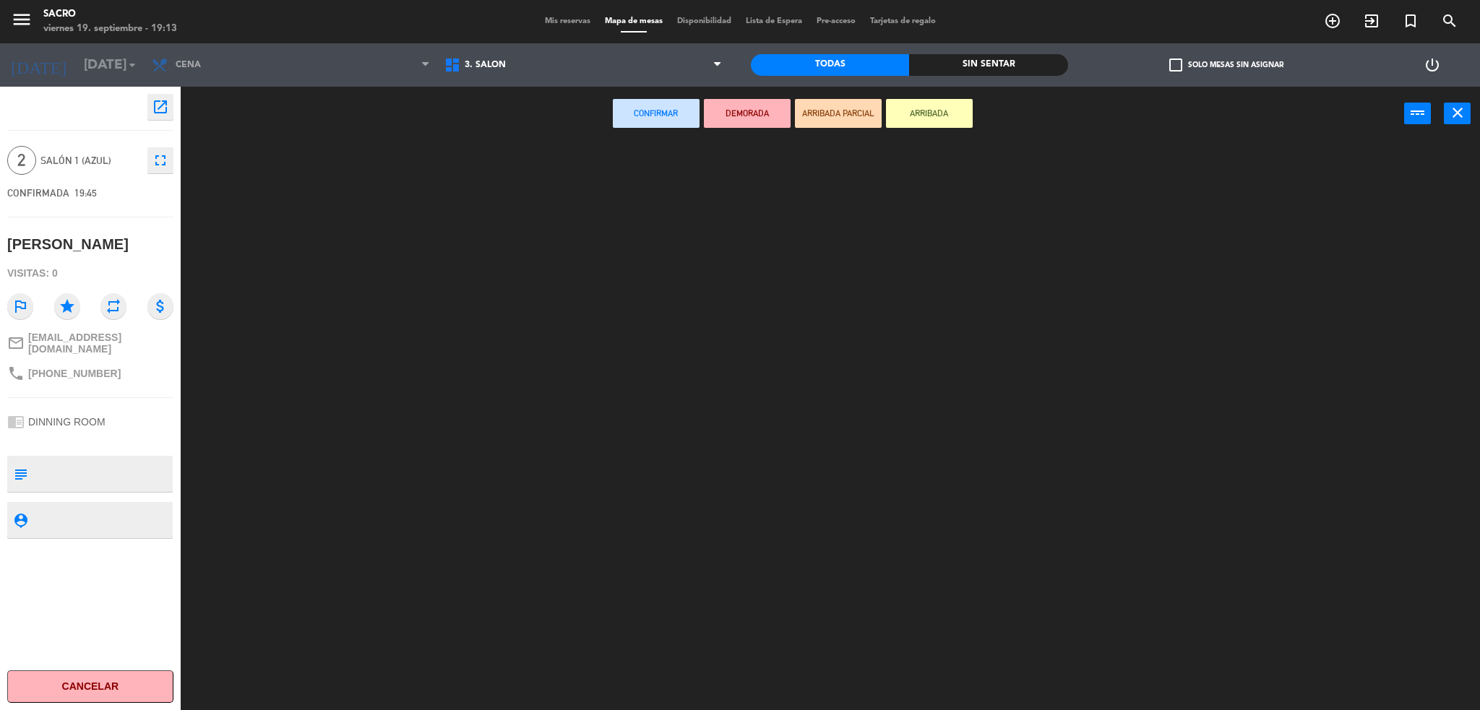
click at [672, 114] on ng-component "menu Sacro [DATE] 19. septiembre - 19:13 Mis reservas Mapa de mesas Disponibili…" at bounding box center [740, 357] width 1480 height 715
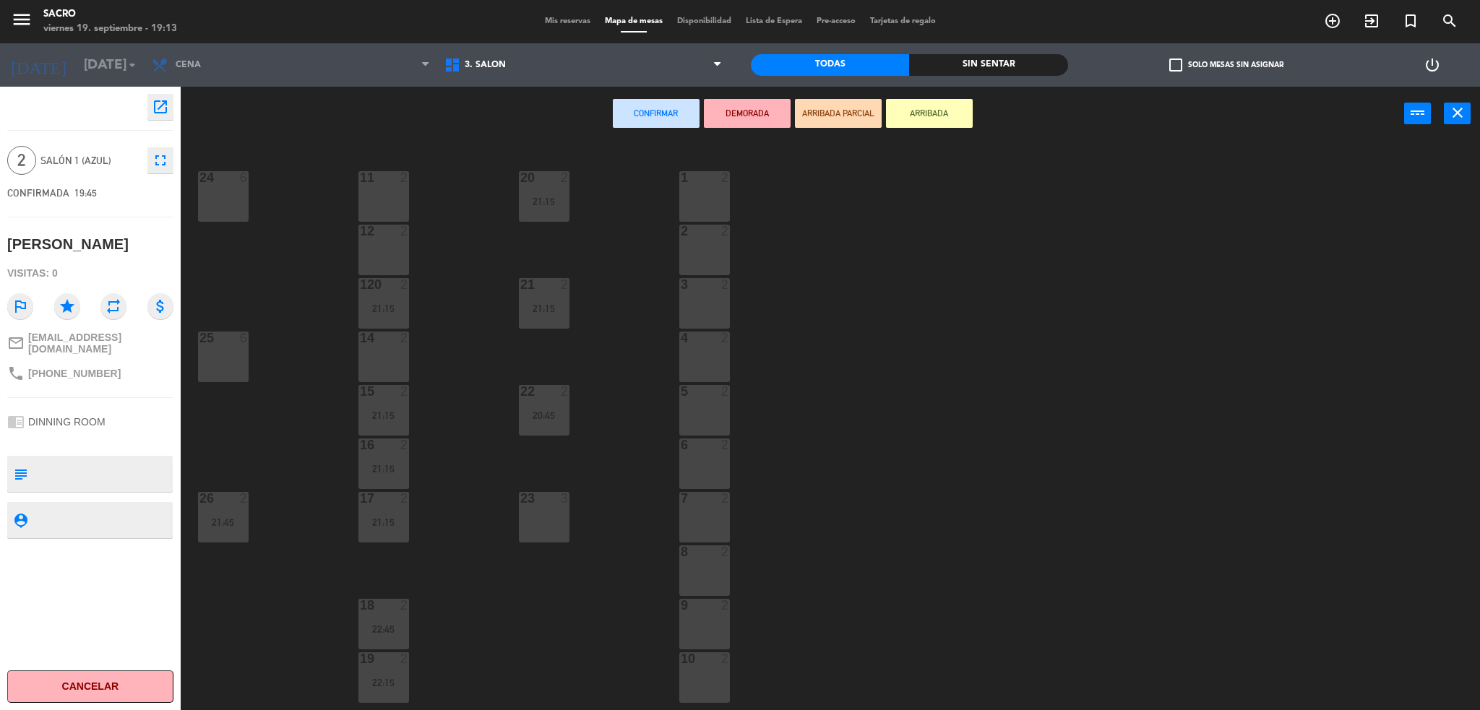
click at [535, 517] on div "23 3" at bounding box center [544, 517] width 51 height 51
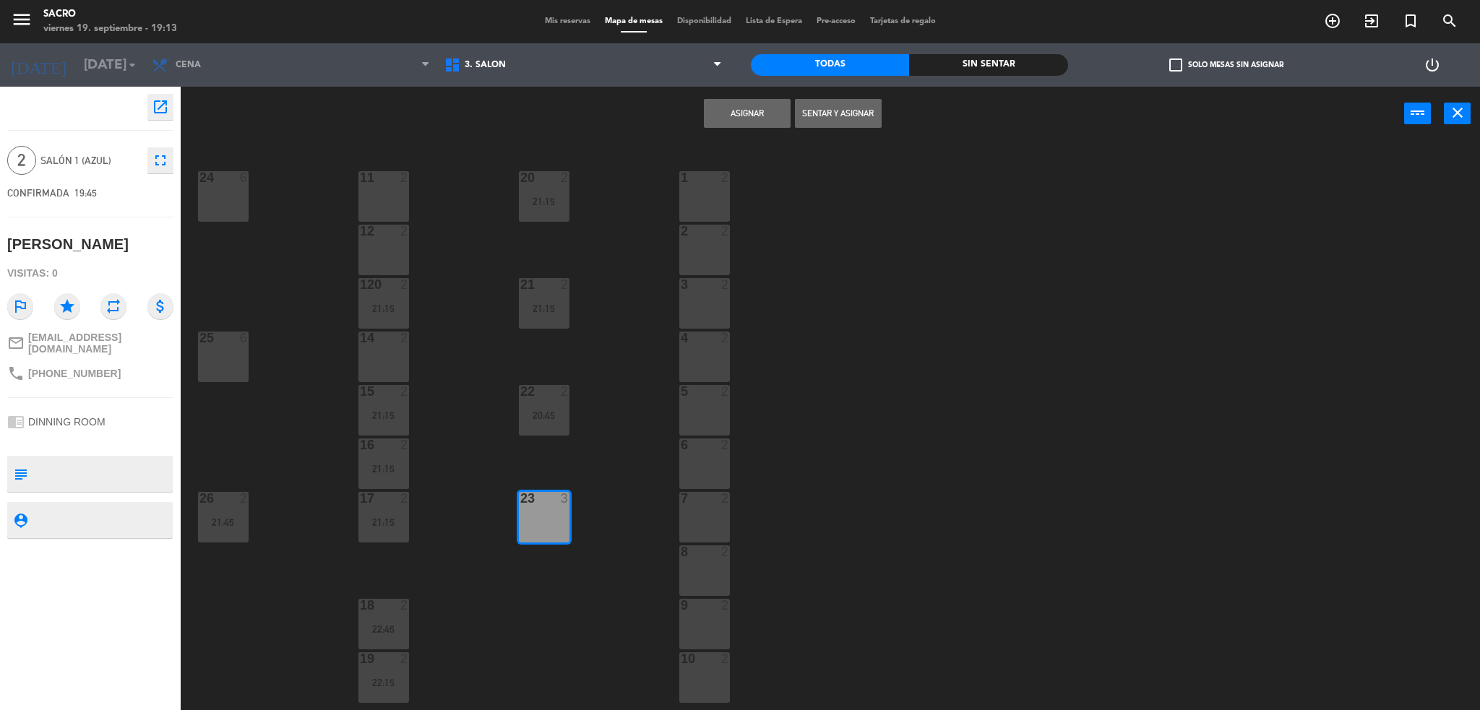
click at [846, 111] on button "Sentar y Asignar" at bounding box center [838, 113] width 87 height 29
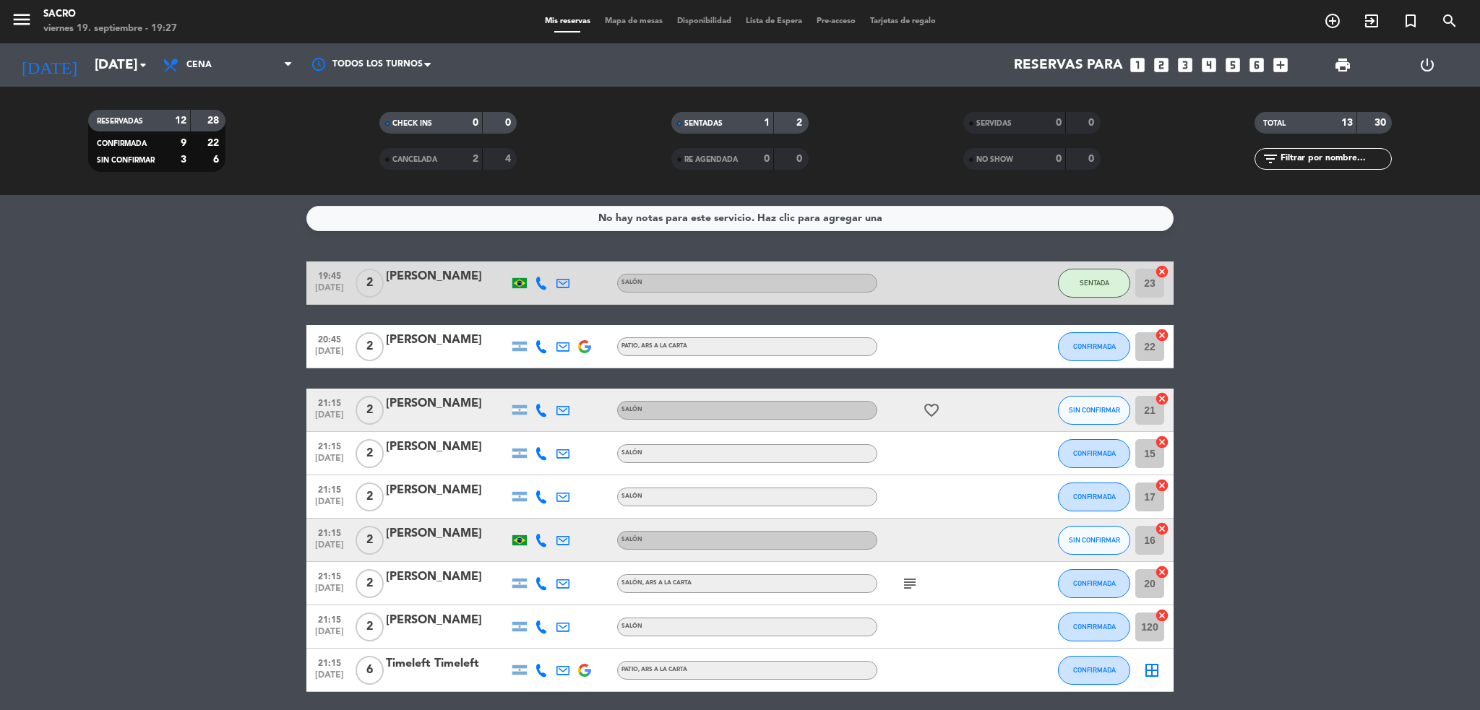
scroll to position [288, 0]
